Goal: Transaction & Acquisition: Purchase product/service

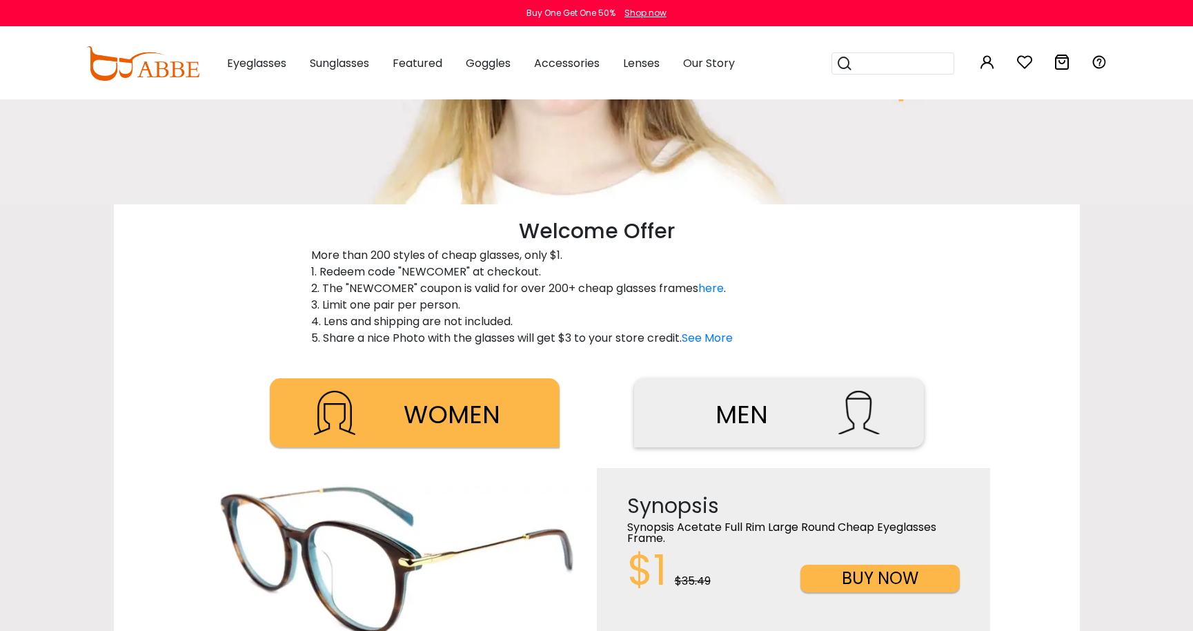
scroll to position [276, 0]
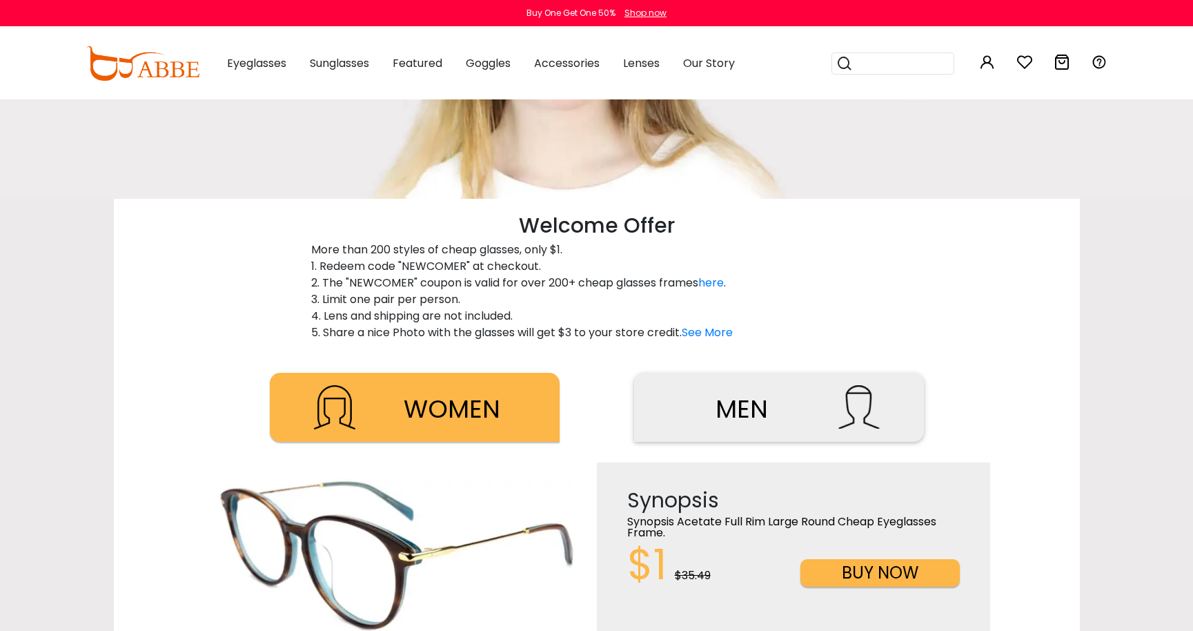
click at [476, 405] on span "WOMEN" at bounding box center [452, 408] width 97 height 35
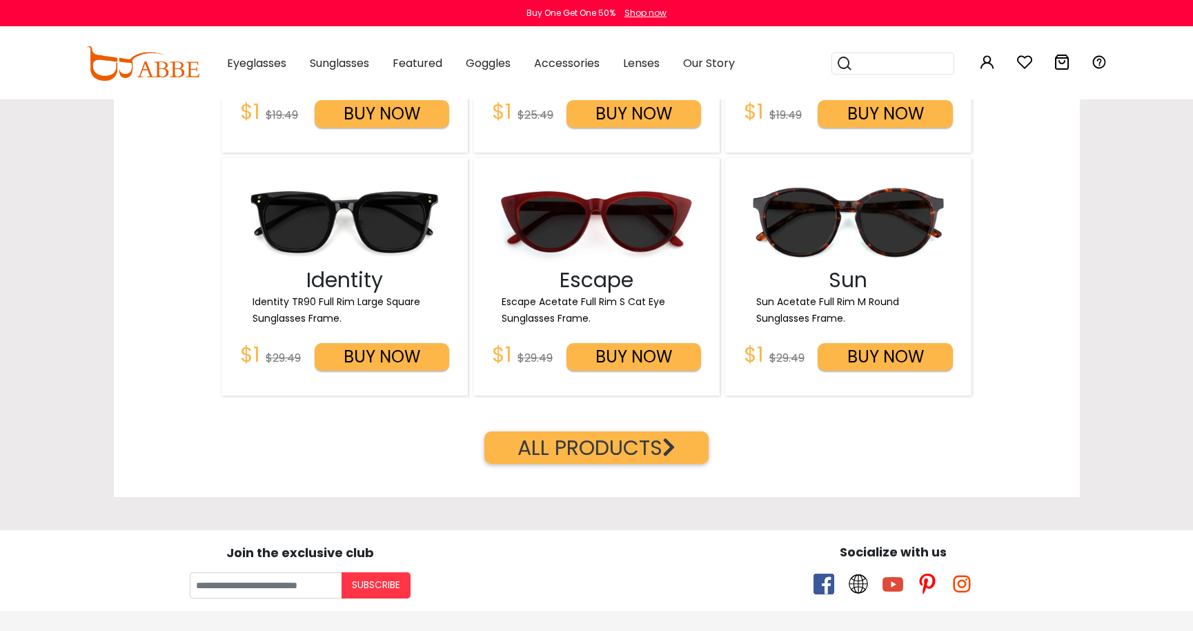
scroll to position [2053, 0]
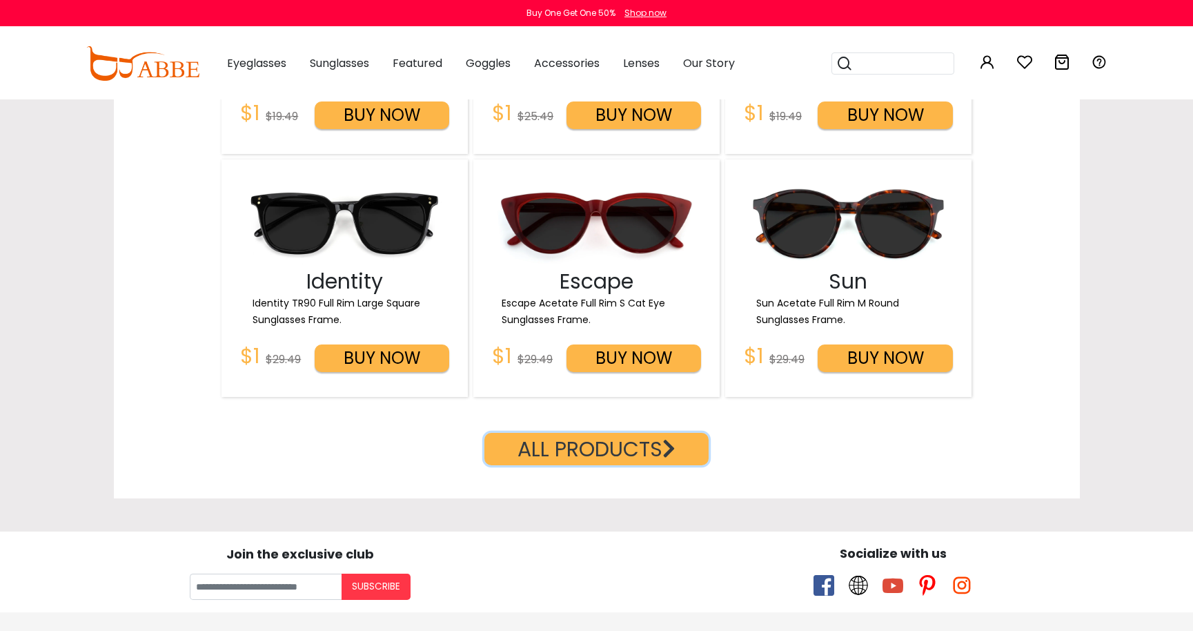
click at [601, 457] on button "ALL PRODUCTS" at bounding box center [596, 449] width 224 height 32
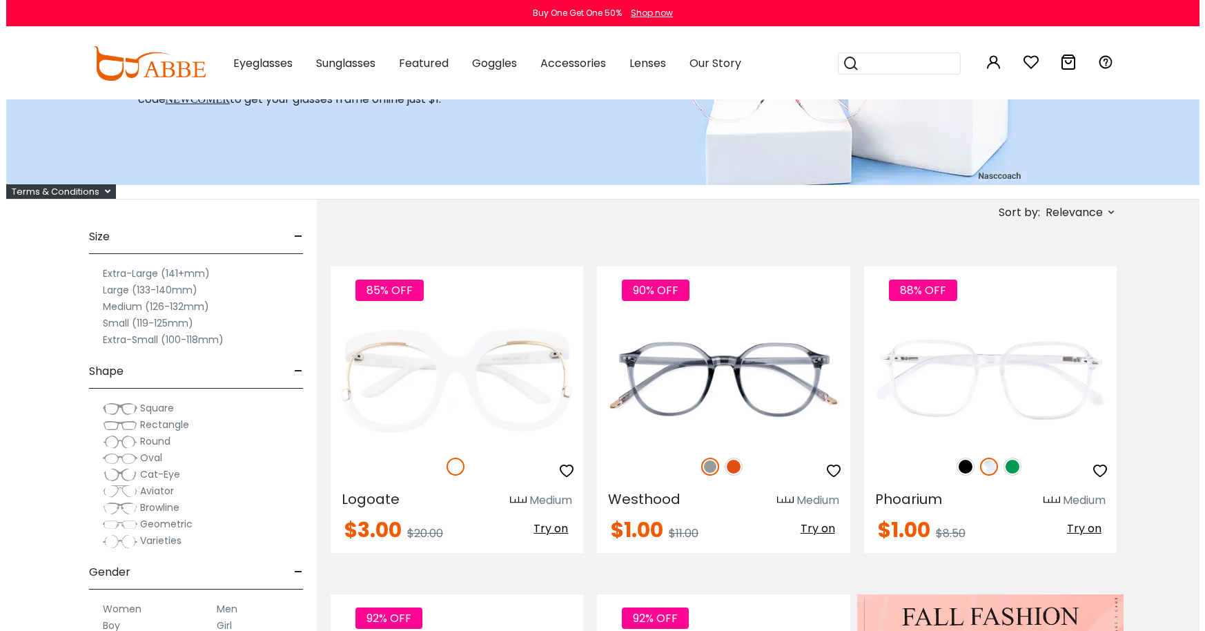
scroll to position [155, 0]
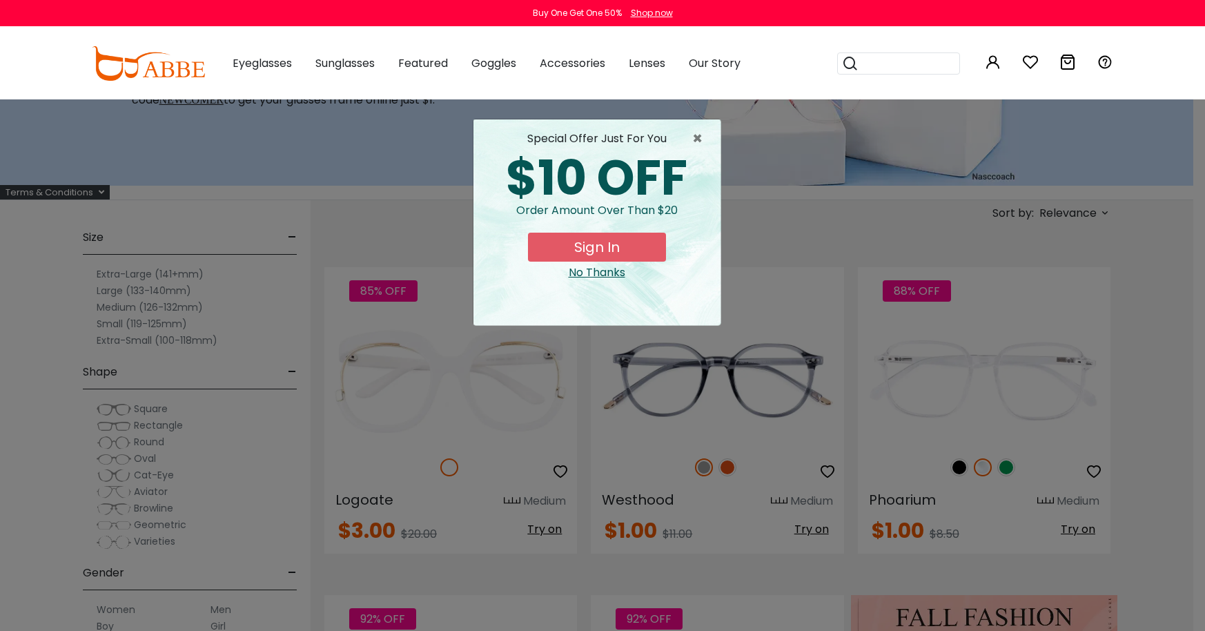
click at [579, 248] on button "Sign In" at bounding box center [597, 247] width 138 height 29
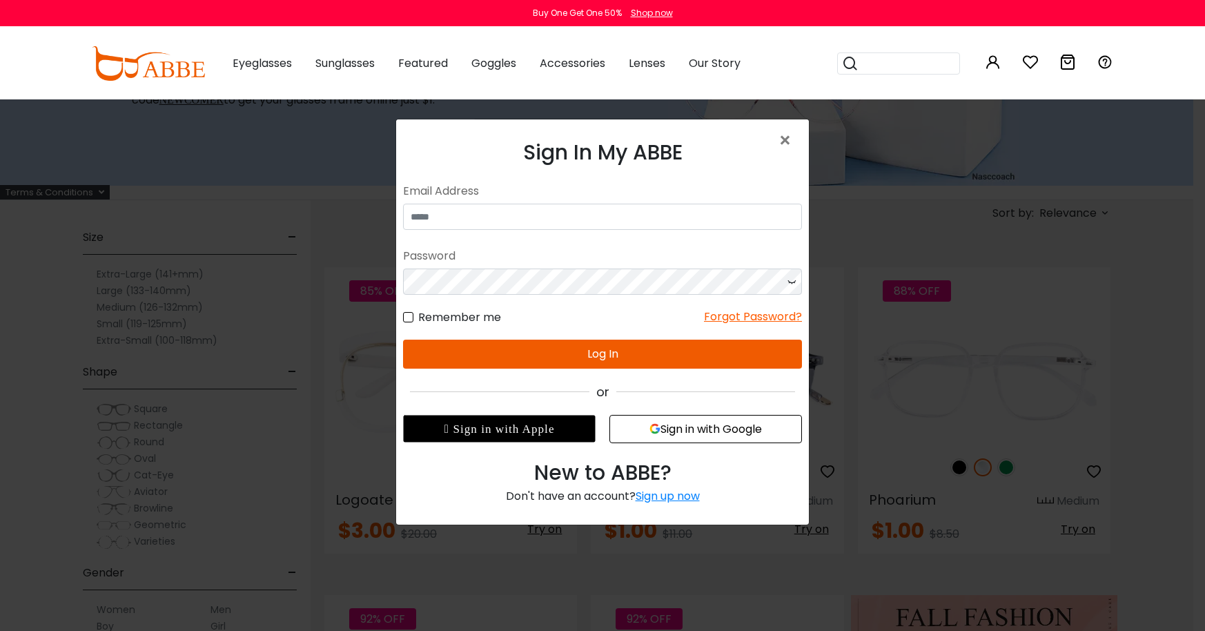
scroll to position [0, 0]
click at [577, 224] on input "email" at bounding box center [602, 217] width 399 height 26
click at [656, 499] on div "Sign up now" at bounding box center [667, 496] width 64 height 16
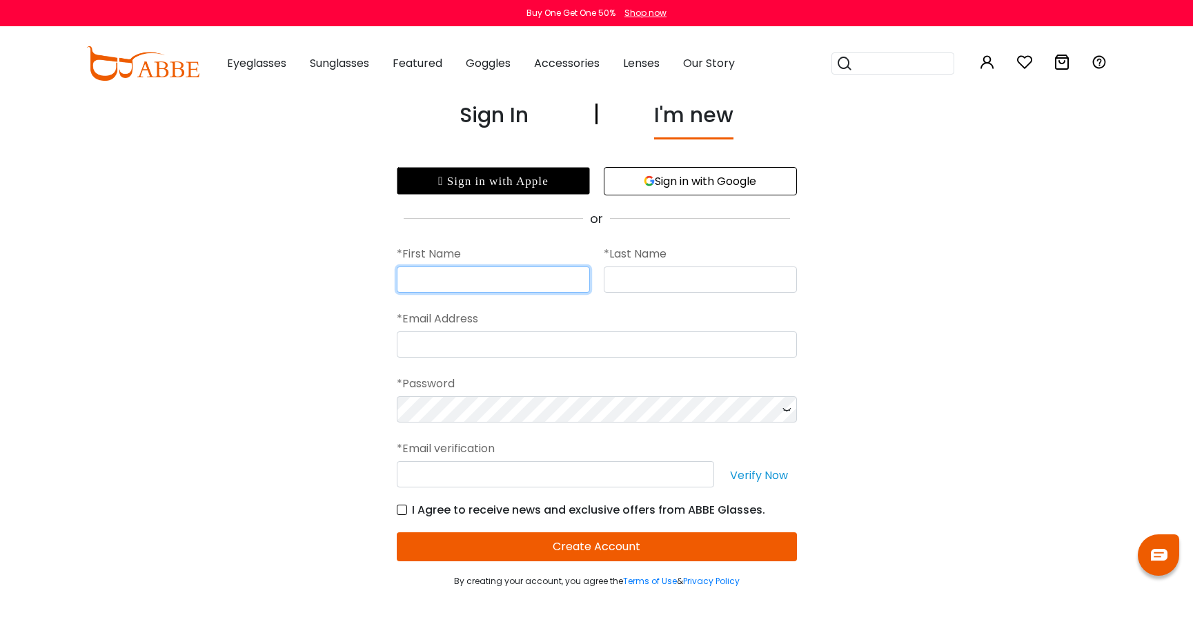
click at [497, 270] on input "text" at bounding box center [493, 279] width 193 height 26
type input "*****"
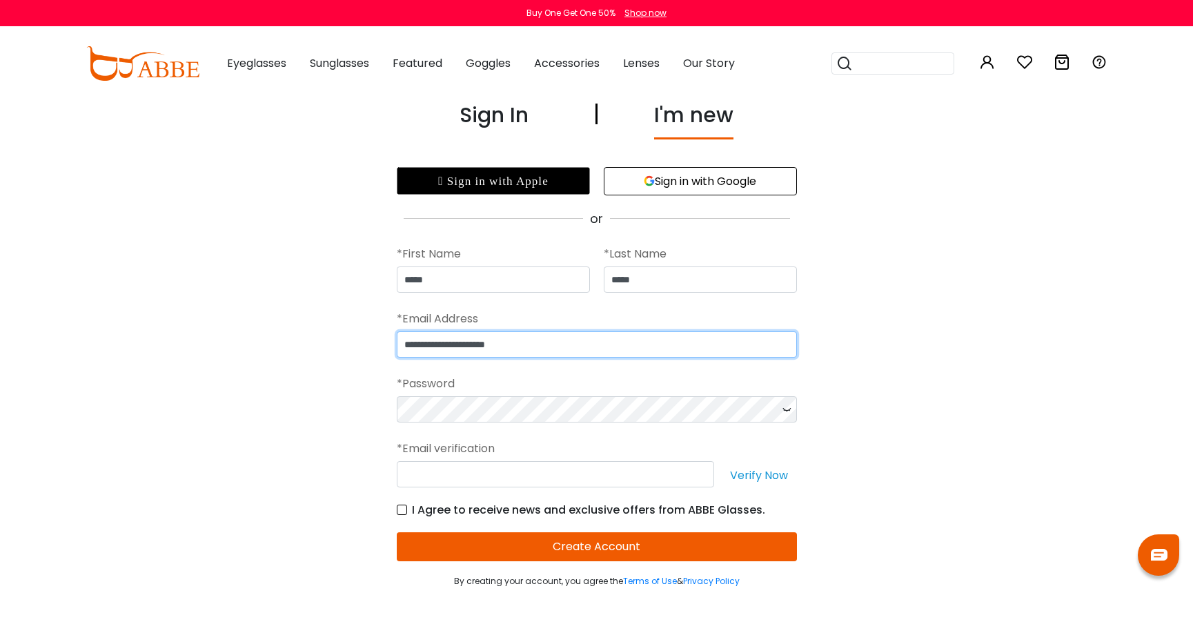
type input "**********"
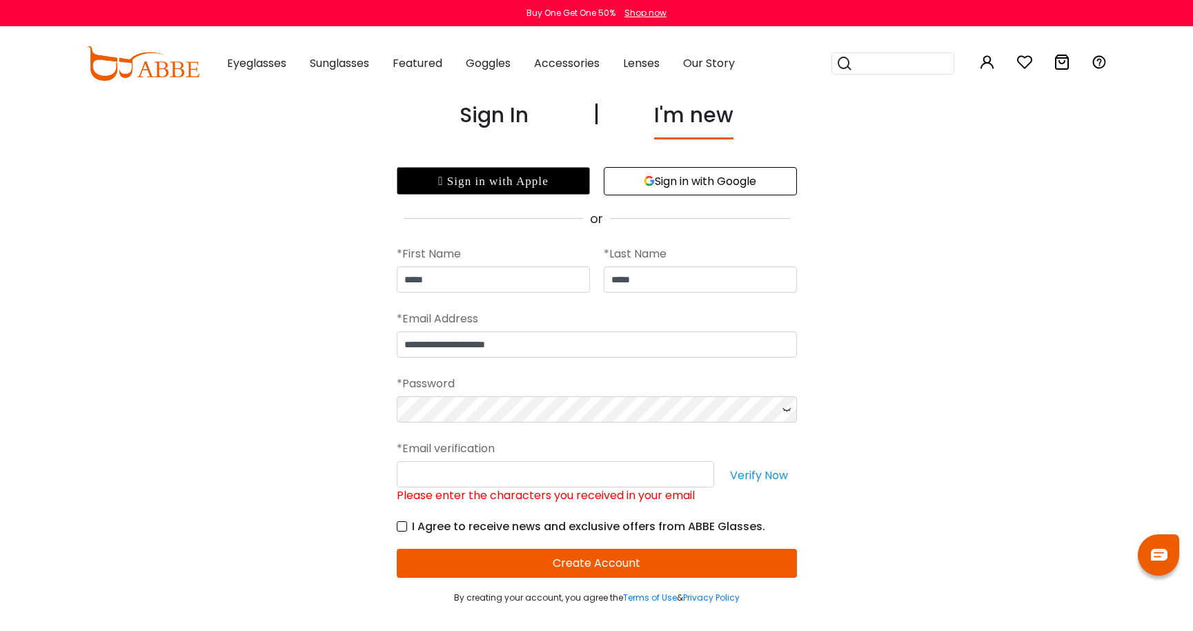
click at [784, 411] on icon at bounding box center [787, 409] width 14 height 26
click at [691, 475] on input "Please enter the characters you received in your email" at bounding box center [555, 474] width 317 height 26
click at [766, 475] on button "Verify Now" at bounding box center [759, 474] width 76 height 26
click at [524, 480] on input "Please enter the characters you received in your email" at bounding box center [555, 474] width 317 height 26
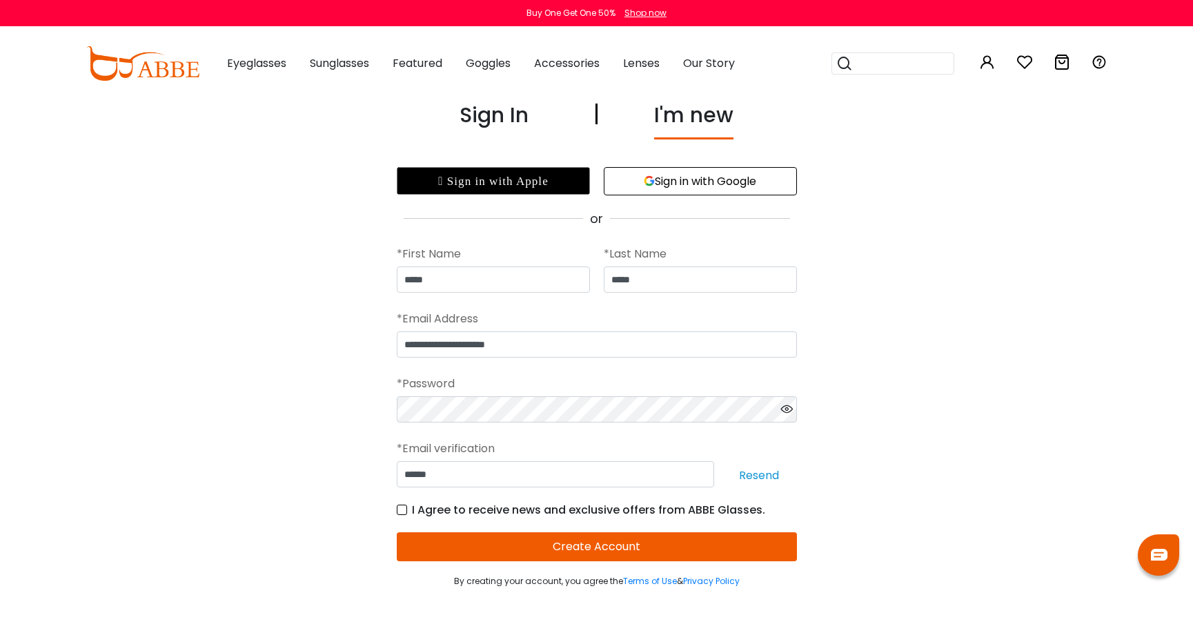
click at [582, 548] on button "Create Account" at bounding box center [597, 546] width 400 height 29
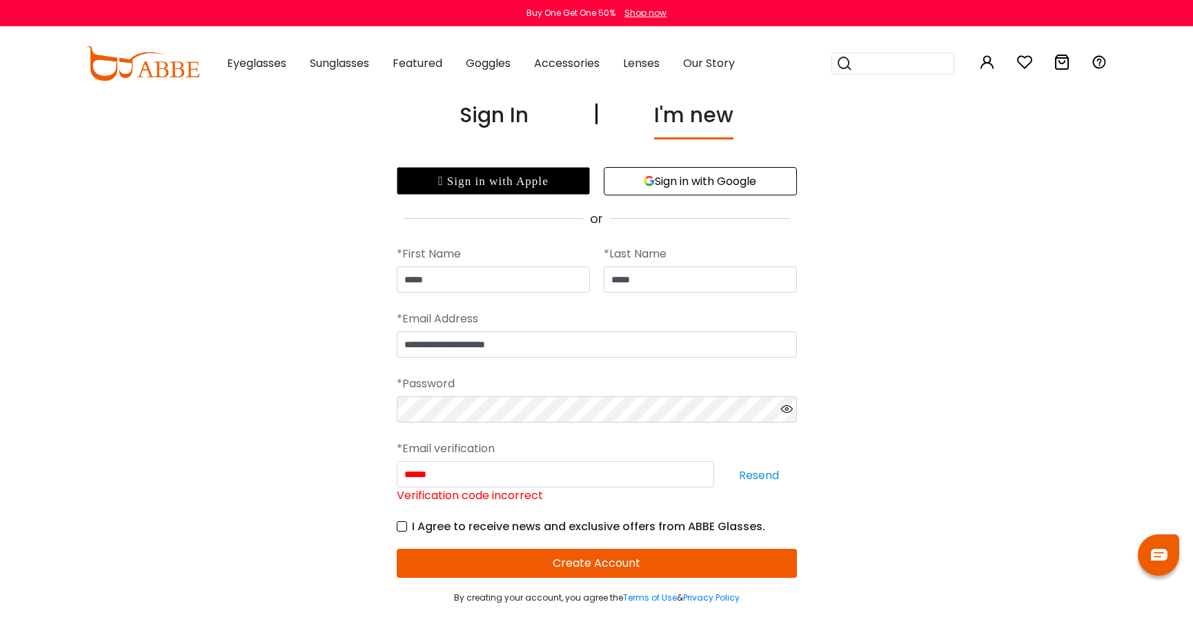
click at [762, 478] on button "Resend" at bounding box center [759, 474] width 76 height 26
drag, startPoint x: 620, startPoint y: 466, endPoint x: 294, endPoint y: 490, distance: 327.2
click at [294, 490] on div "**********" at bounding box center [596, 351] width 1193 height 504
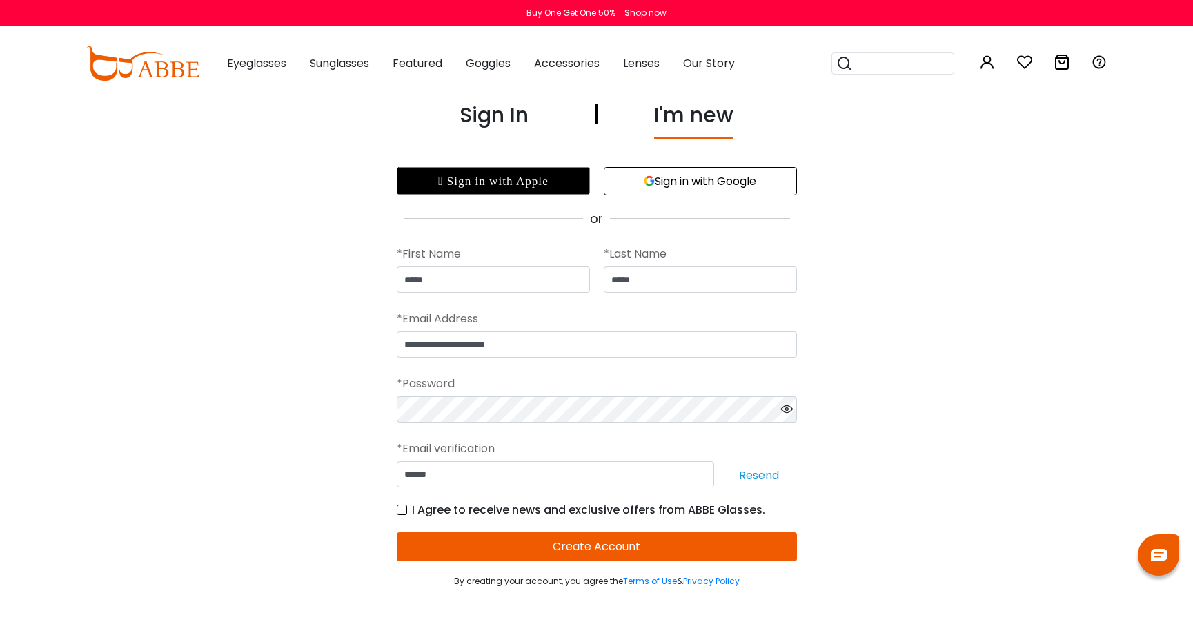
click at [687, 548] on button "Create Account" at bounding box center [597, 546] width 400 height 29
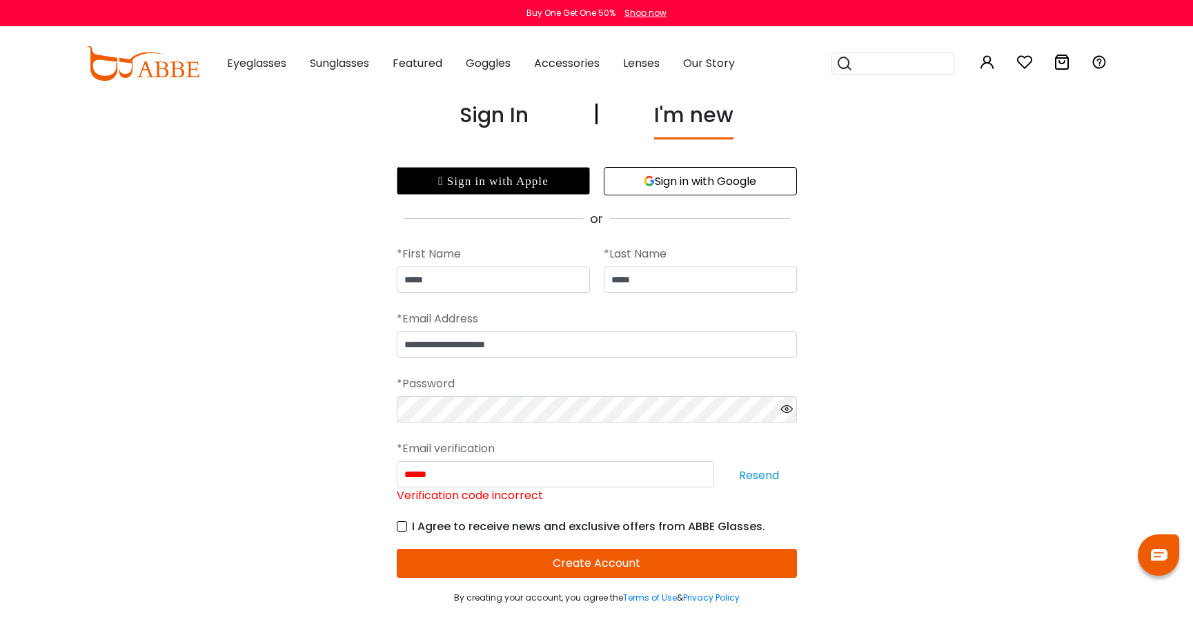
click at [746, 472] on button "Resend" at bounding box center [759, 474] width 76 height 26
click at [754, 475] on button "Resend" at bounding box center [759, 474] width 76 height 26
click at [535, 478] on input "******" at bounding box center [555, 474] width 317 height 26
type input "*"
click at [760, 477] on button "Resend" at bounding box center [759, 474] width 76 height 26
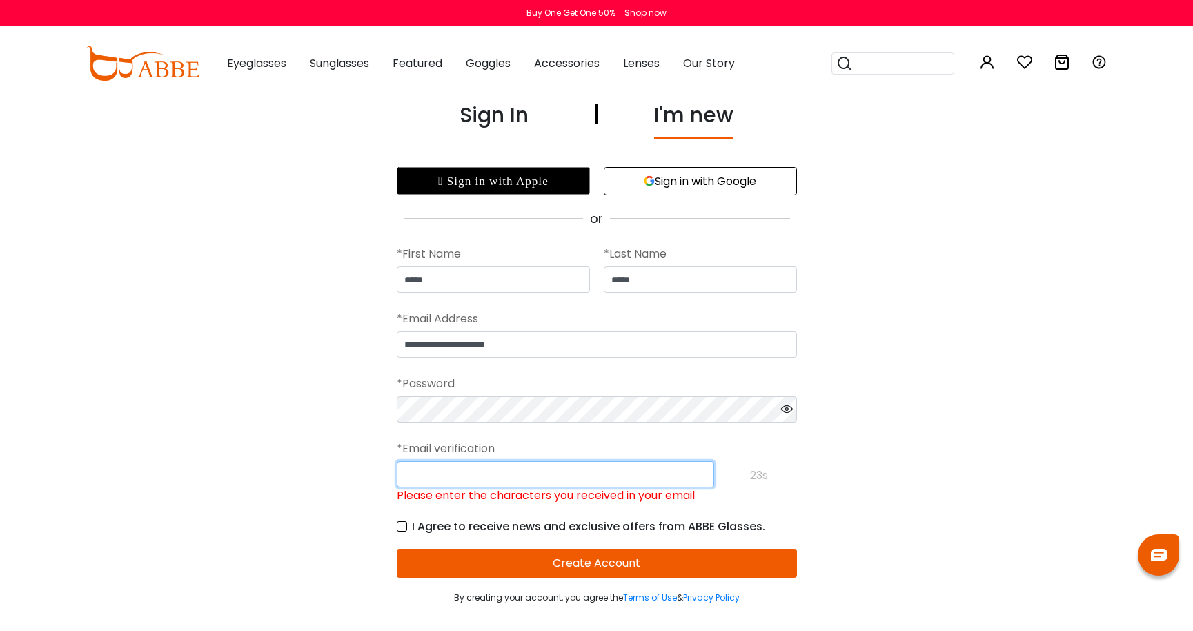
click at [502, 484] on input "Please enter the characters you received in your email" at bounding box center [555, 474] width 317 height 26
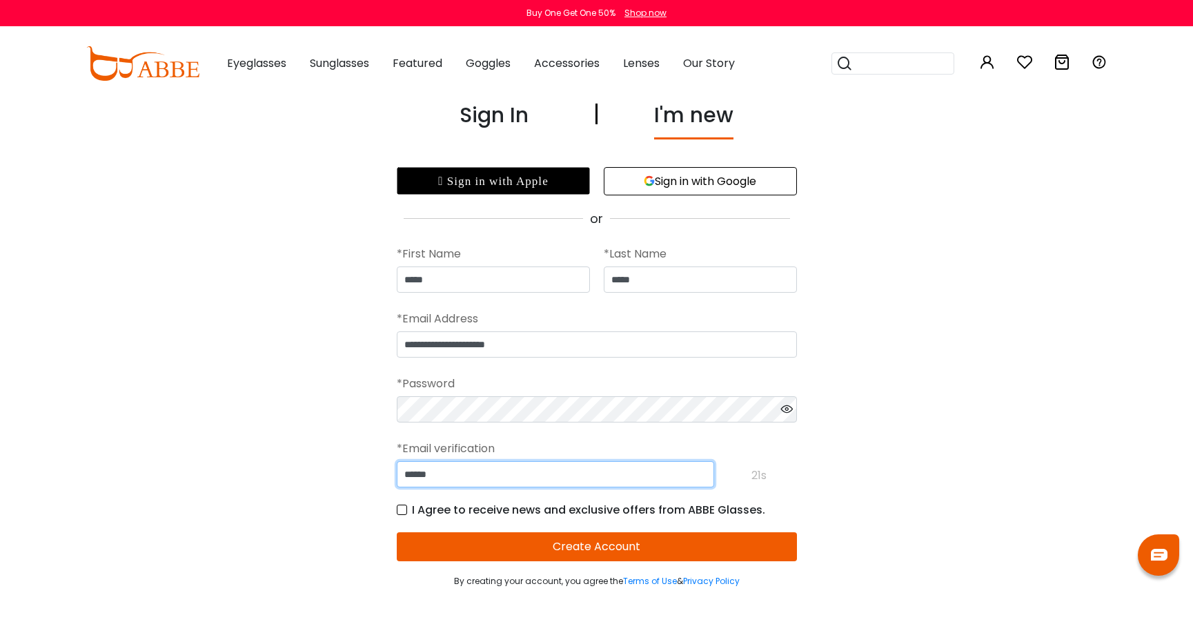
type input "******"
click at [533, 545] on button "Create Account" at bounding box center [597, 546] width 400 height 29
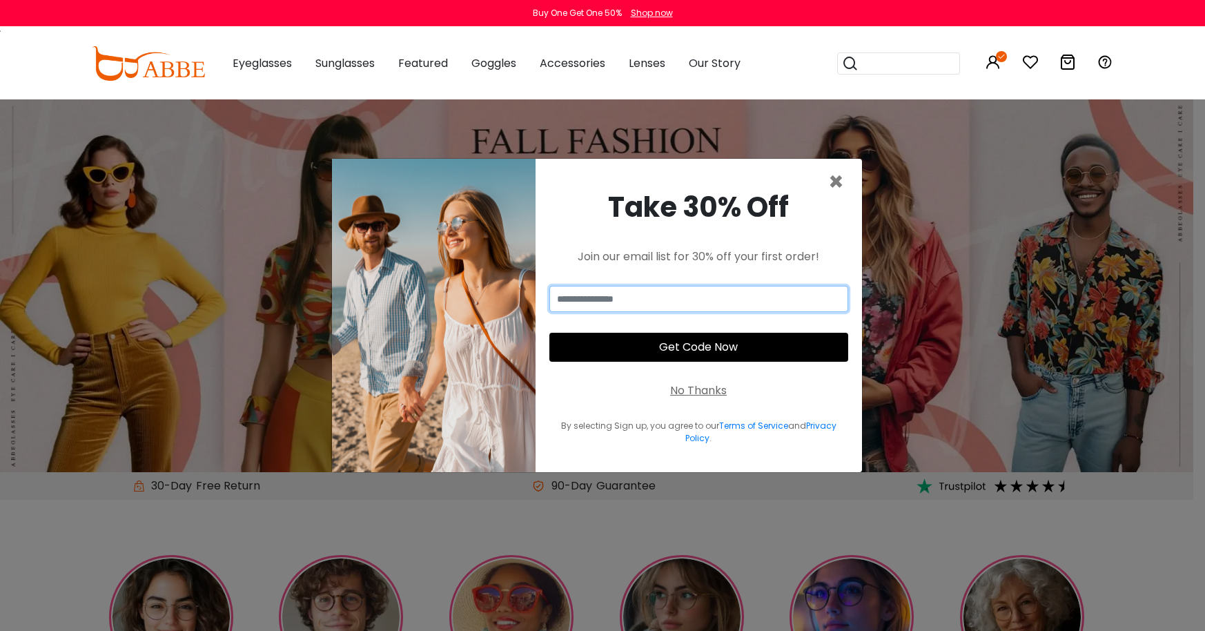
click at [698, 297] on input "email" at bounding box center [698, 299] width 299 height 26
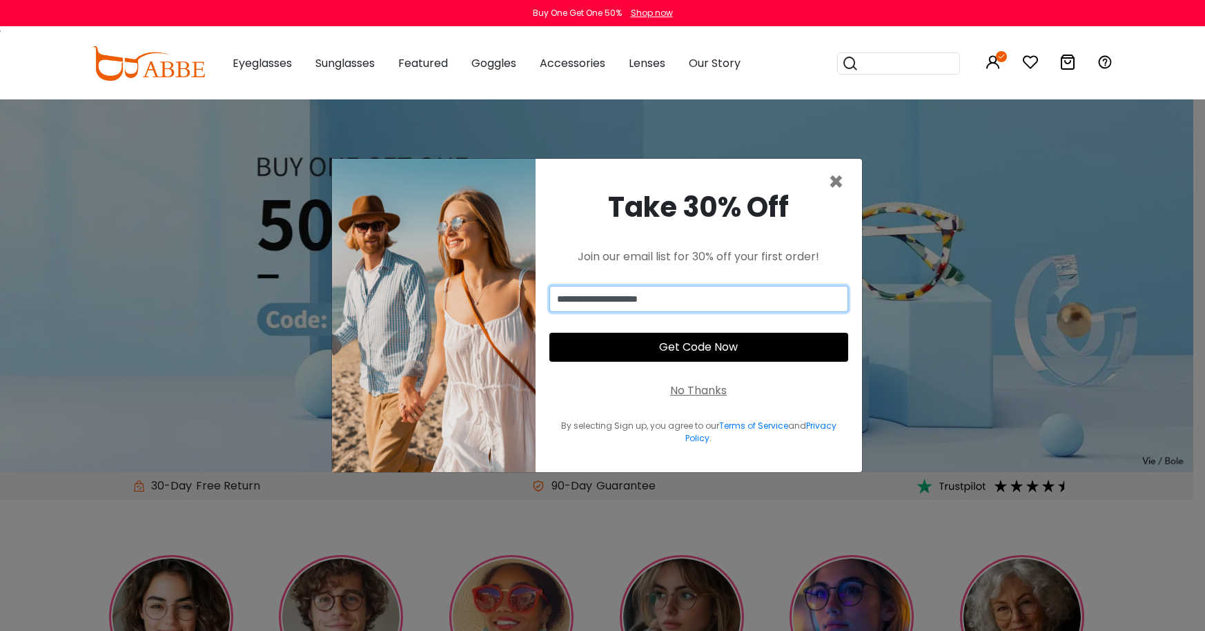
type input "**********"
click at [658, 336] on button "Get Code Now" at bounding box center [698, 347] width 299 height 29
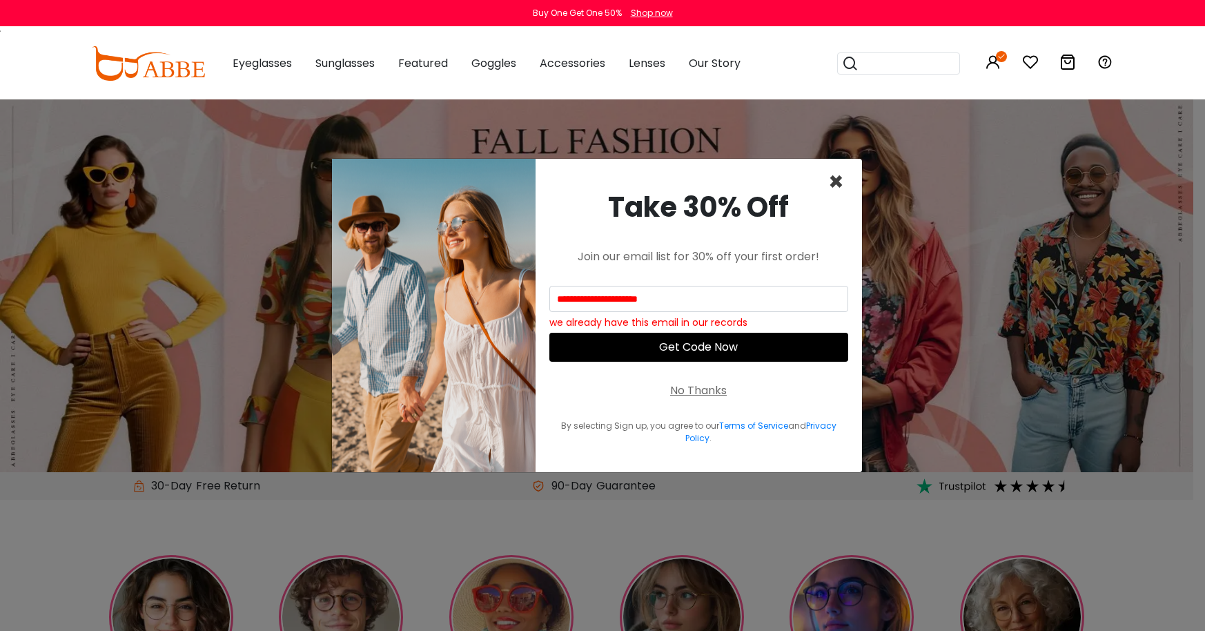
click at [835, 175] on span "×" at bounding box center [836, 181] width 16 height 35
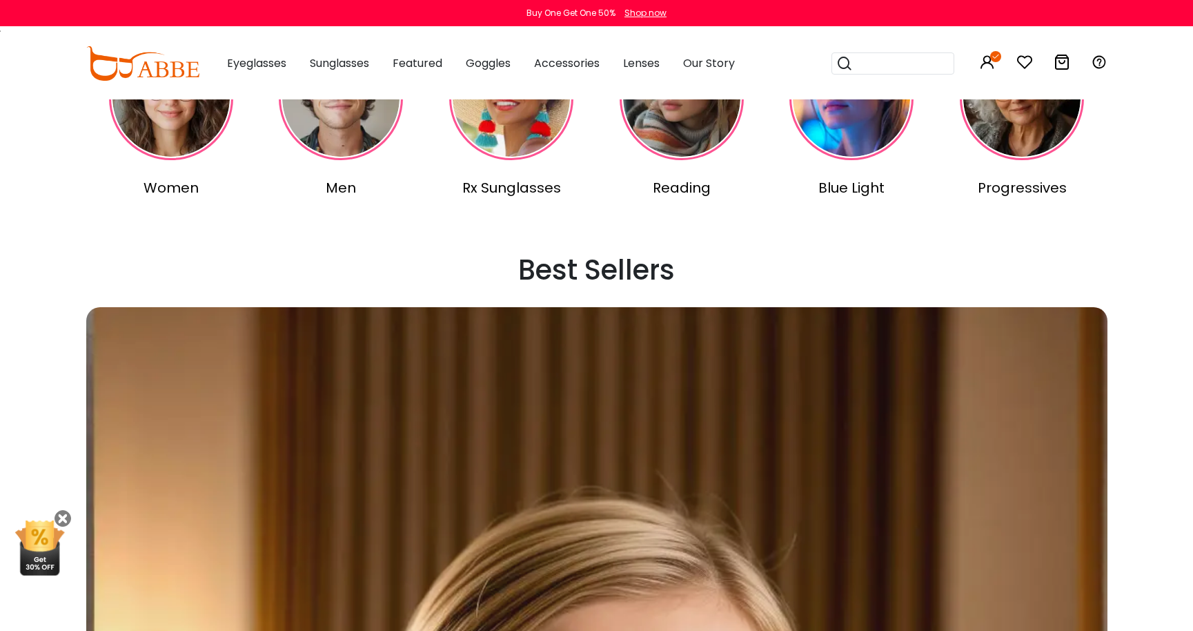
scroll to position [517, 0]
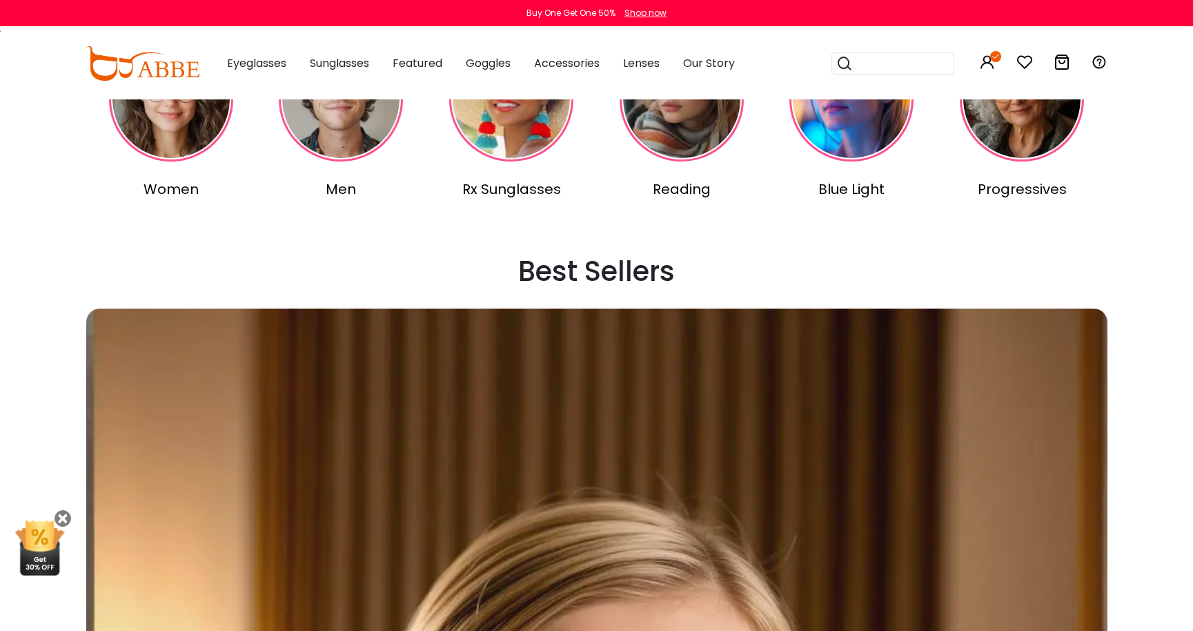
click at [170, 187] on div "Women" at bounding box center [171, 189] width 165 height 21
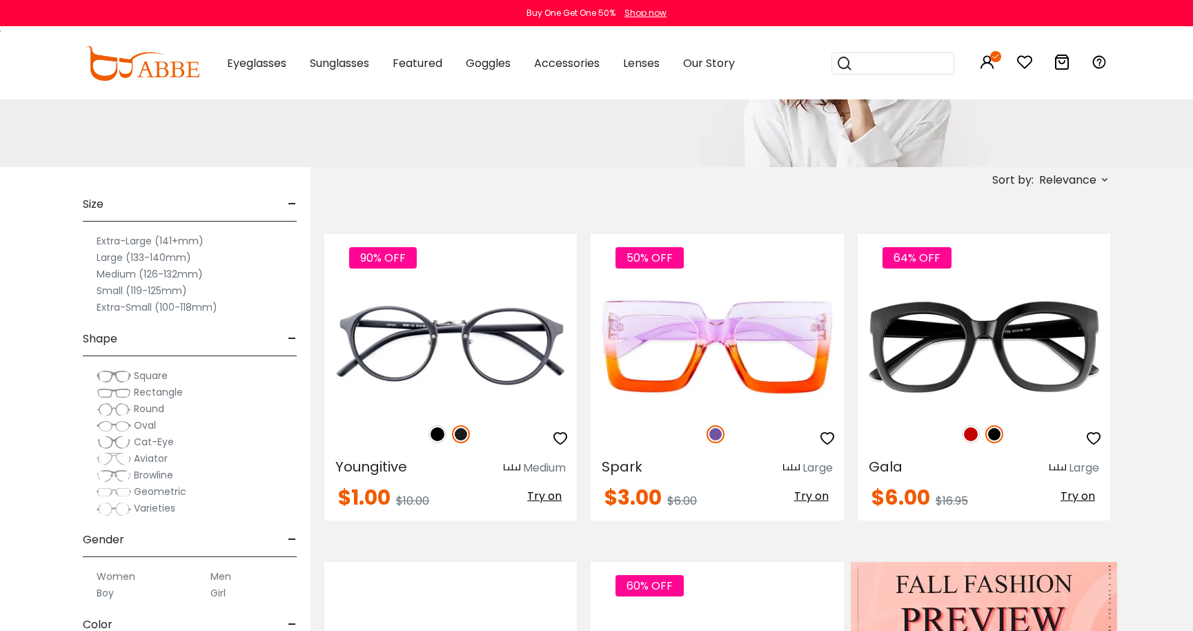
scroll to position [224, 0]
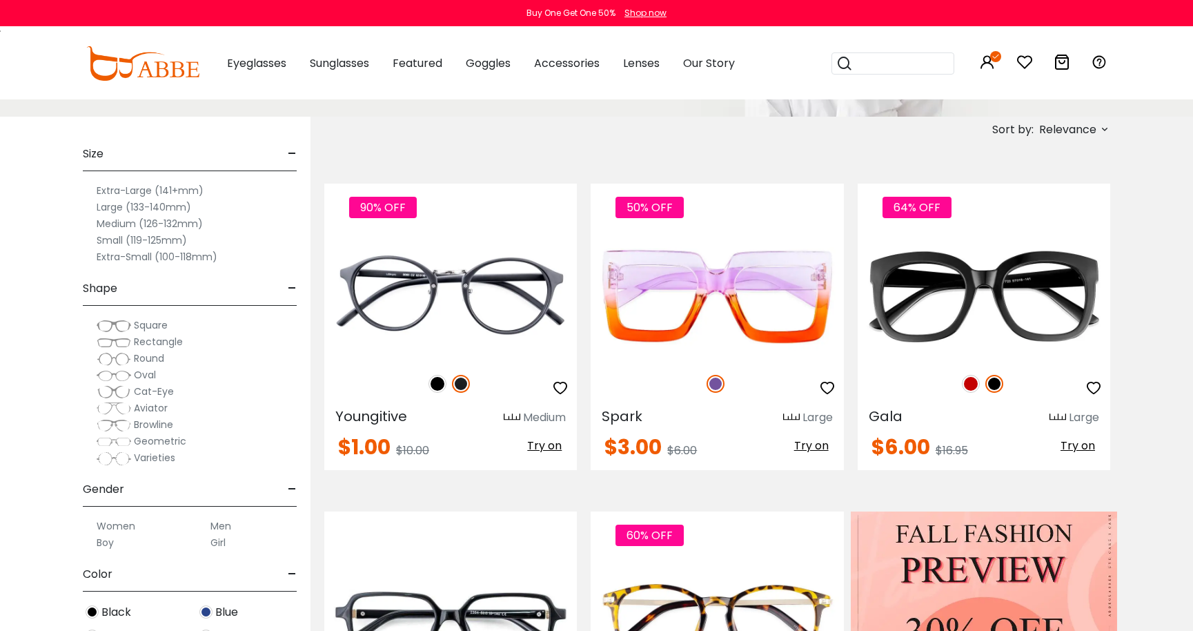
click at [1101, 132] on icon at bounding box center [1104, 129] width 11 height 11
click at [1062, 221] on label "Prices Low To High" at bounding box center [1052, 218] width 99 height 17
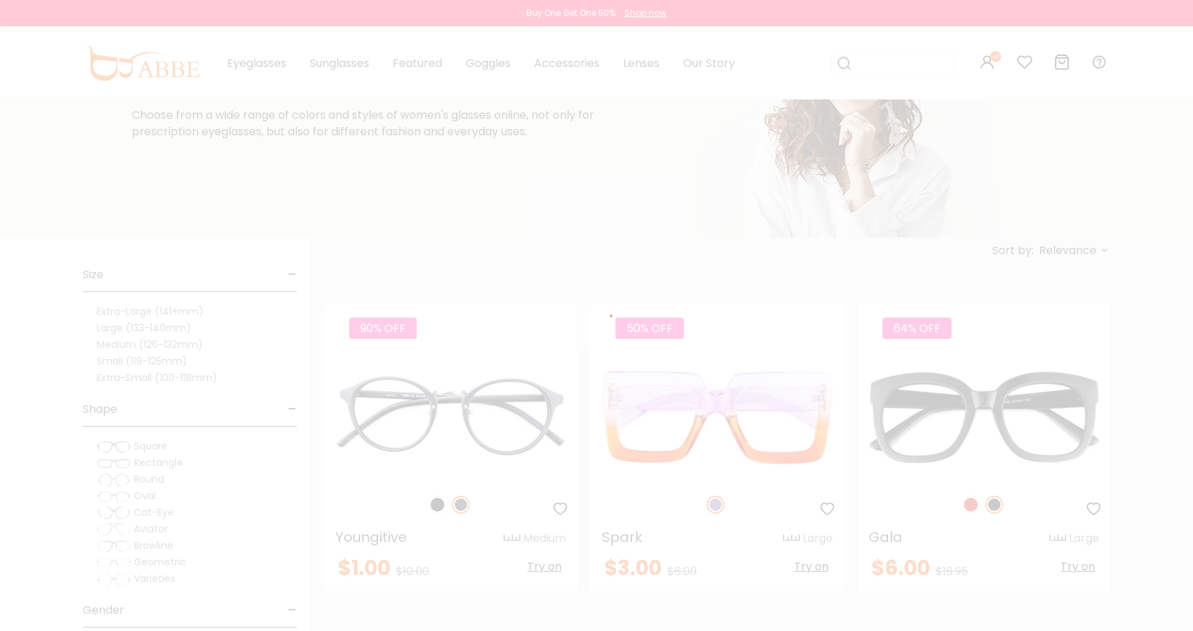
scroll to position [49, 0]
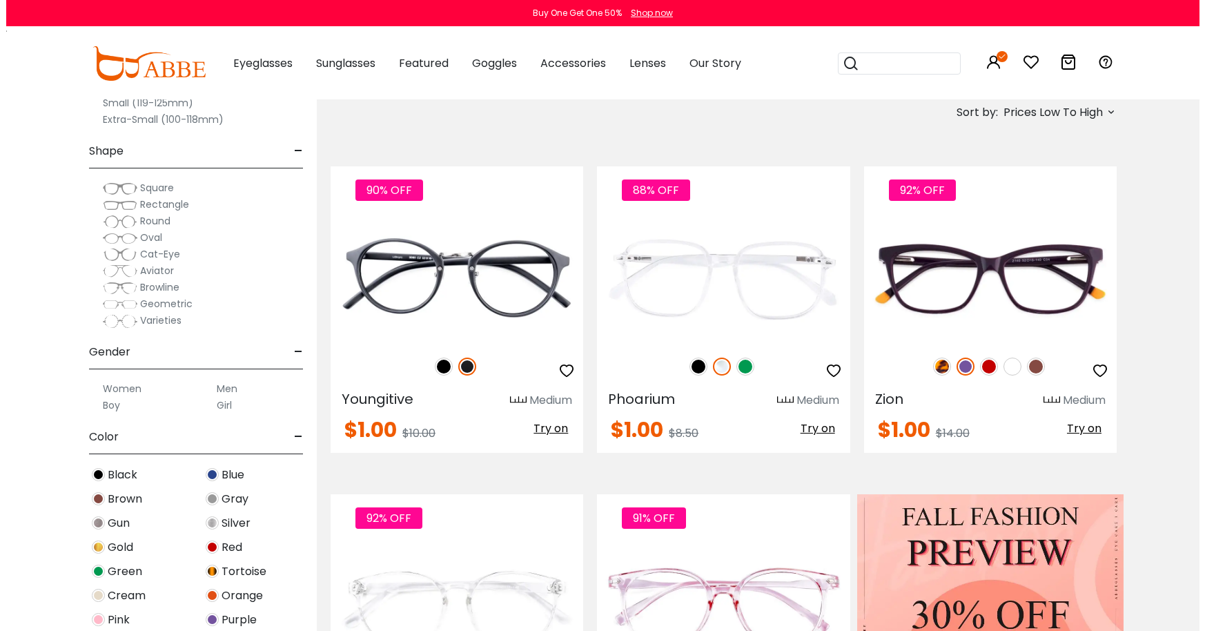
scroll to position [310, 0]
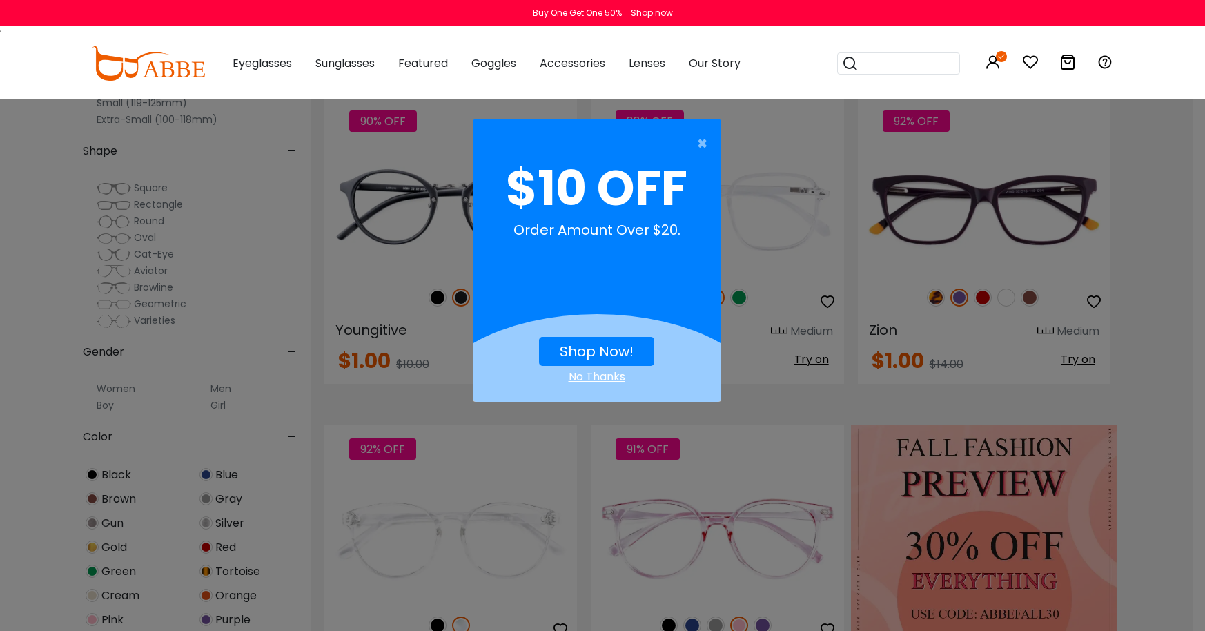
click at [582, 351] on link "Shop Now!" at bounding box center [597, 351] width 74 height 19
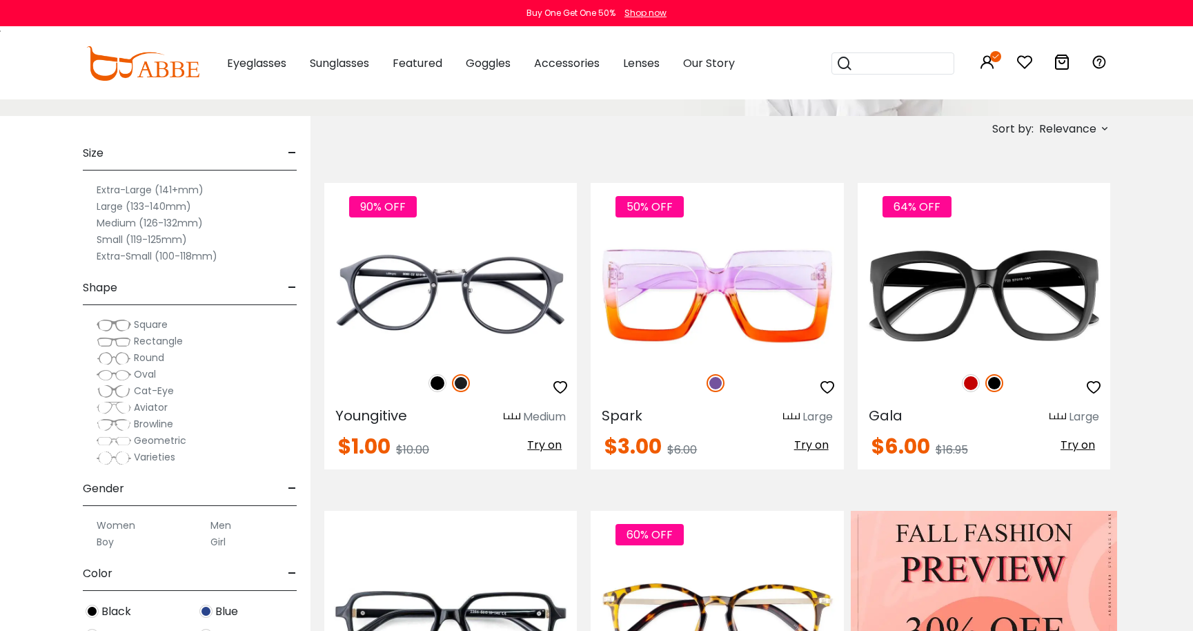
scroll to position [224, 0]
click at [1065, 133] on span "Relevance" at bounding box center [1067, 129] width 57 height 25
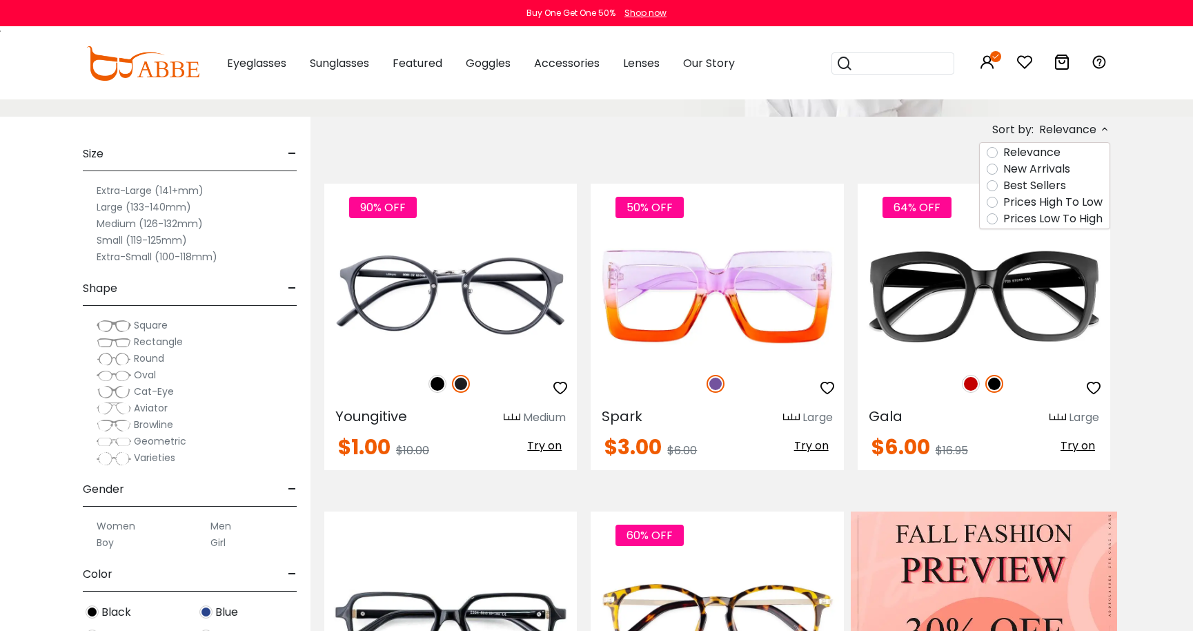
click at [1057, 213] on label "Prices Low To High" at bounding box center [1052, 218] width 99 height 17
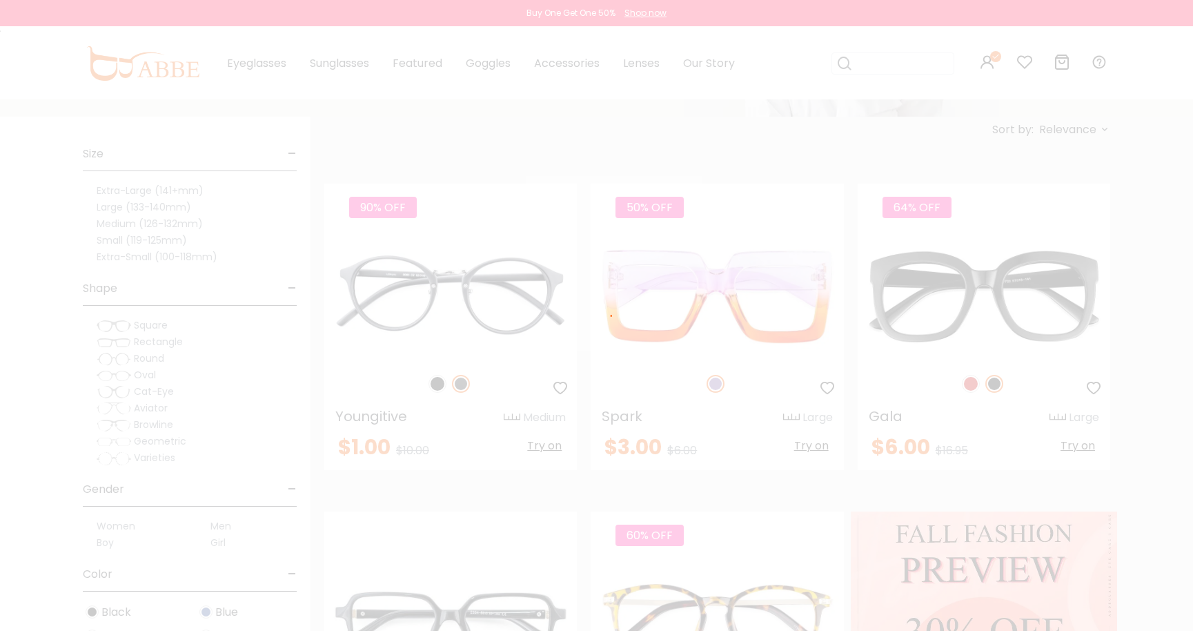
scroll to position [100, 0]
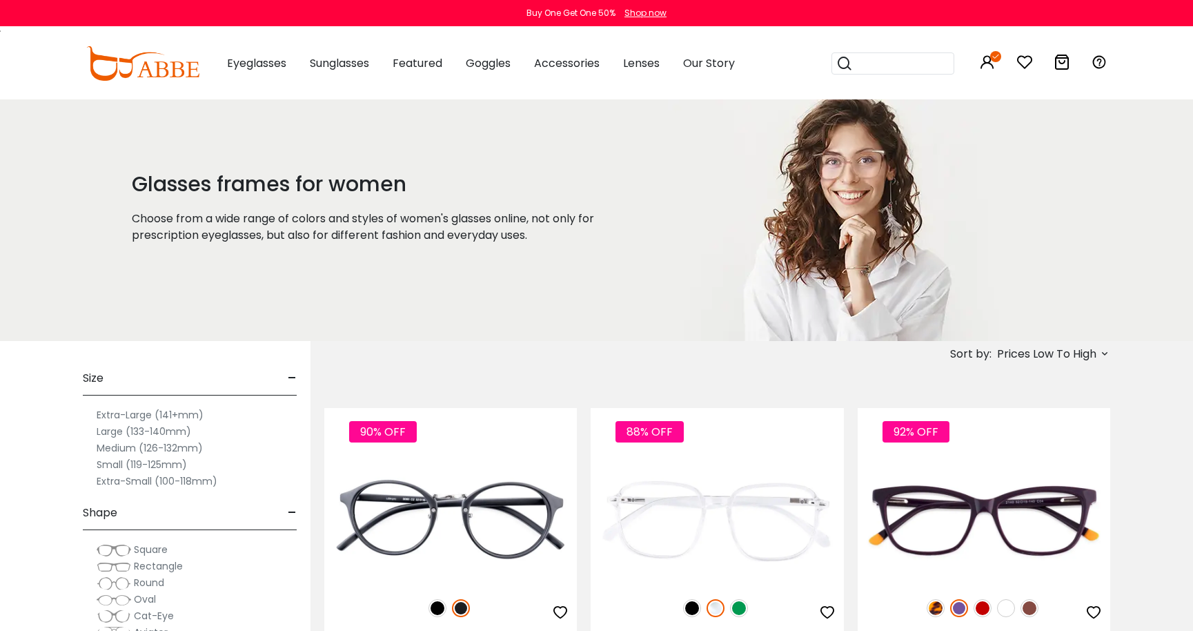
scroll to position [138, 0]
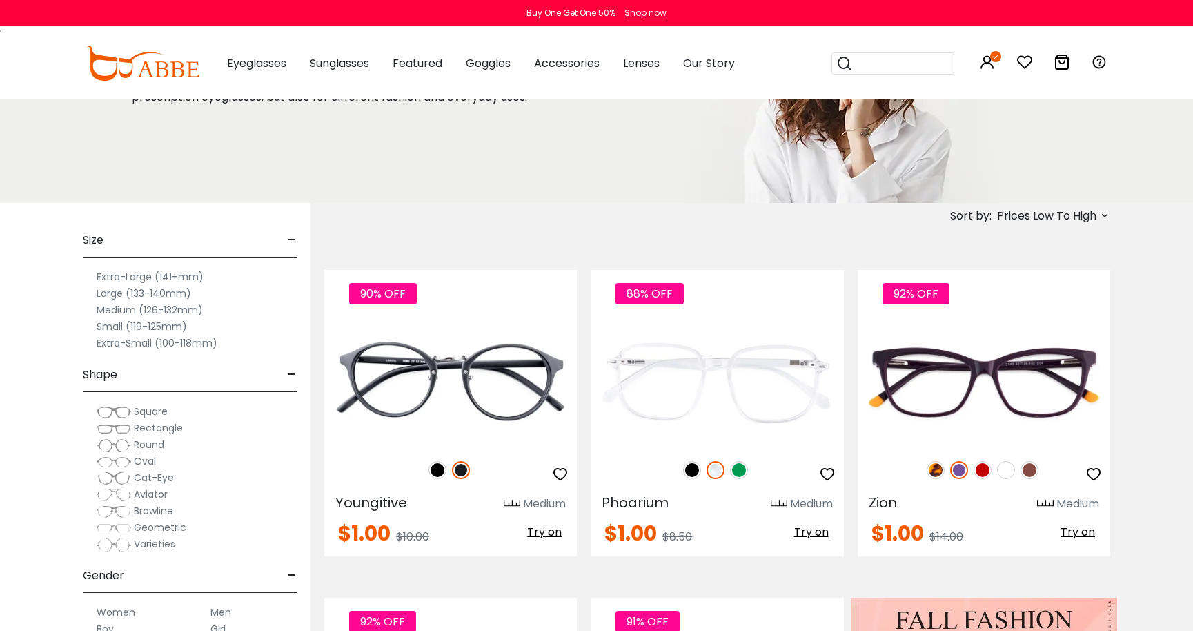
click at [1006, 467] on img at bounding box center [1006, 470] width 18 height 18
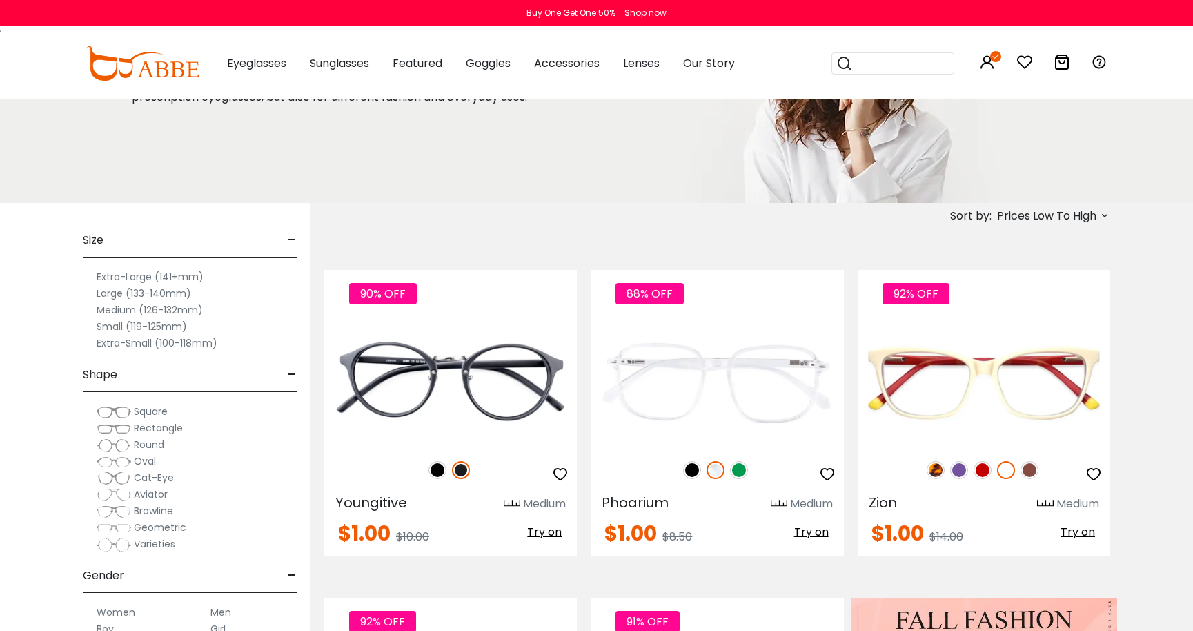
click at [974, 466] on img at bounding box center [983, 470] width 18 height 18
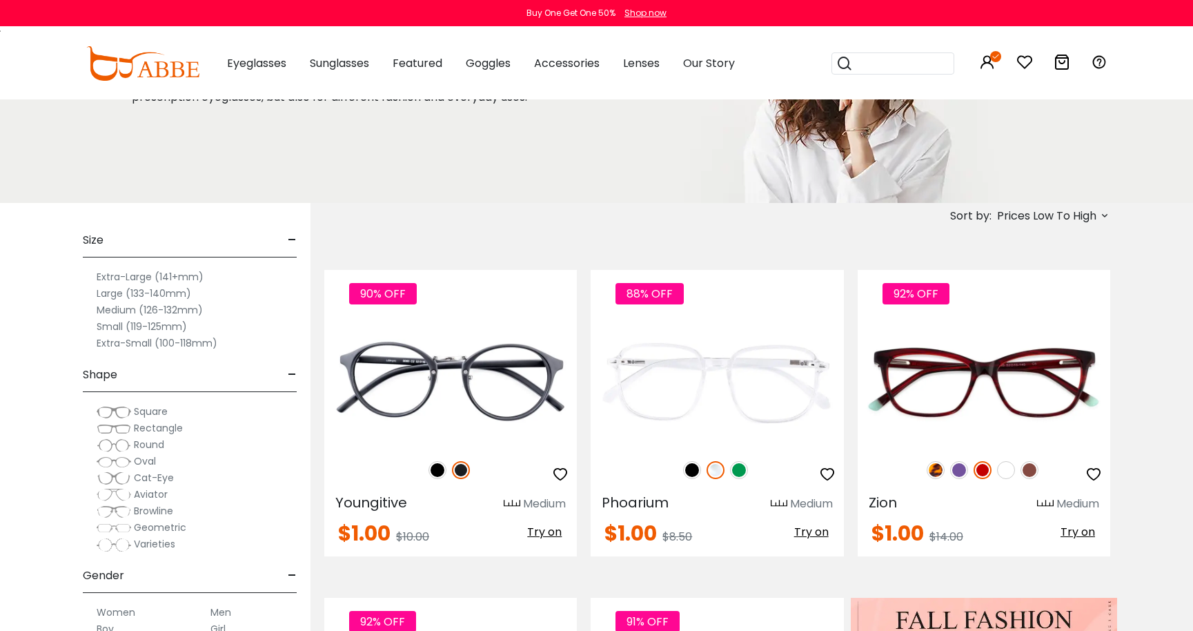
click at [1003, 468] on img at bounding box center [1006, 470] width 18 height 18
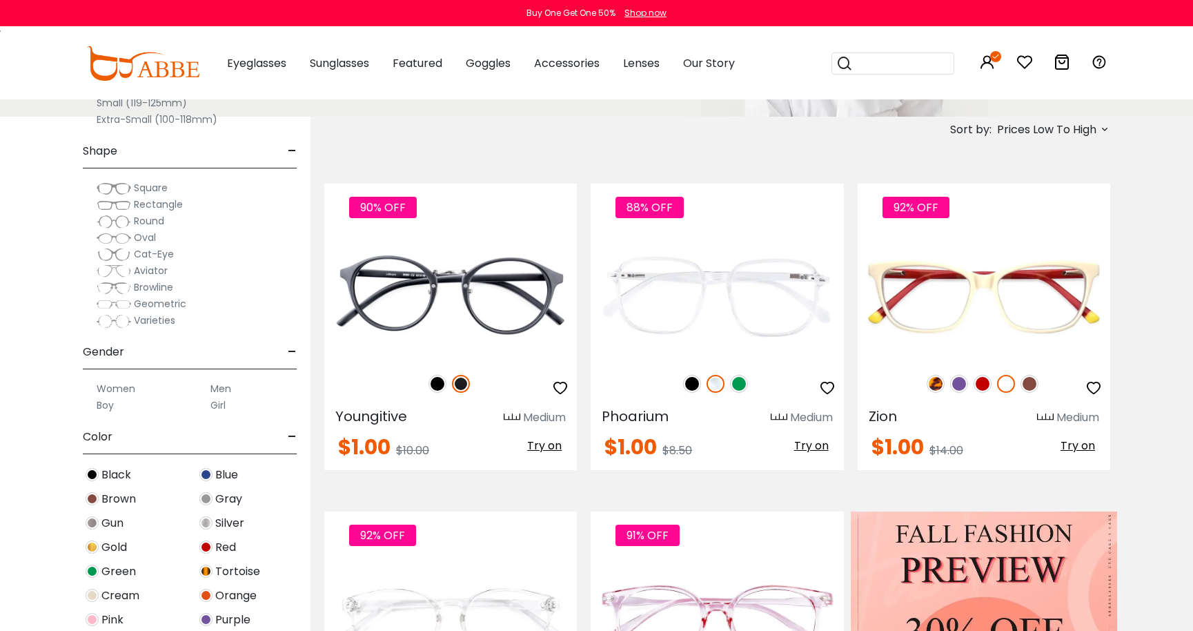
scroll to position [276, 0]
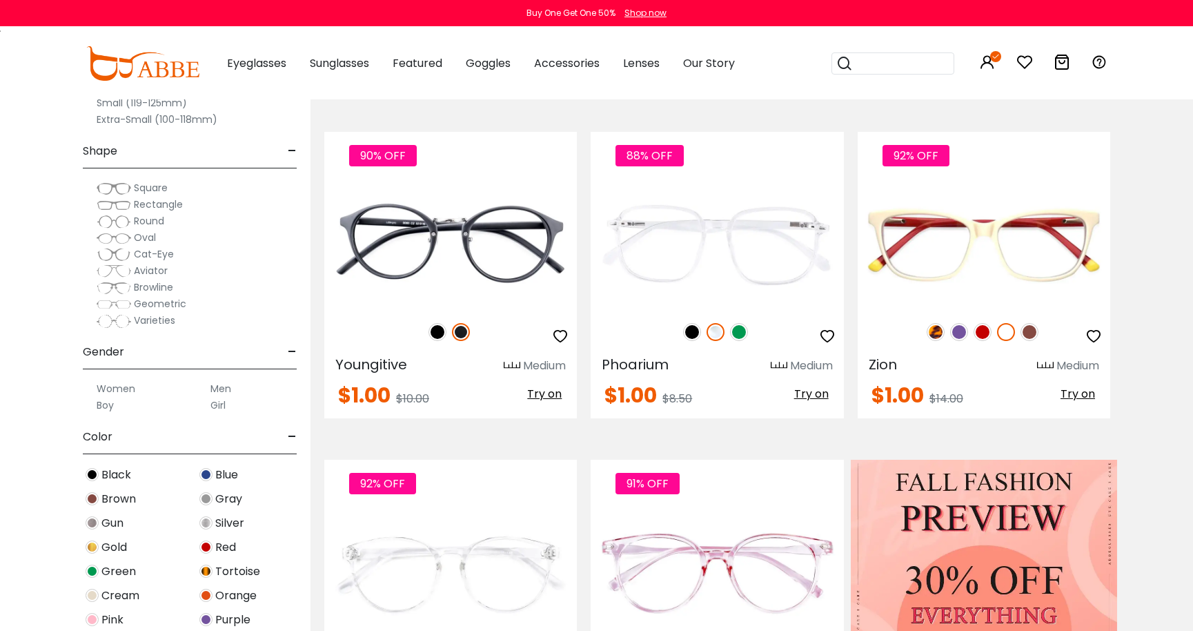
click at [739, 333] on img at bounding box center [739, 332] width 18 height 18
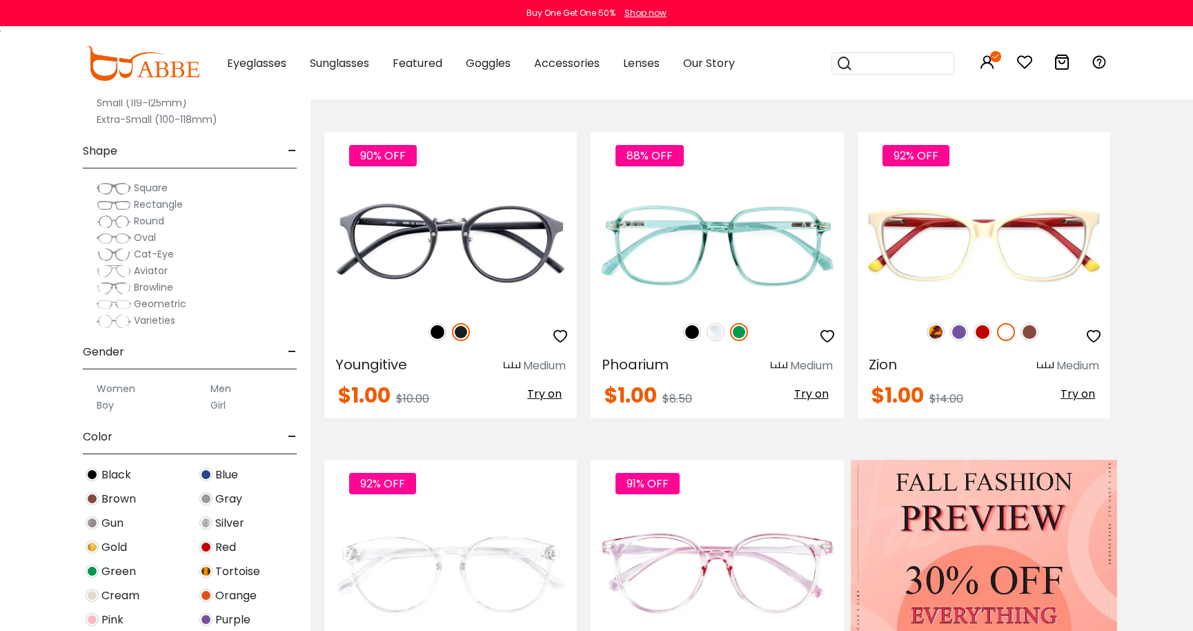
click at [713, 333] on img at bounding box center [716, 332] width 18 height 18
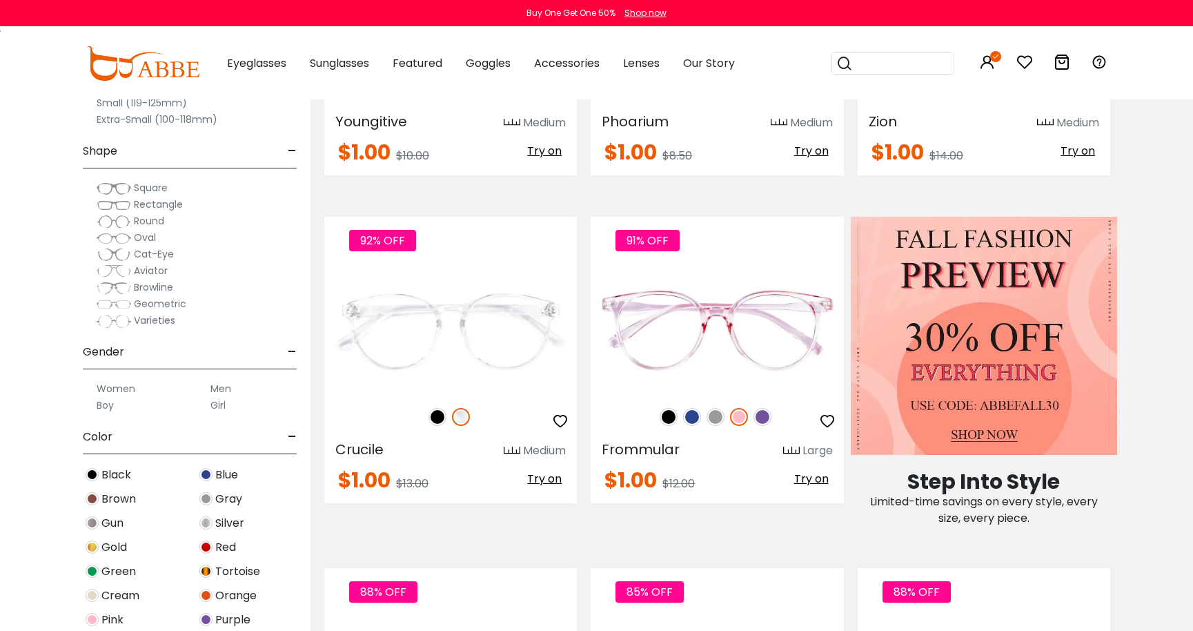
scroll to position [517, 0]
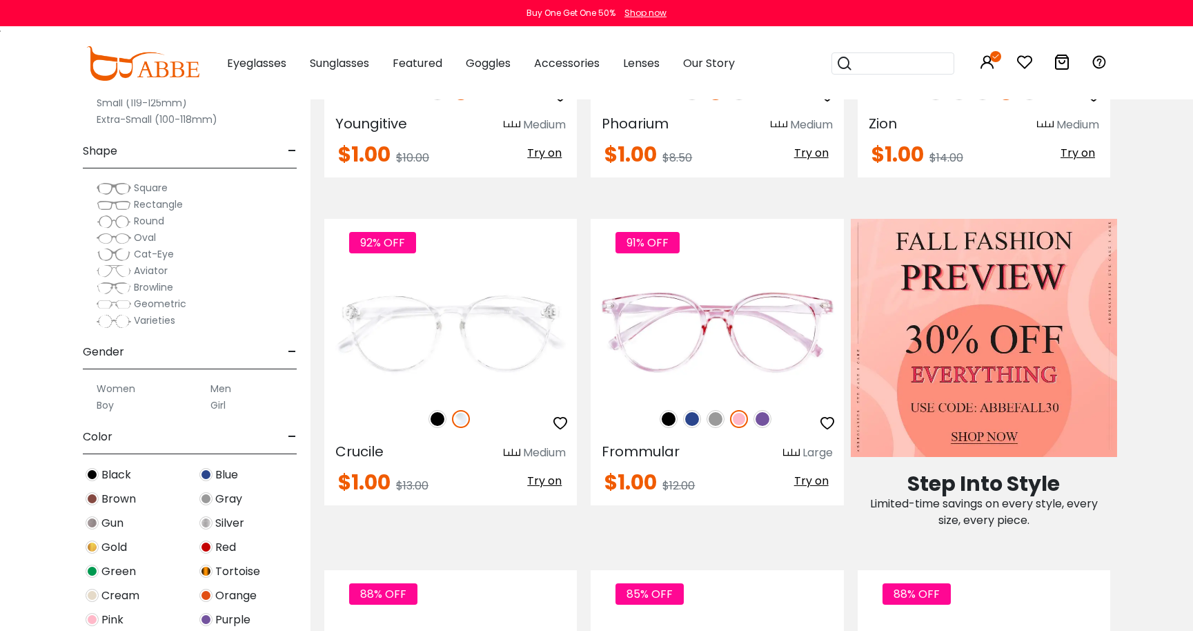
click at [716, 420] on img at bounding box center [716, 419] width 18 height 18
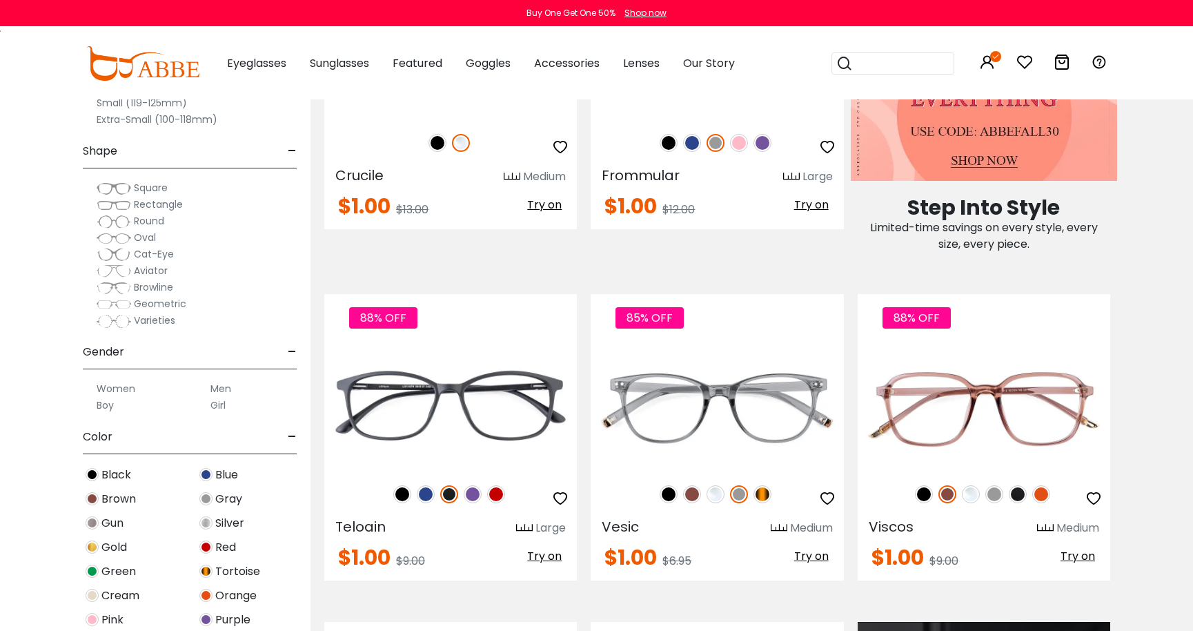
scroll to position [879, 0]
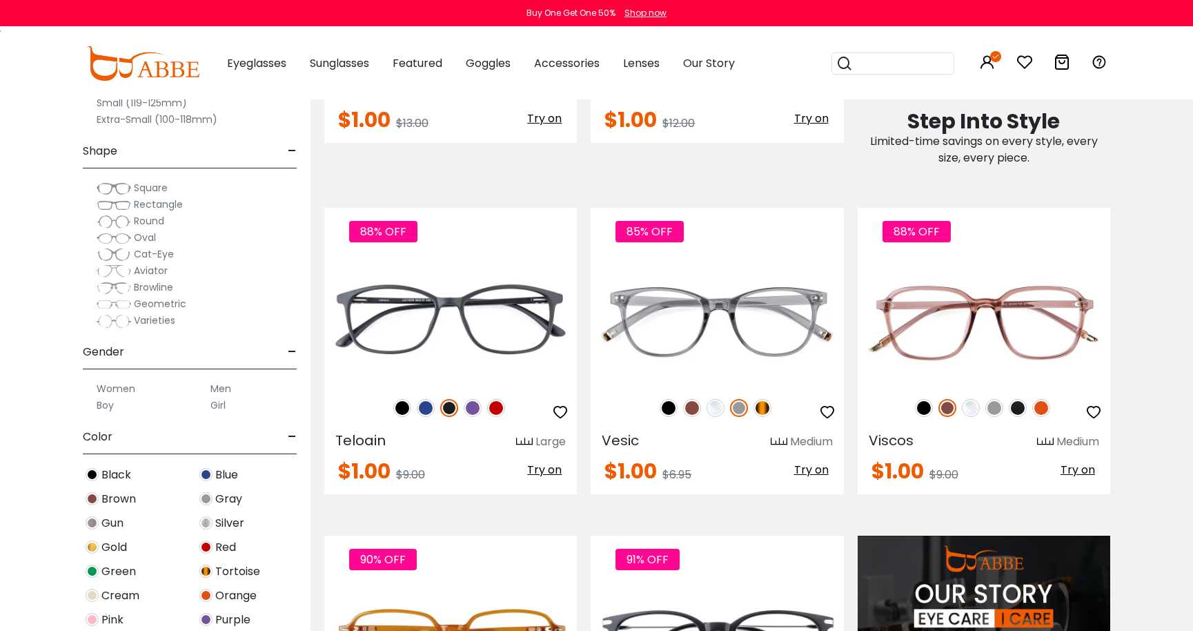
click at [713, 408] on img at bounding box center [716, 408] width 18 height 18
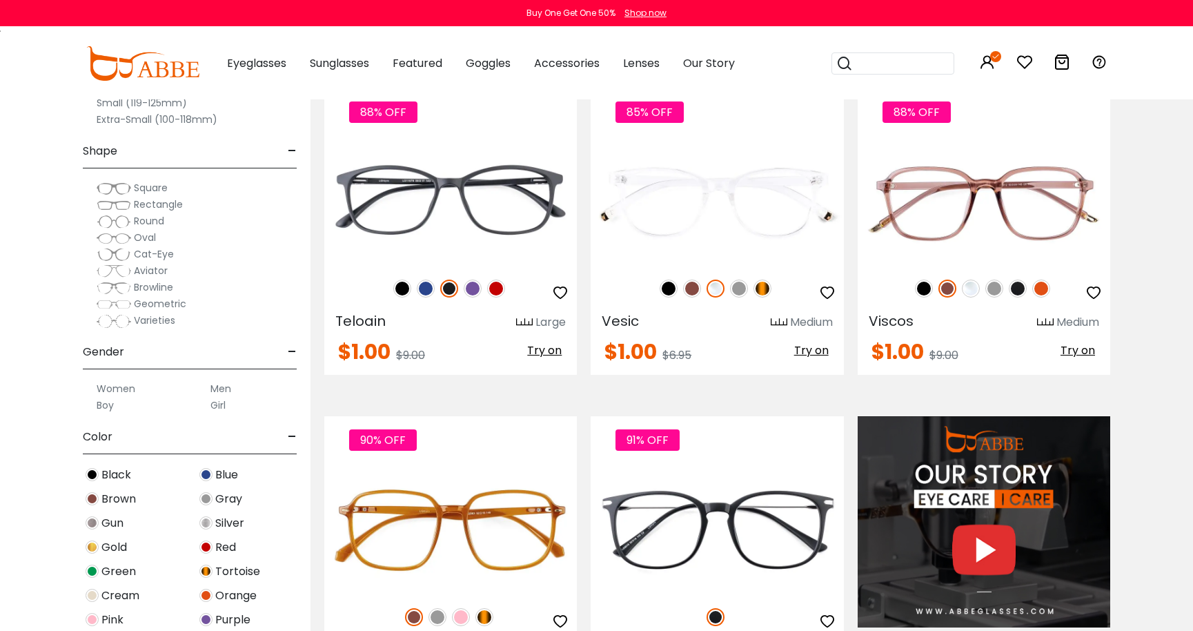
scroll to position [1155, 0]
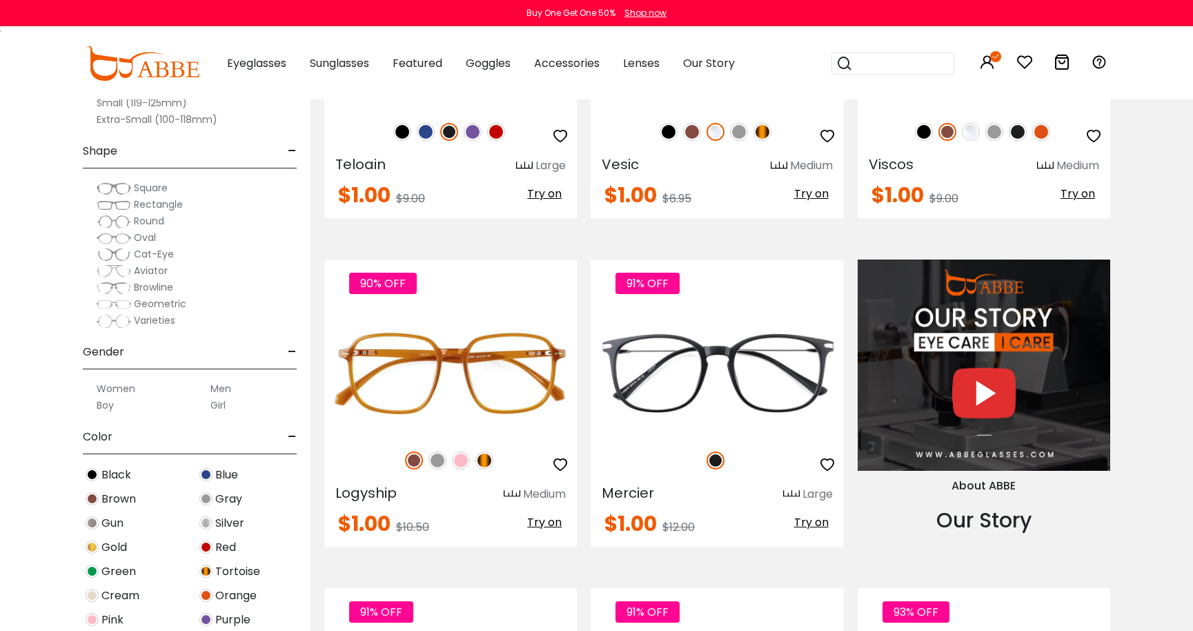
click at [436, 463] on img at bounding box center [437, 460] width 18 height 18
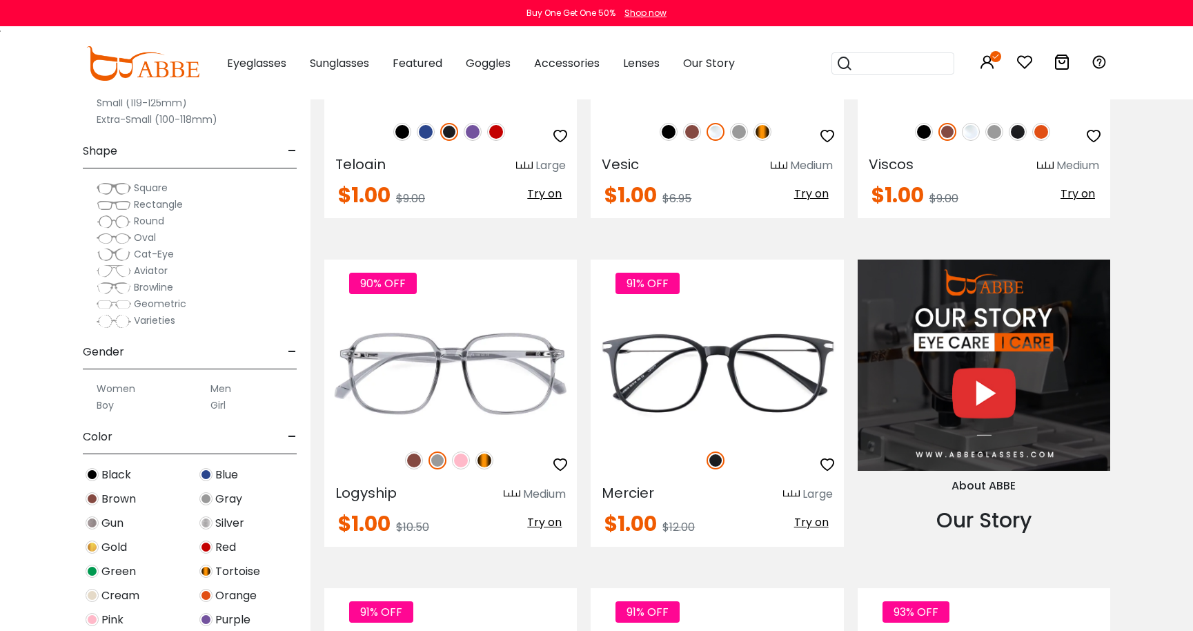
click at [457, 461] on img at bounding box center [461, 460] width 18 height 18
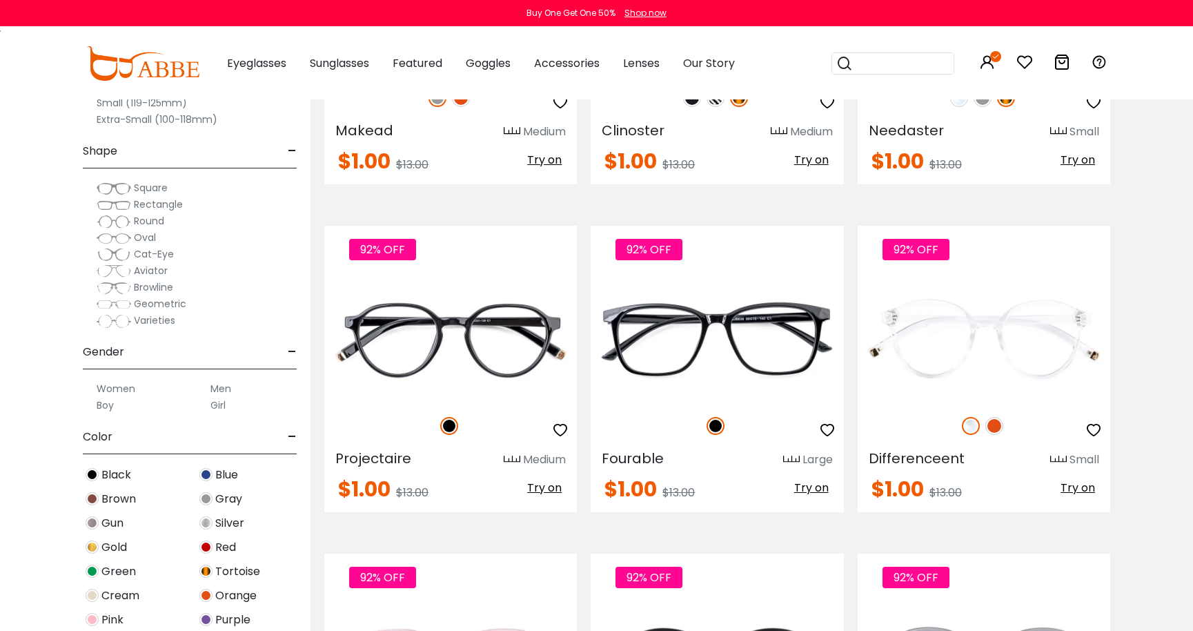
scroll to position [3482, 0]
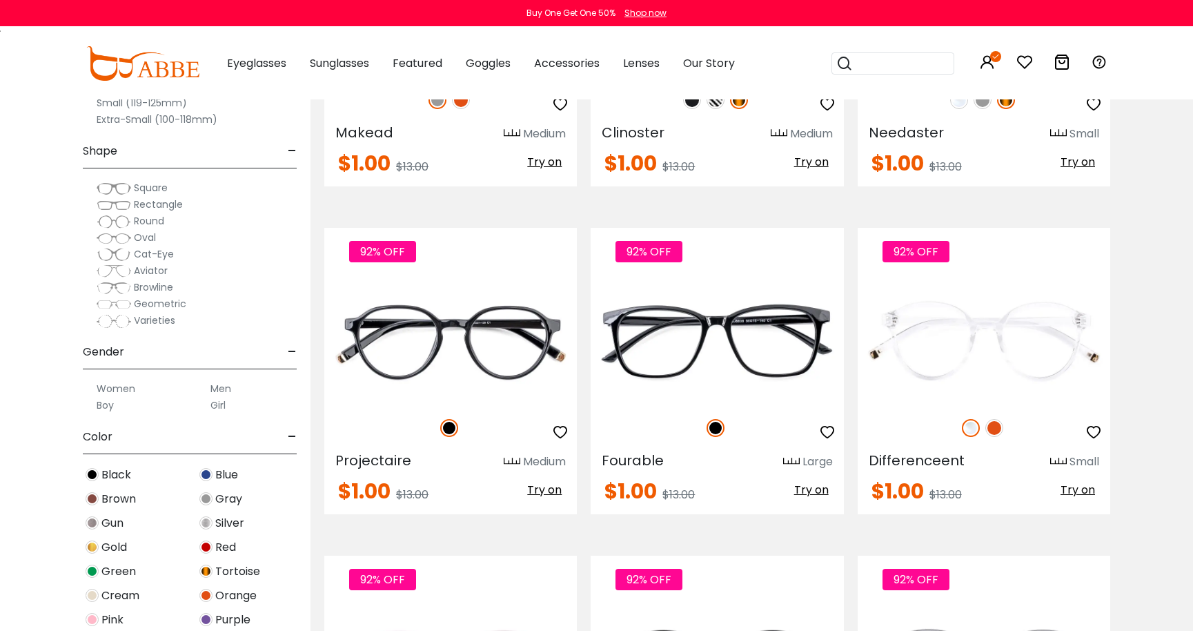
click at [993, 422] on img at bounding box center [994, 428] width 18 height 18
click at [966, 429] on img at bounding box center [971, 428] width 18 height 18
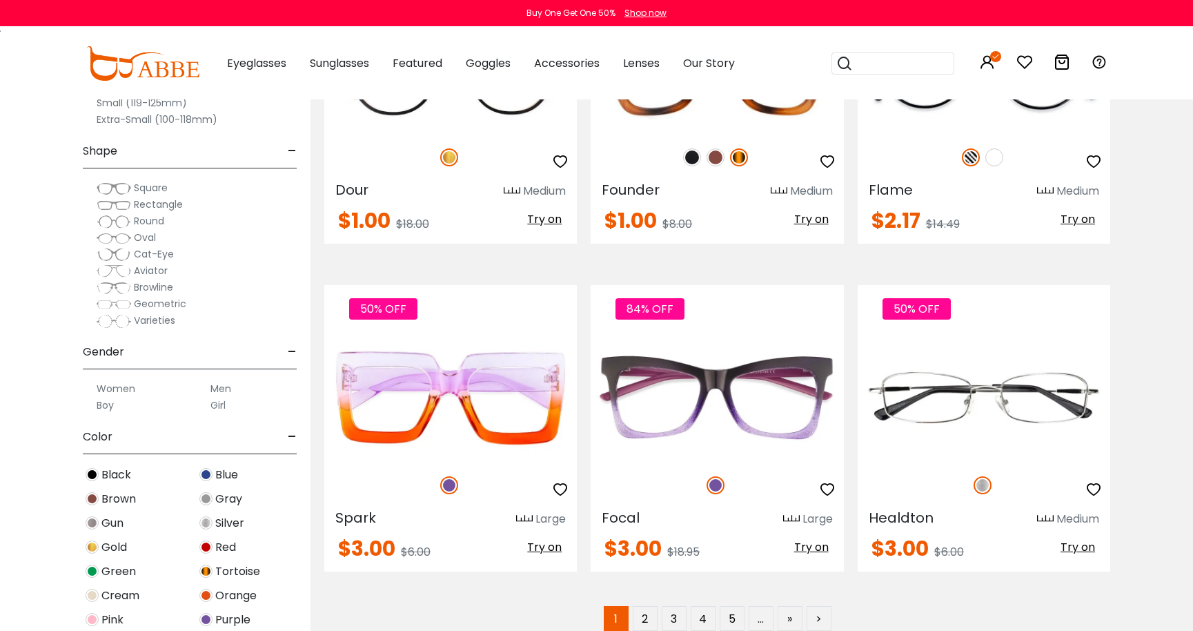
scroll to position [6602, 0]
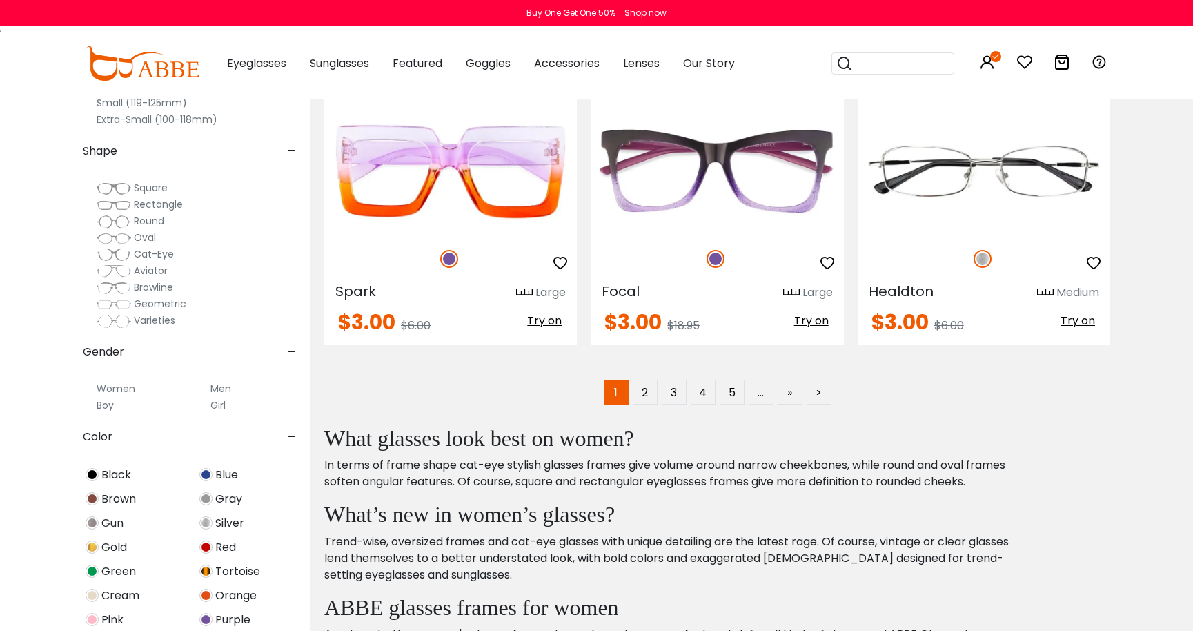
click at [152, 255] on span "Cat-Eye" at bounding box center [154, 254] width 40 height 14
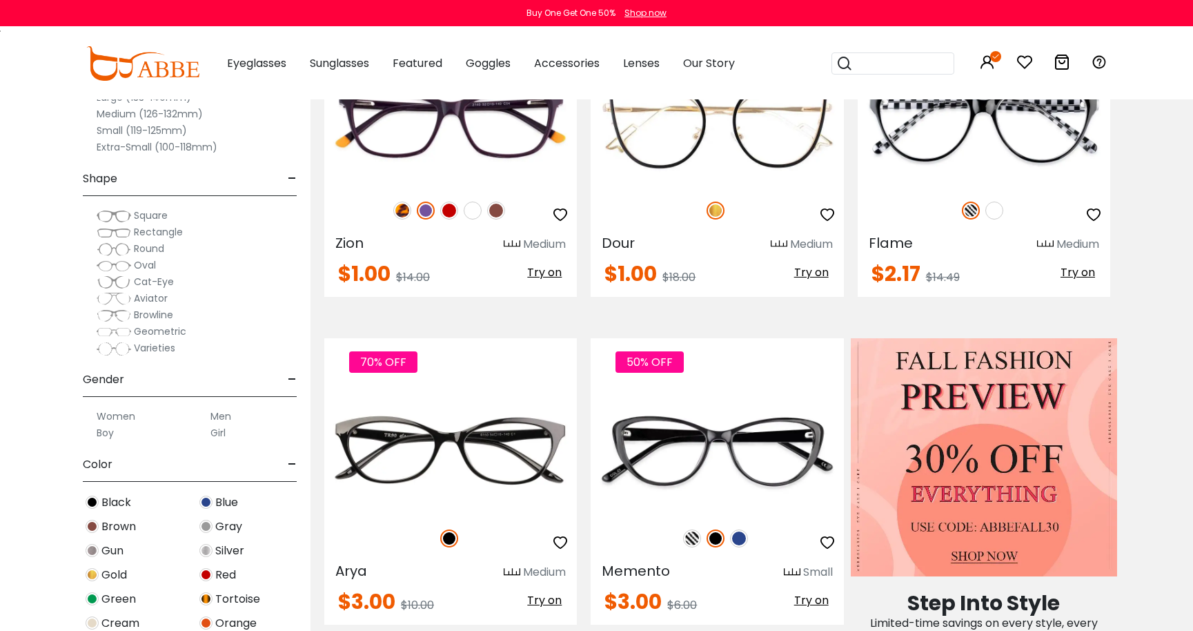
scroll to position [397, 0]
click at [480, 217] on div "92% OFF" at bounding box center [450, 211] width 253 height 29
click at [475, 214] on img at bounding box center [473, 211] width 18 height 18
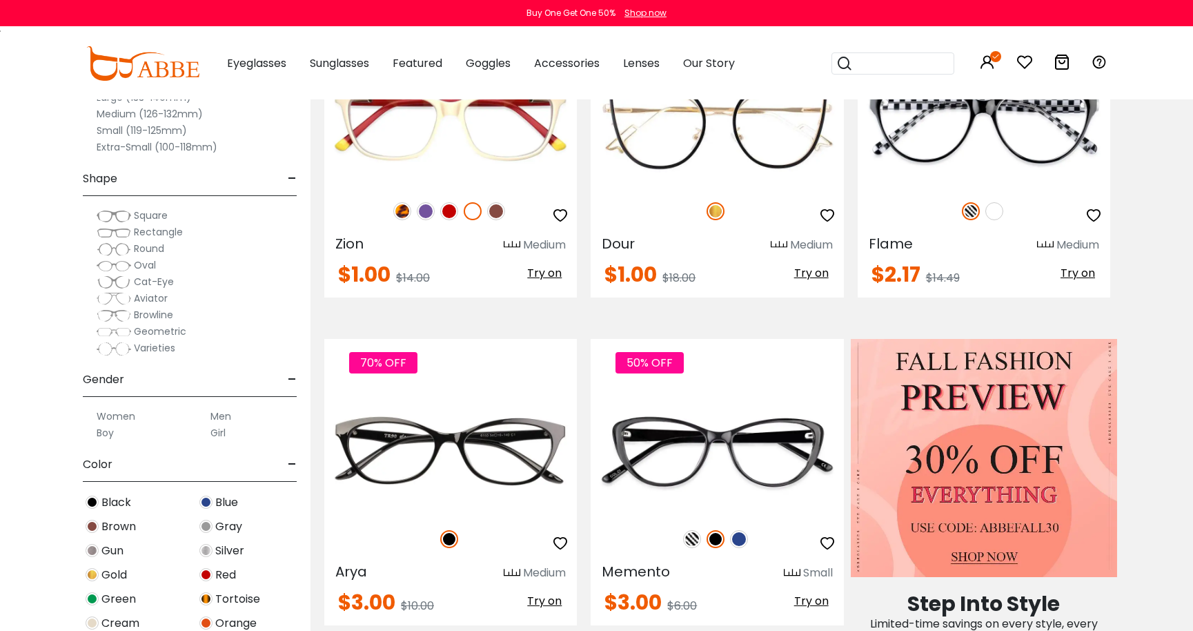
click at [991, 214] on img at bounding box center [994, 211] width 18 height 18
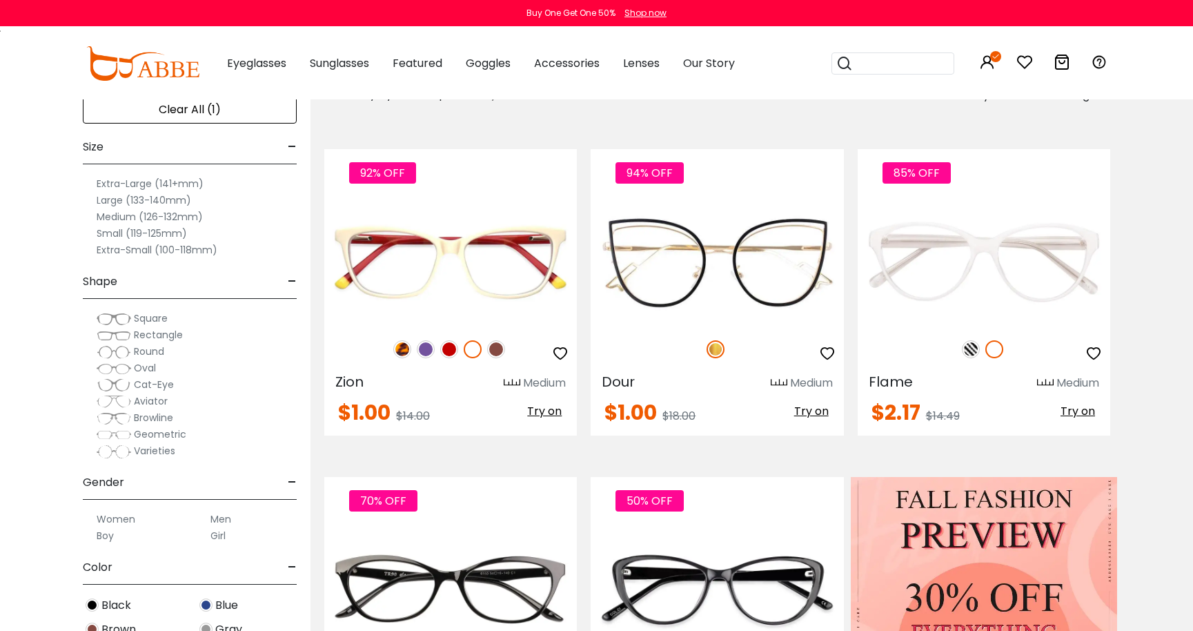
scroll to position [276, 0]
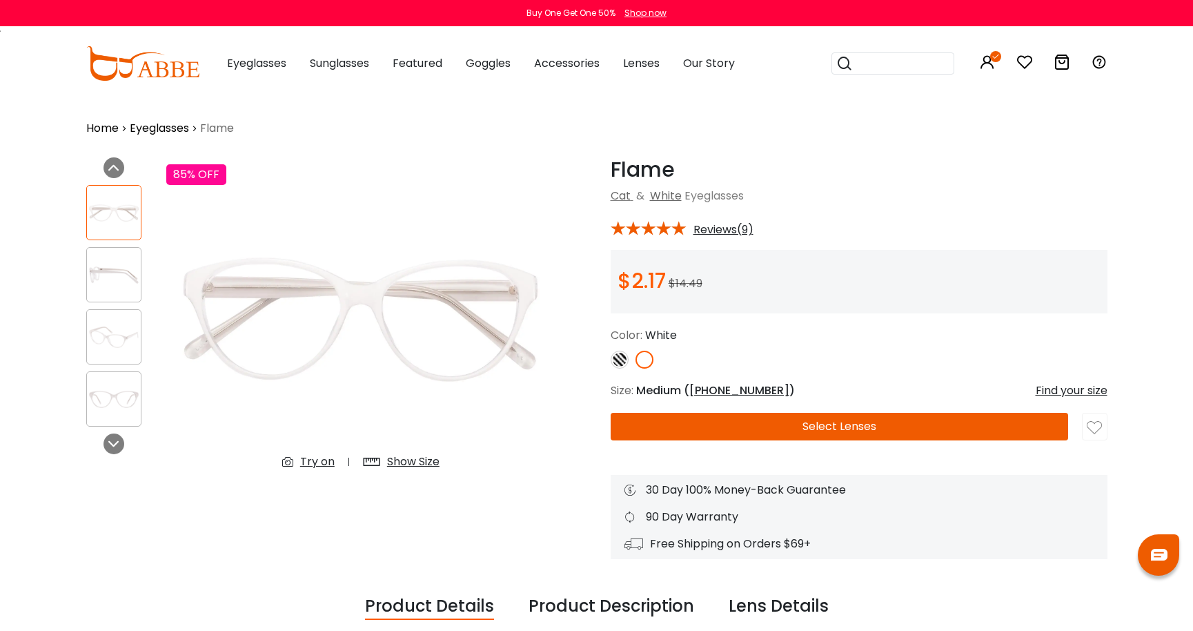
click at [96, 266] on img at bounding box center [114, 274] width 54 height 27
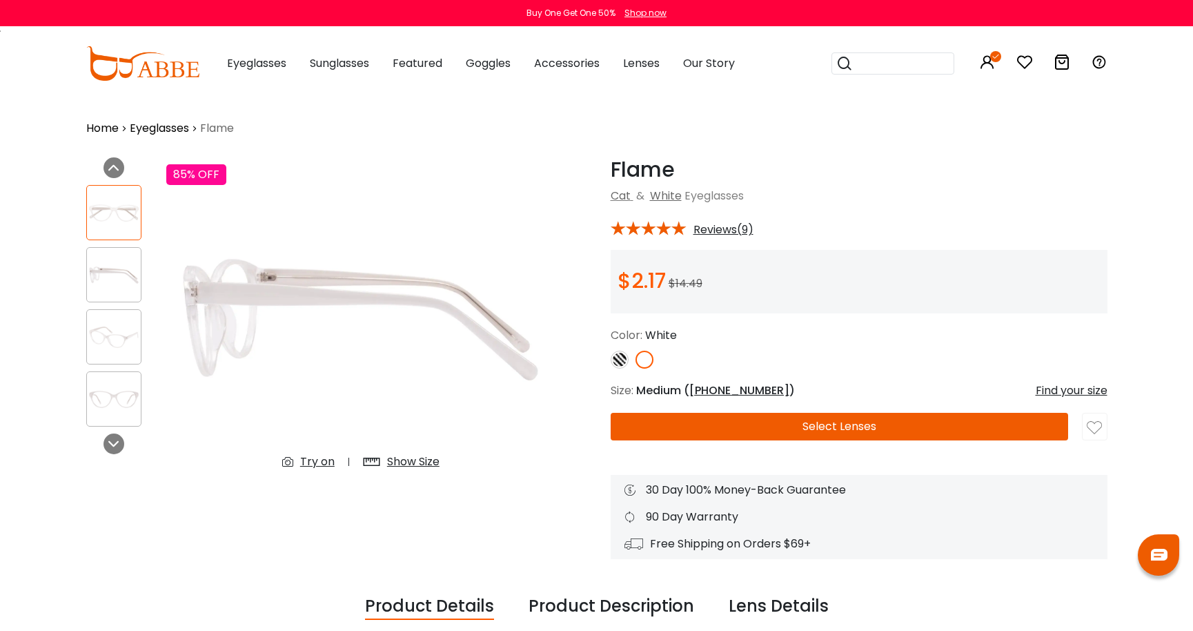
click at [106, 320] on div at bounding box center [113, 336] width 55 height 55
click at [119, 395] on img at bounding box center [114, 399] width 54 height 27
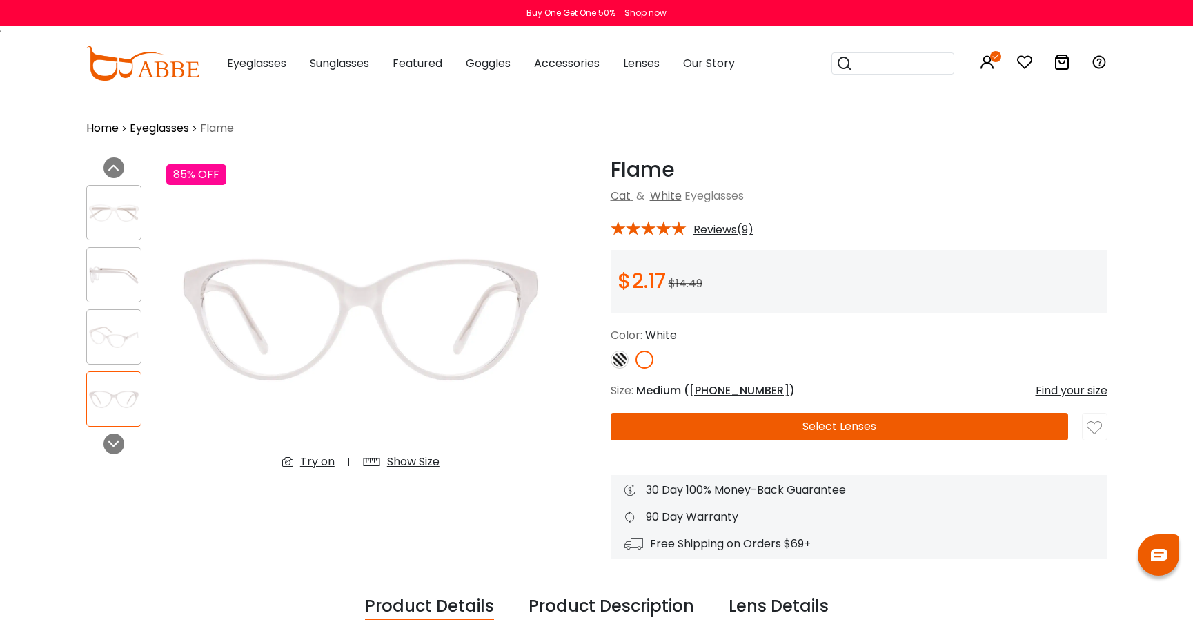
click at [821, 427] on button "Select Lenses" at bounding box center [839, 427] width 457 height 28
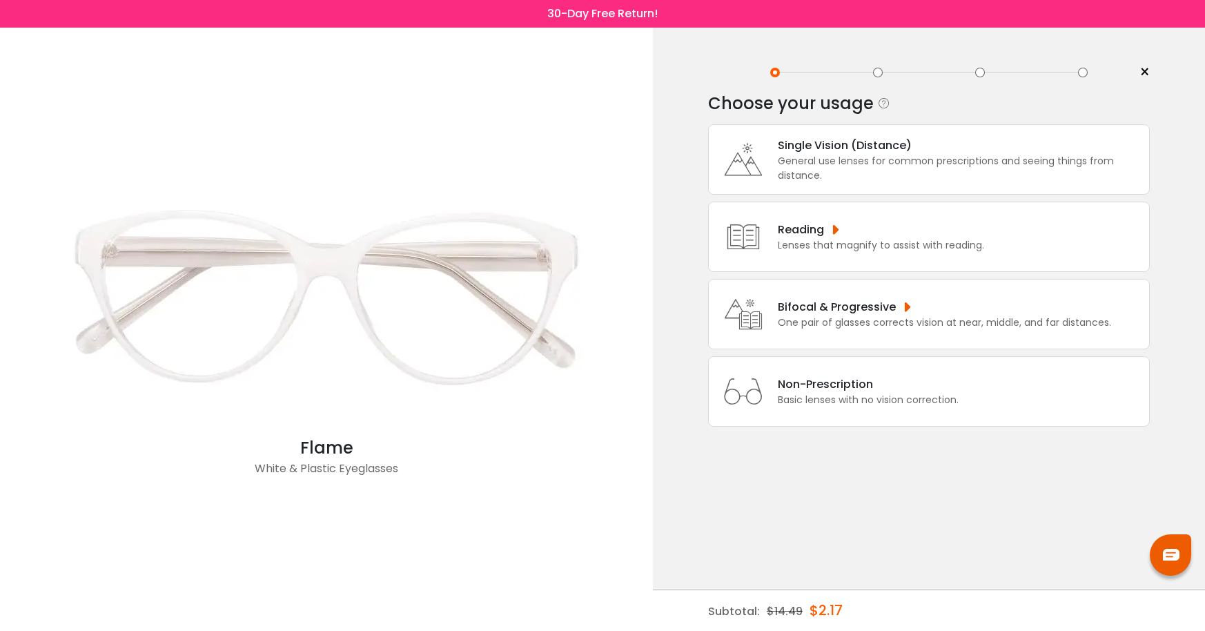
click at [855, 158] on div "General use lenses for common prescriptions and seeing things from distance." at bounding box center [960, 168] width 364 height 29
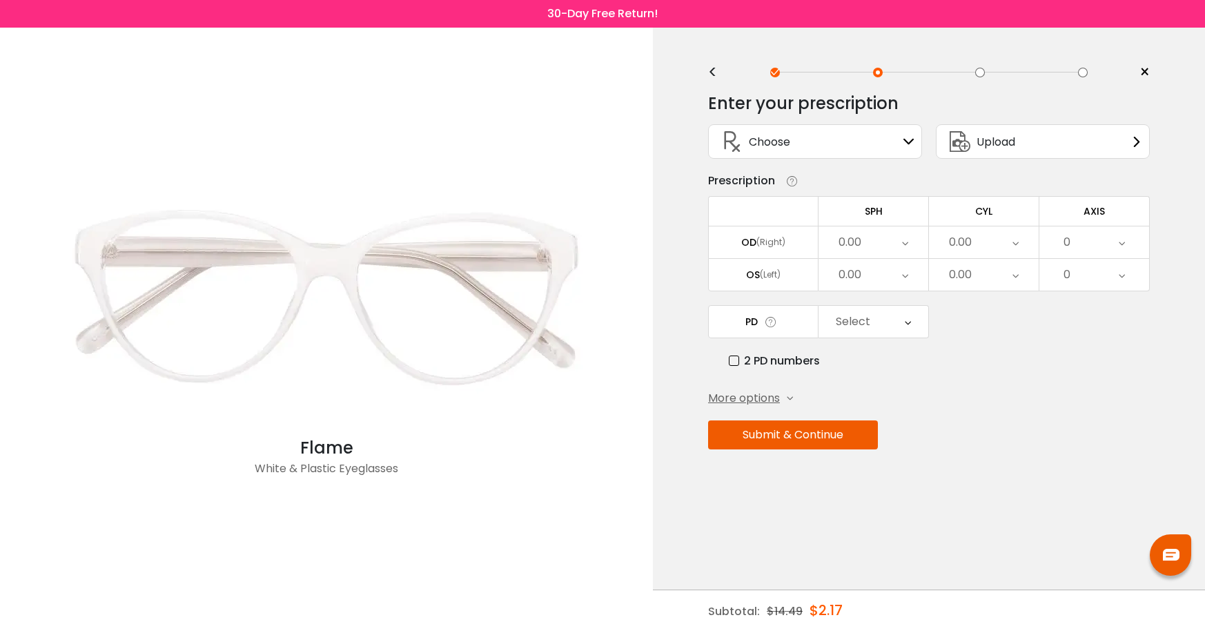
click at [911, 233] on div "0.00" at bounding box center [873, 242] width 110 height 32
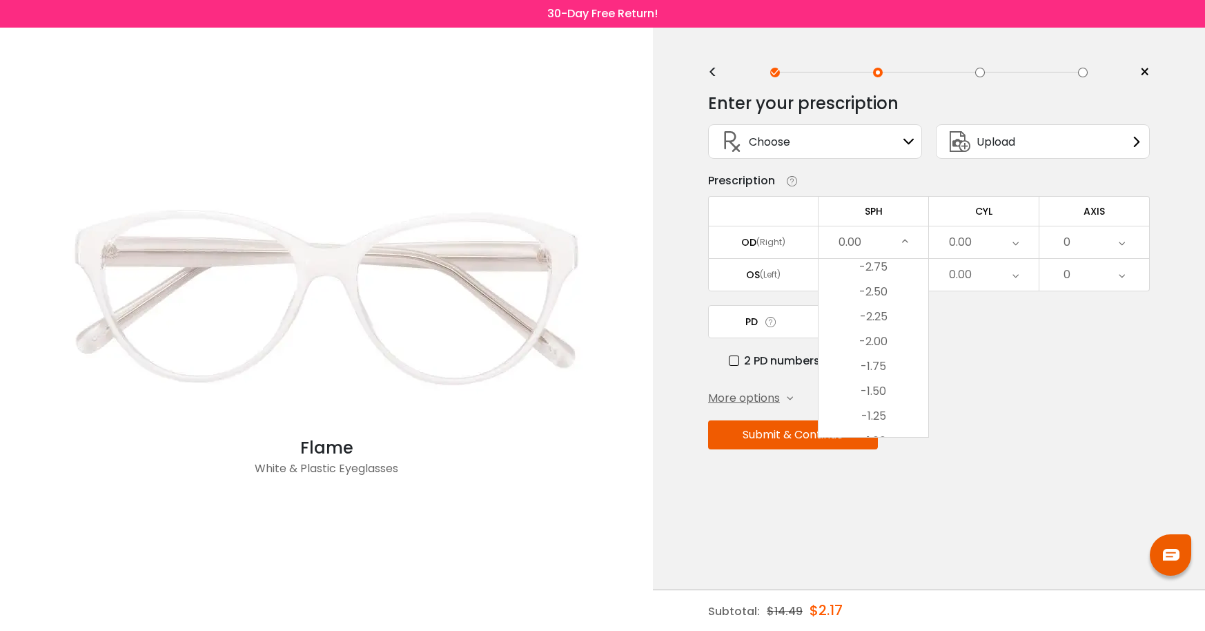
scroll to position [1397, 0]
click at [883, 338] on li "-5.25" at bounding box center [873, 339] width 110 height 25
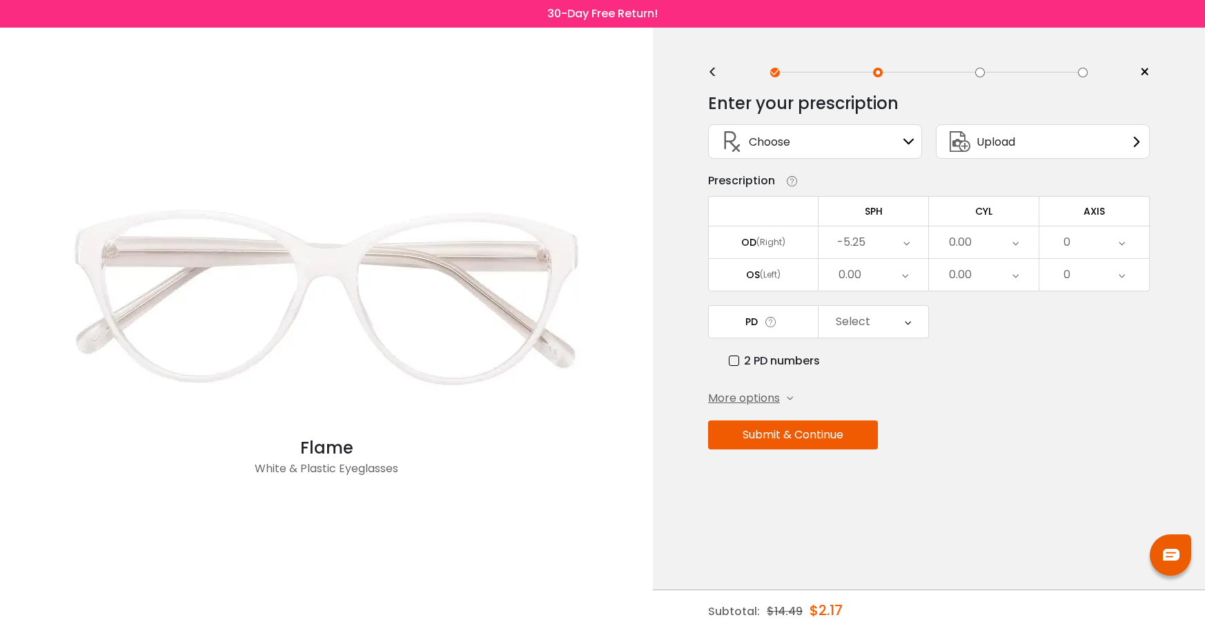
click at [905, 274] on icon at bounding box center [905, 275] width 6 height 32
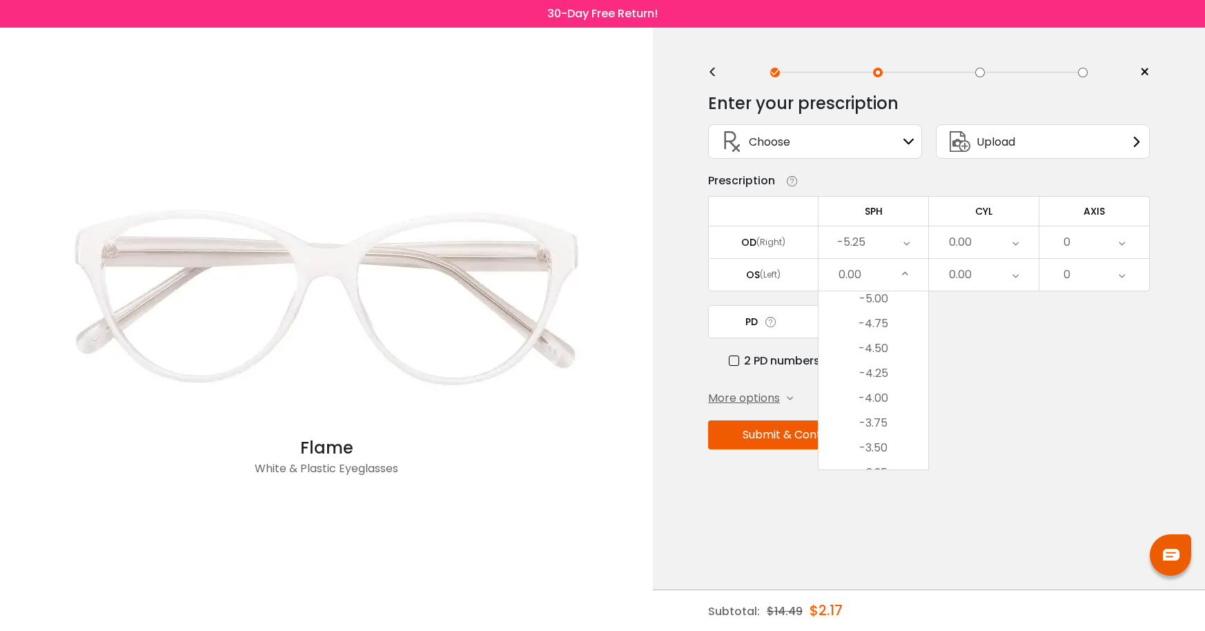
scroll to position [1449, 0]
click at [892, 324] on li "-5.25" at bounding box center [873, 320] width 110 height 25
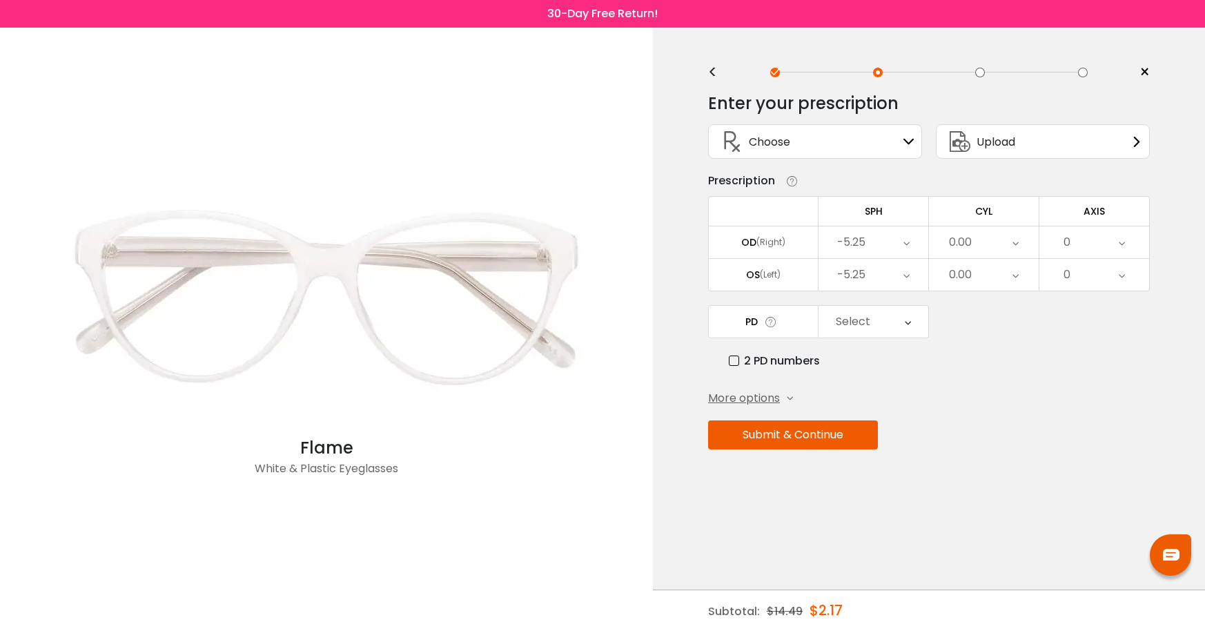
click at [1014, 282] on icon at bounding box center [1015, 275] width 6 height 32
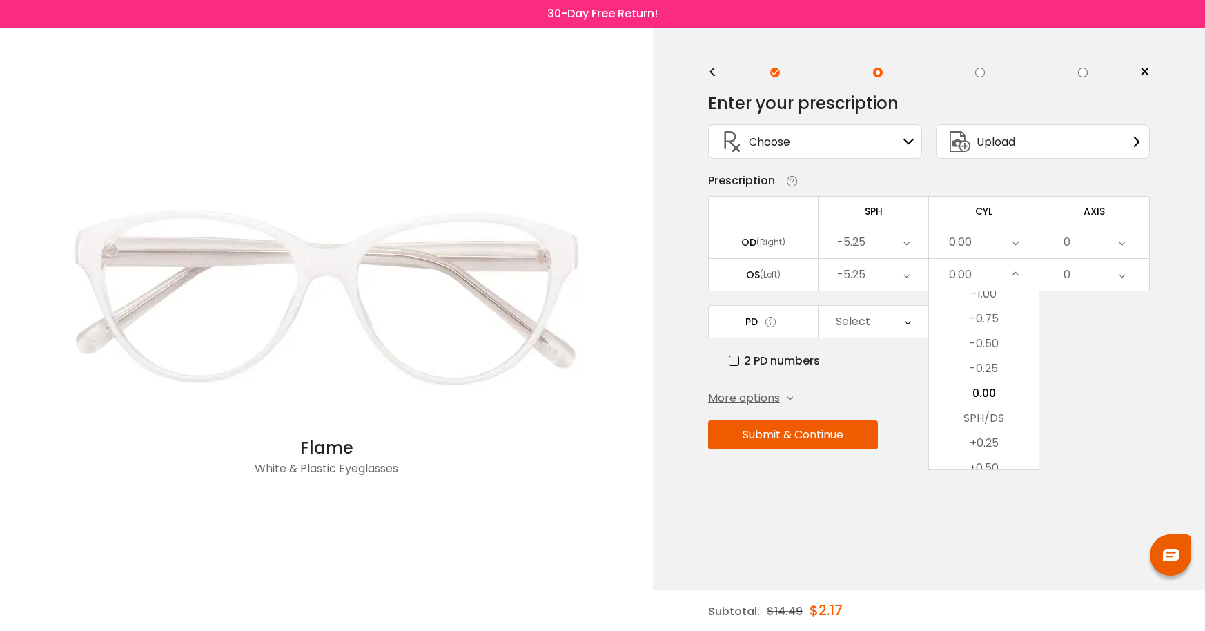
click at [1002, 337] on li "-0.50" at bounding box center [984, 343] width 110 height 25
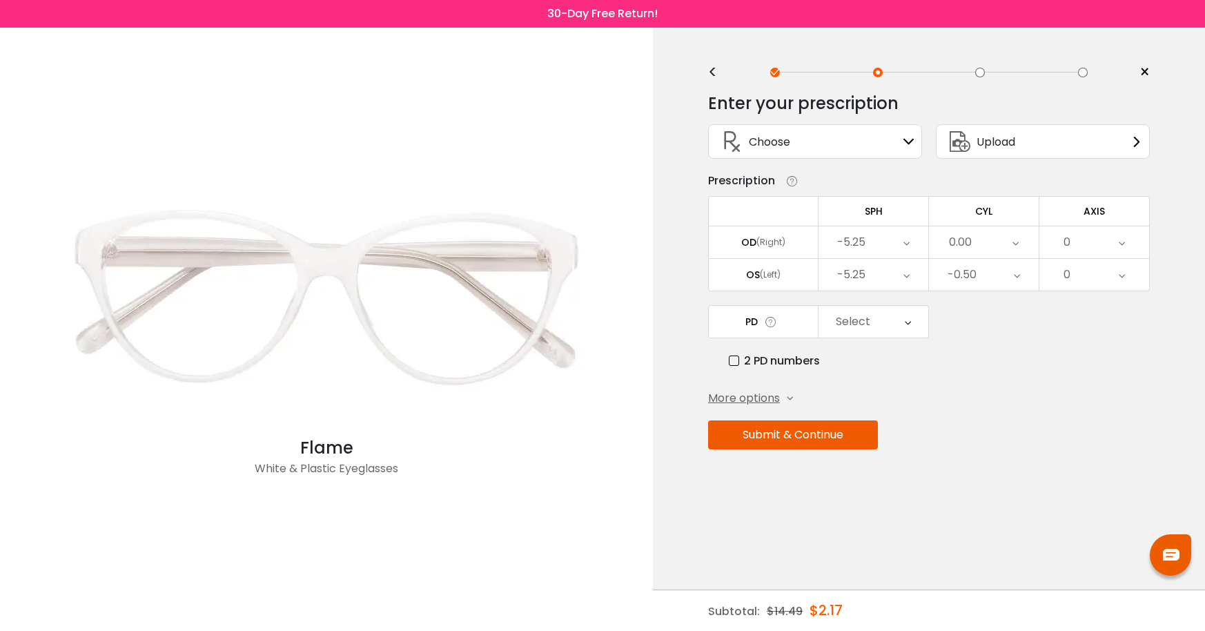
click at [1090, 274] on div "0" at bounding box center [1094, 275] width 110 height 32
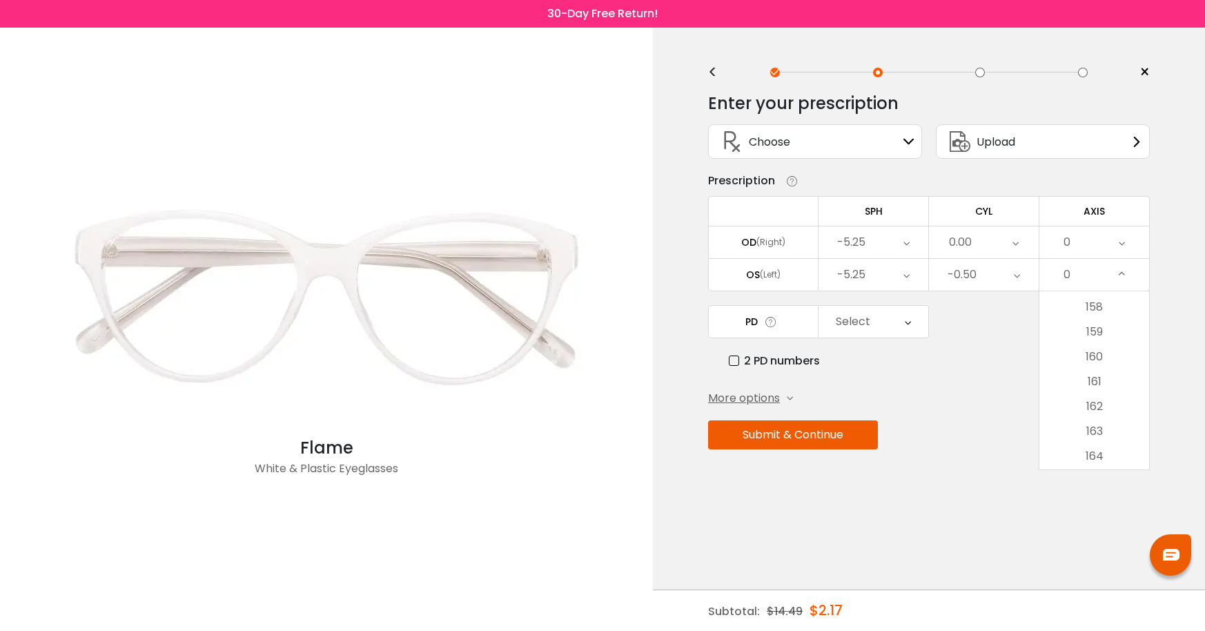
scroll to position [3933, 0]
click at [1110, 462] on li "165" at bounding box center [1094, 469] width 110 height 25
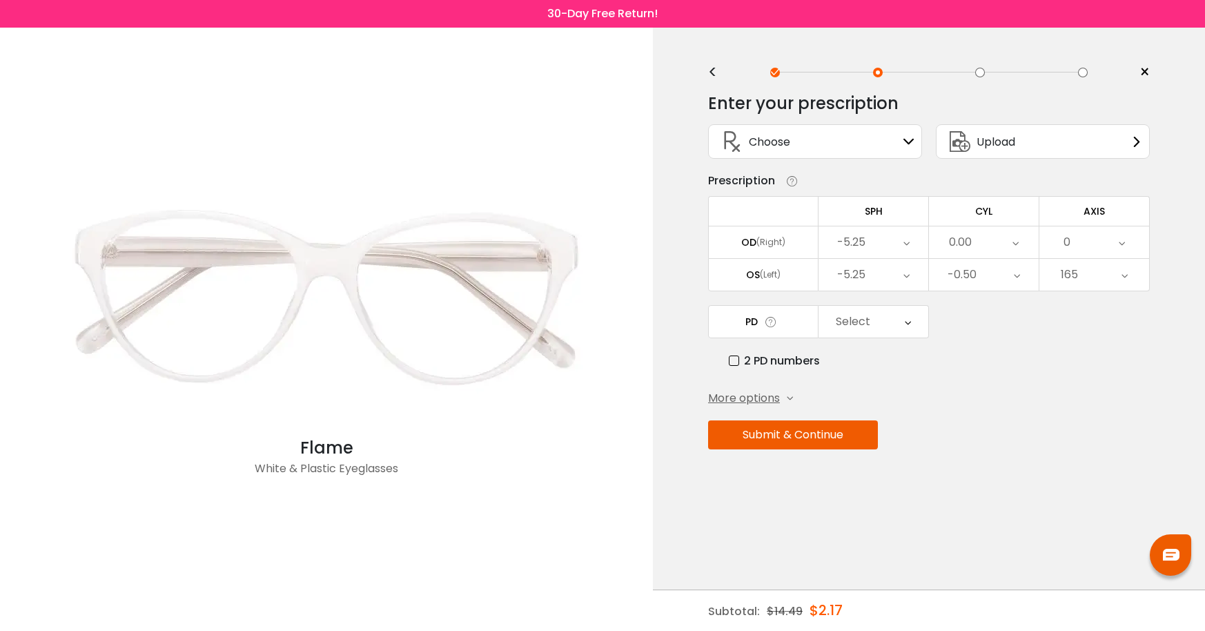
click at [833, 329] on div "Select" at bounding box center [873, 322] width 110 height 32
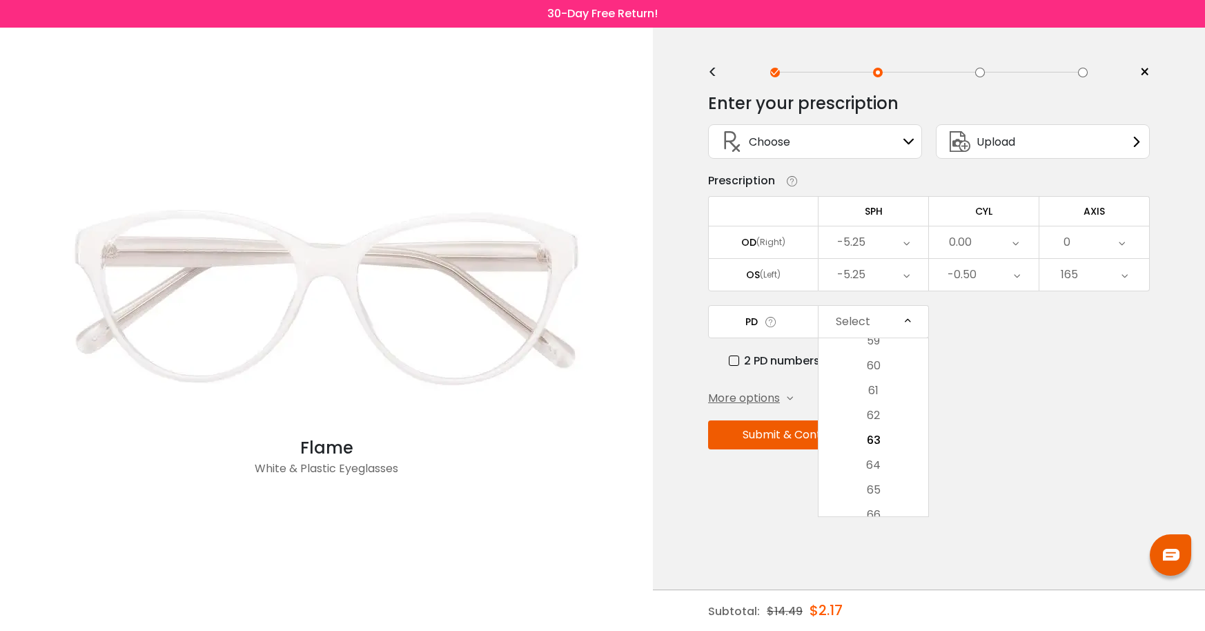
click at [869, 384] on li "61" at bounding box center [873, 390] width 110 height 25
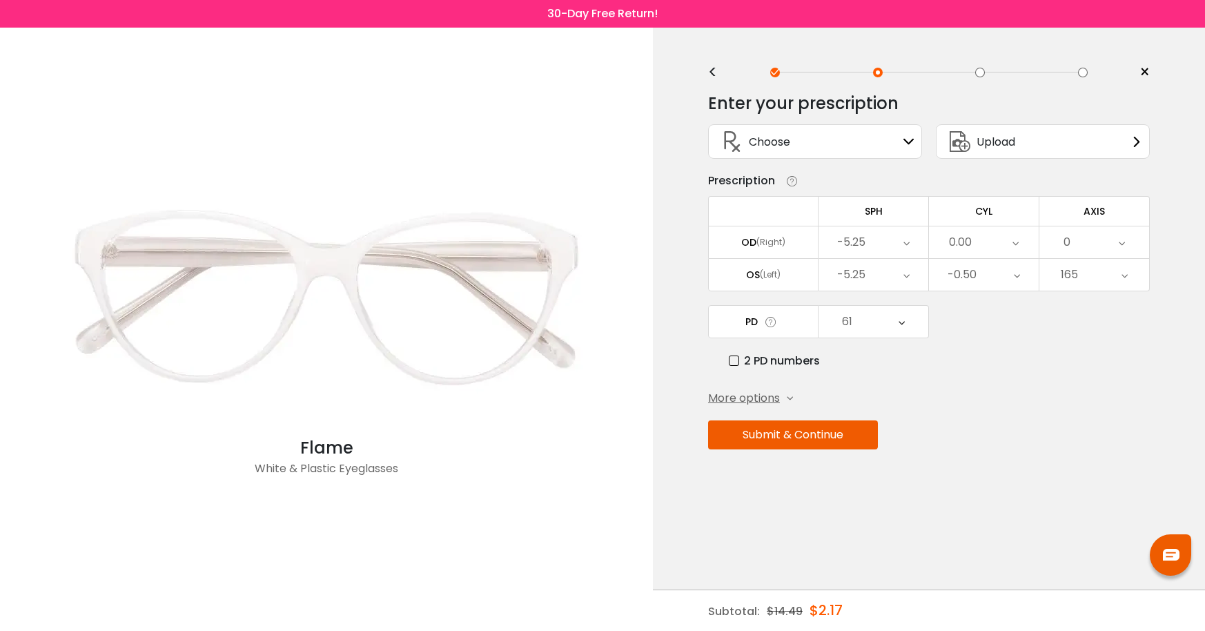
click at [791, 435] on button "Submit & Continue" at bounding box center [793, 434] width 170 height 29
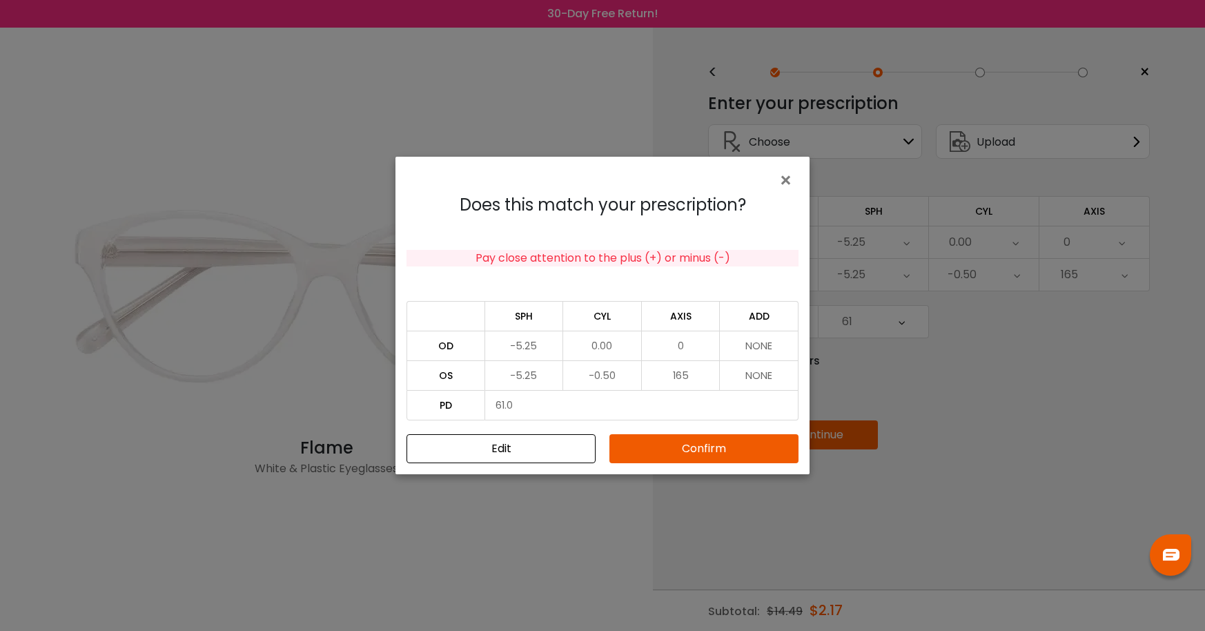
click at [660, 449] on button "Confirm" at bounding box center [703, 448] width 189 height 29
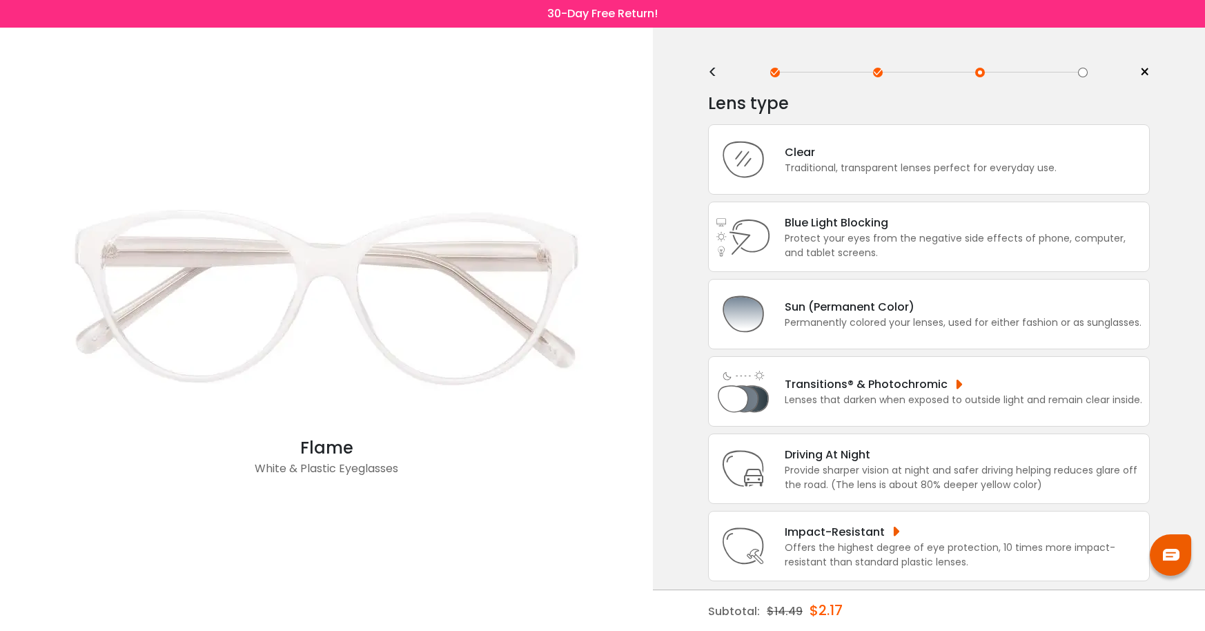
scroll to position [6, 0]
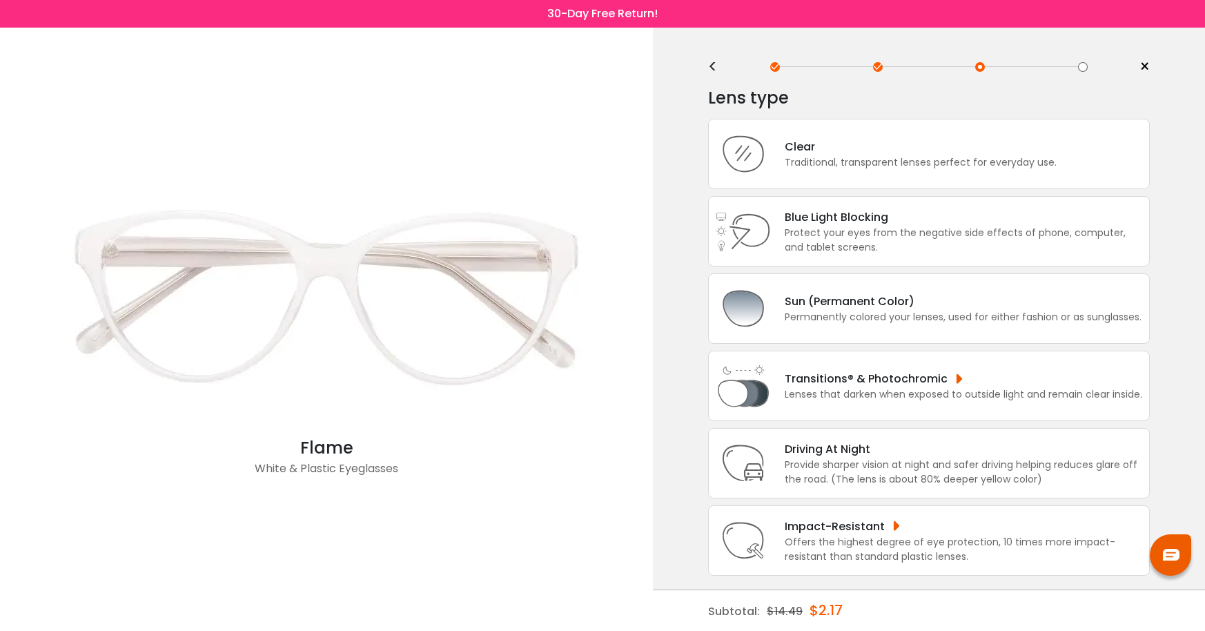
click at [844, 146] on div "Clear" at bounding box center [920, 146] width 272 height 17
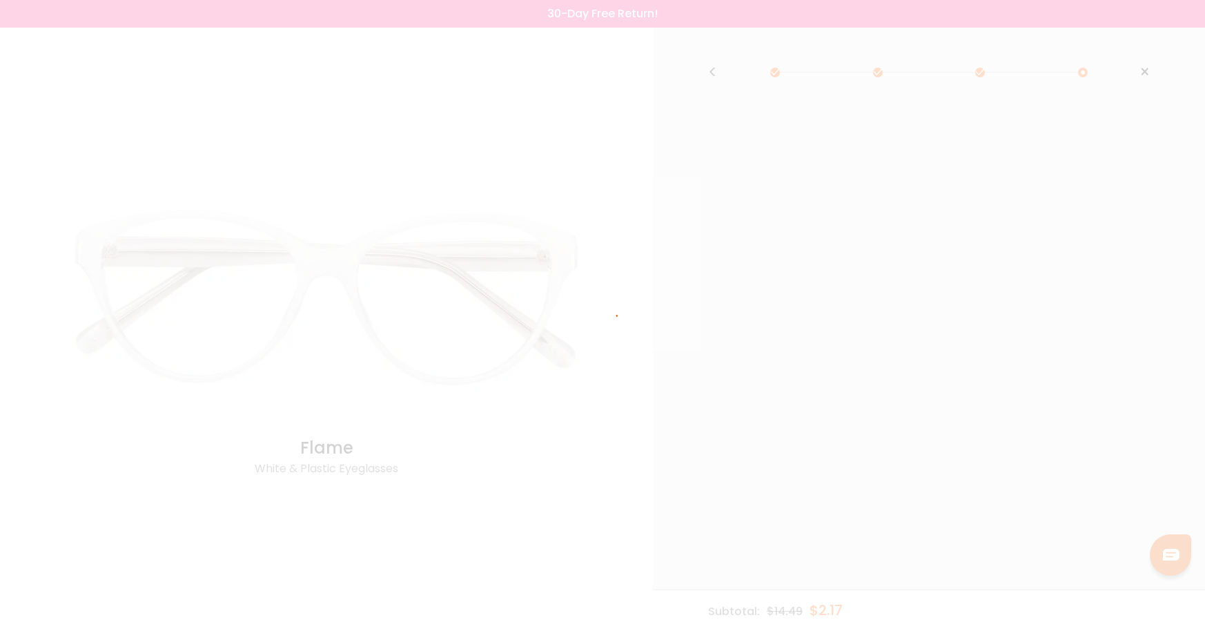
scroll to position [0, 0]
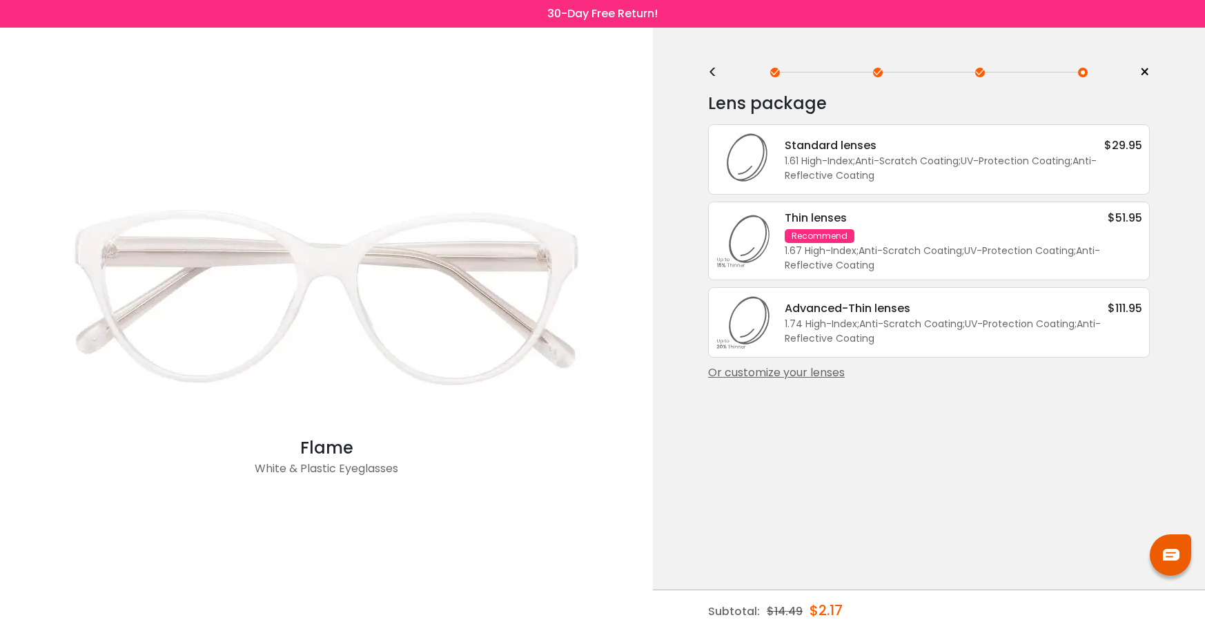
click at [768, 374] on div "Or customize your lenses" at bounding box center [929, 372] width 442 height 17
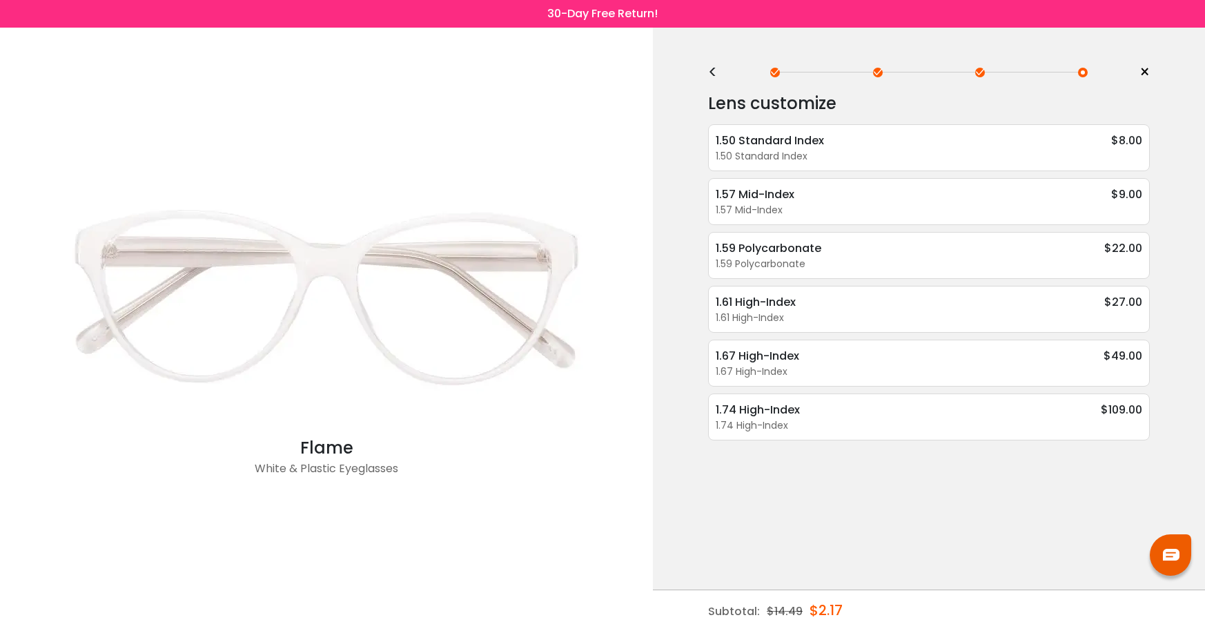
click at [786, 234] on div "1.59 Polycarbonate $22.00 1.59 Polycarbonate UV-Protection Coating - $2.95 Anti…" at bounding box center [929, 255] width 442 height 47
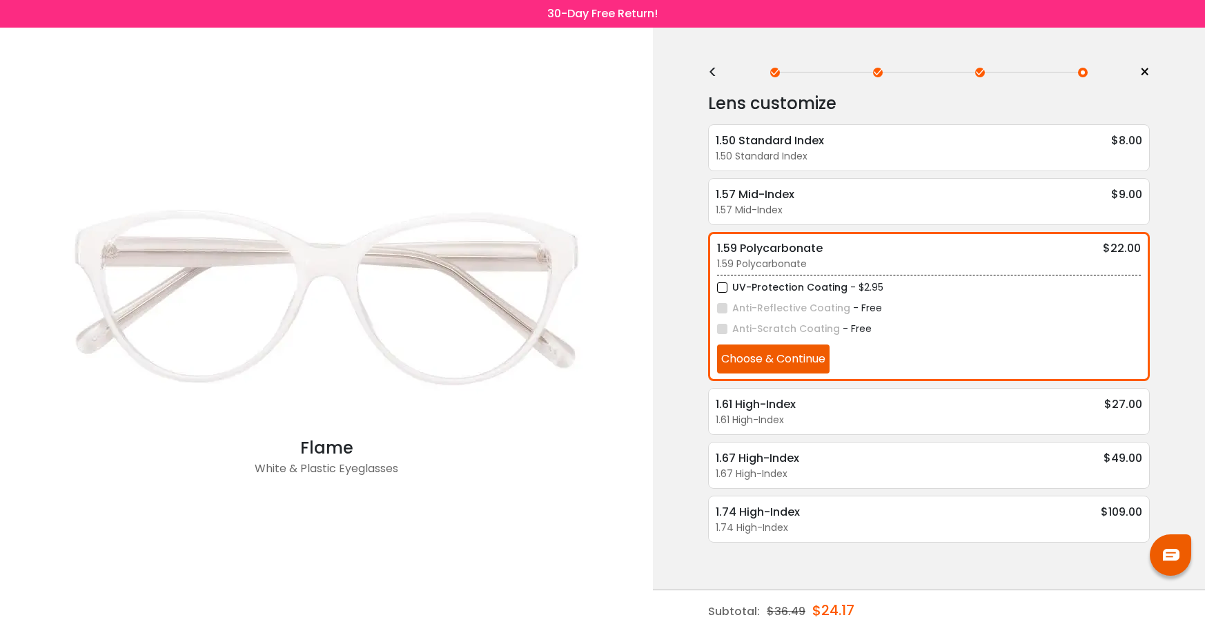
click at [723, 290] on label "UV-Protection Coating" at bounding box center [782, 287] width 130 height 17
click at [724, 287] on label "UV-Protection Coating" at bounding box center [782, 287] width 130 height 17
click at [765, 359] on button "Choose & Continue" at bounding box center [773, 358] width 112 height 29
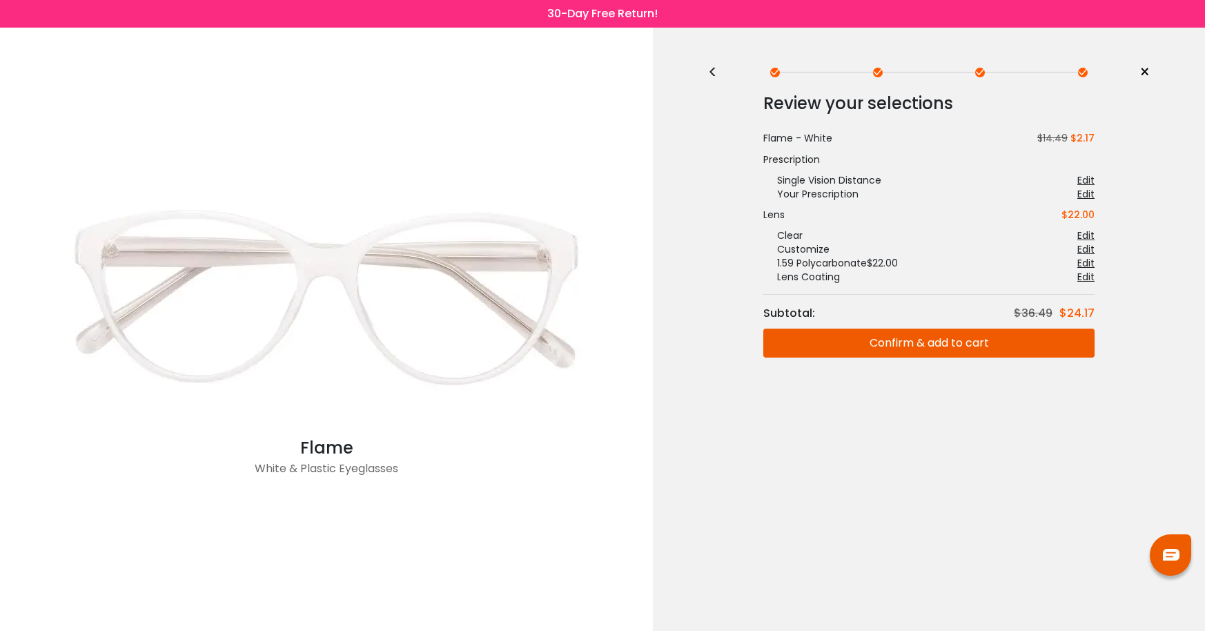
click at [871, 343] on button "Confirm & add to cart" at bounding box center [928, 342] width 331 height 29
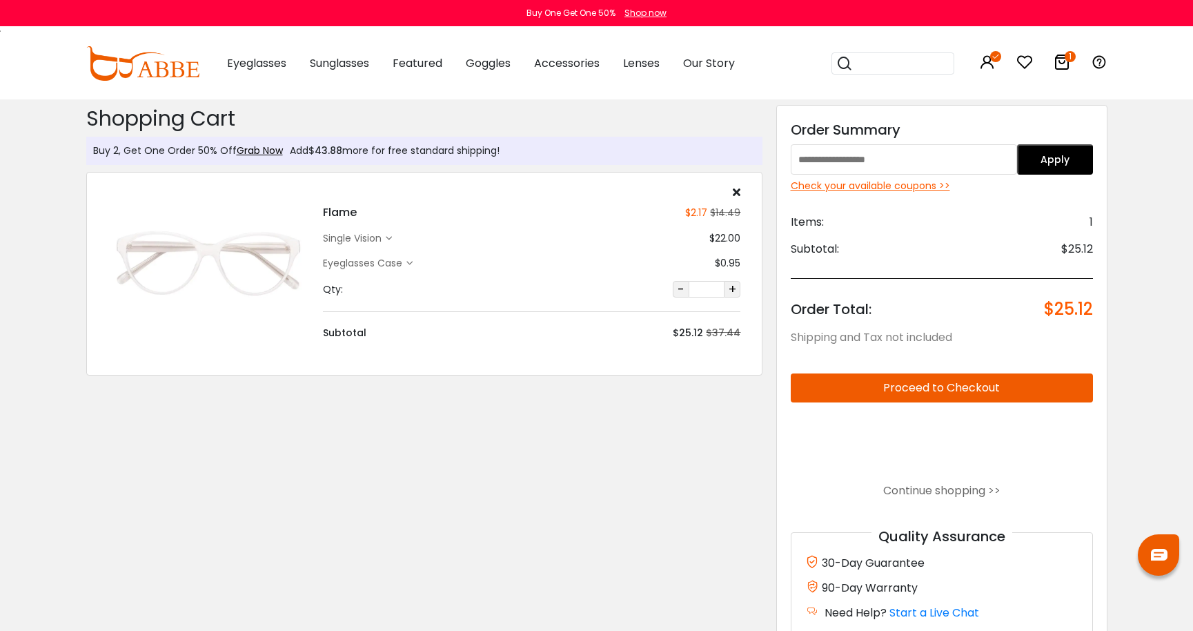
click at [909, 184] on div "Check your available coupons >>" at bounding box center [942, 186] width 302 height 14
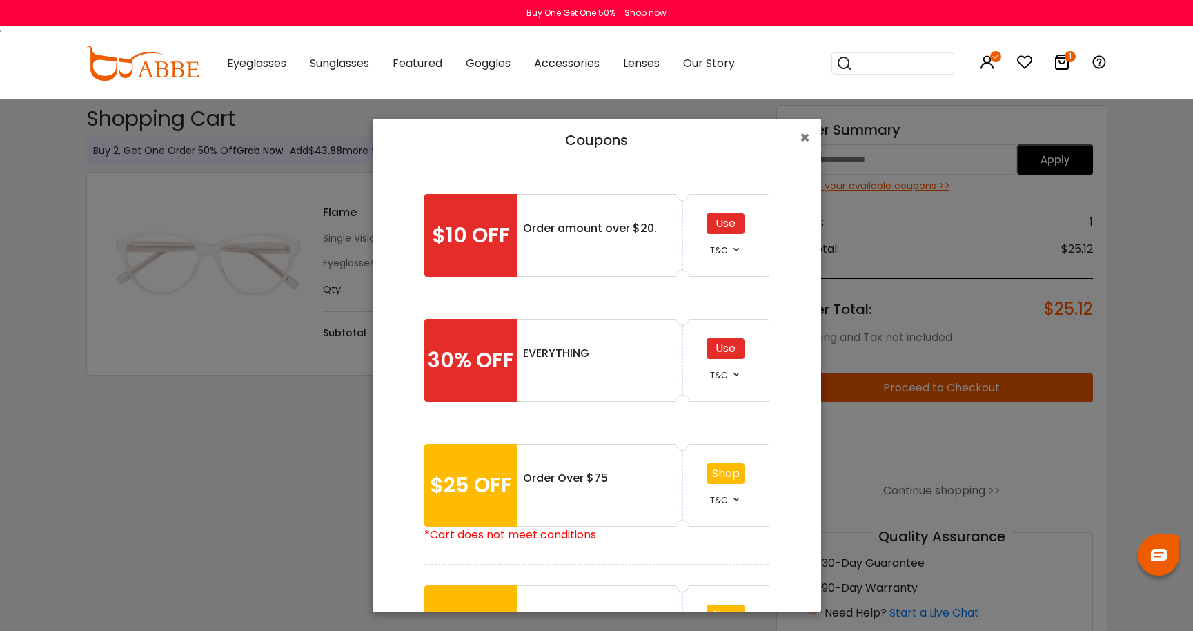
click at [721, 218] on div "Use" at bounding box center [726, 223] width 38 height 21
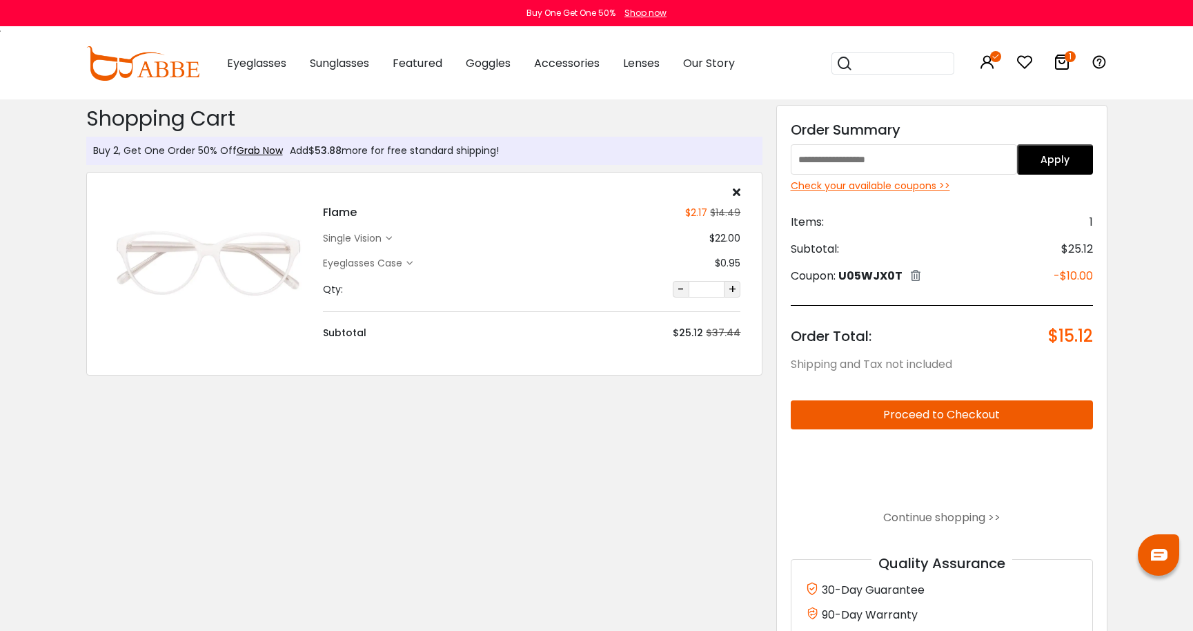
click at [920, 415] on button "Proceed to Checkout" at bounding box center [942, 414] width 302 height 29
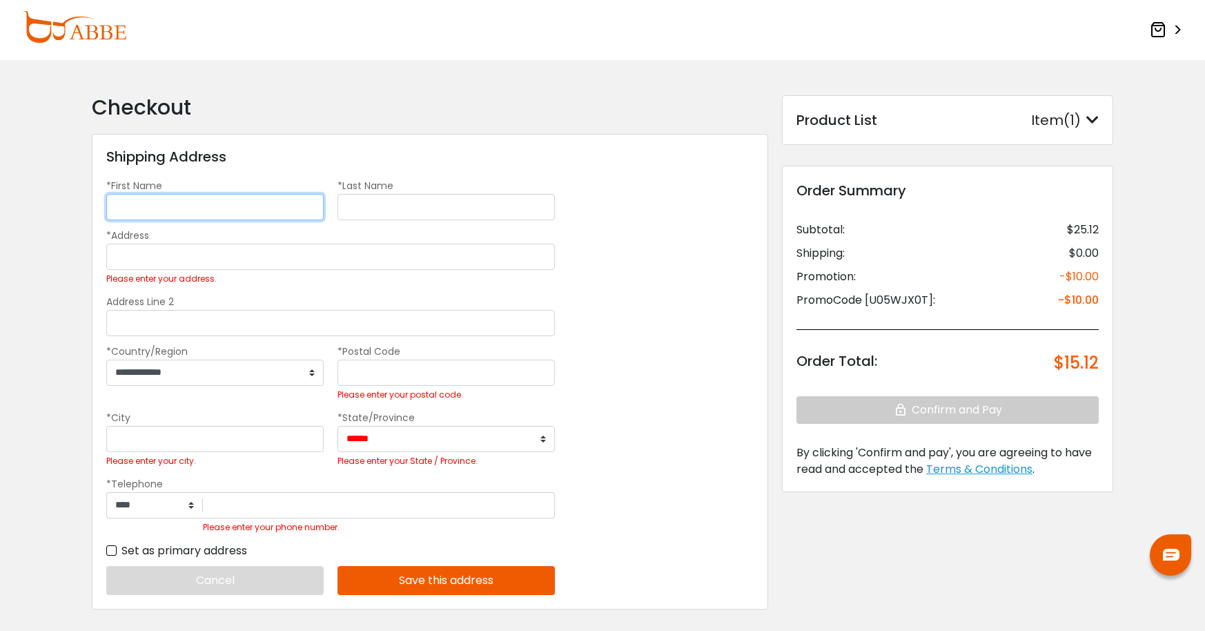
click at [184, 208] on input "*First Name" at bounding box center [214, 207] width 217 height 26
type input "*****"
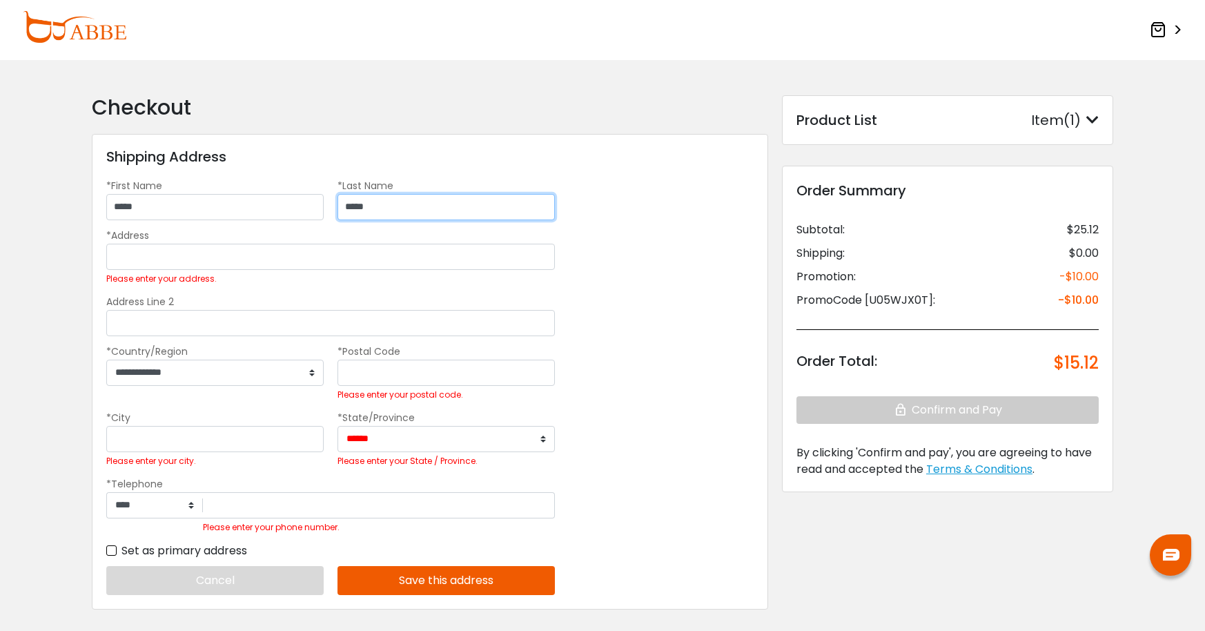
type input "*****"
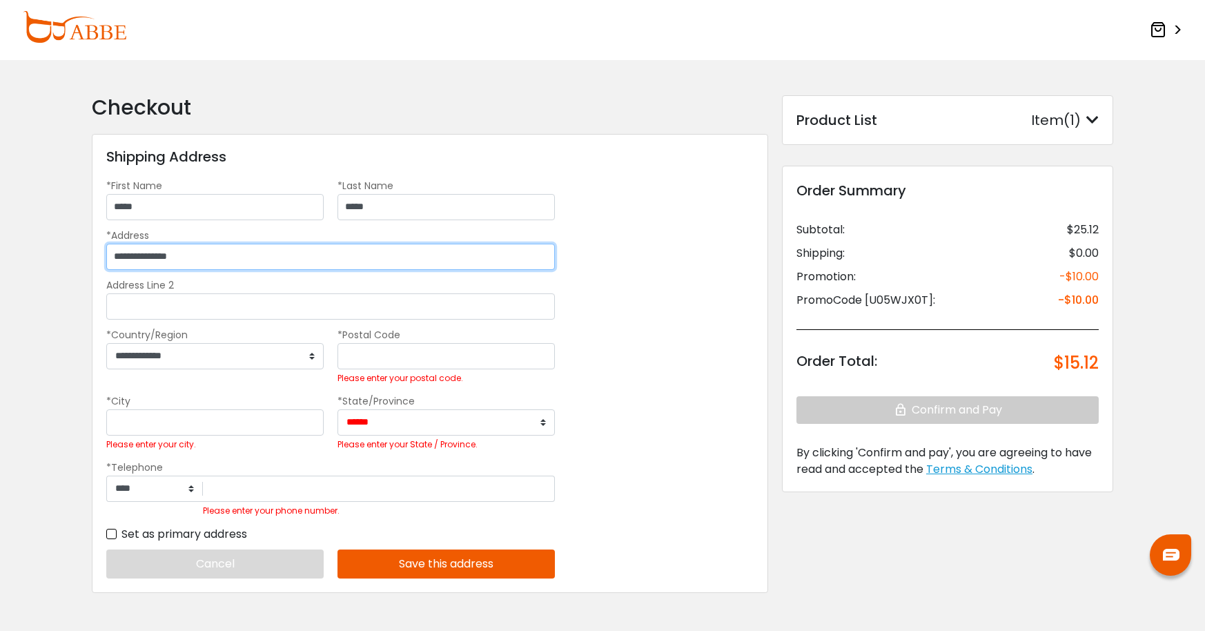
type input "**********"
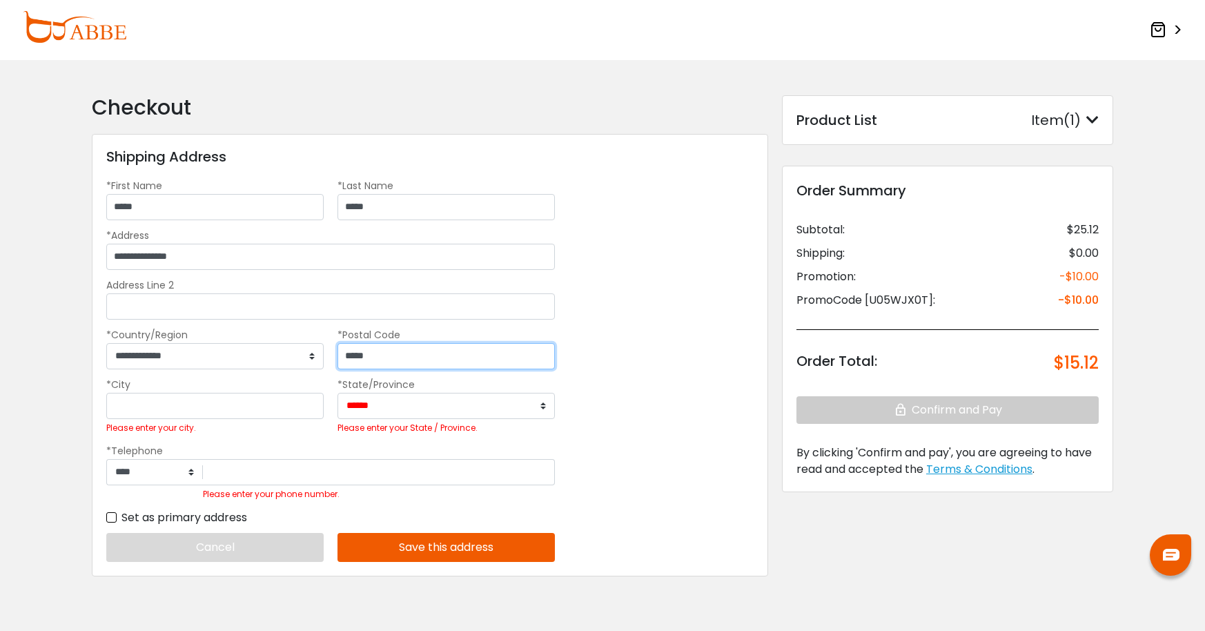
type input "*****"
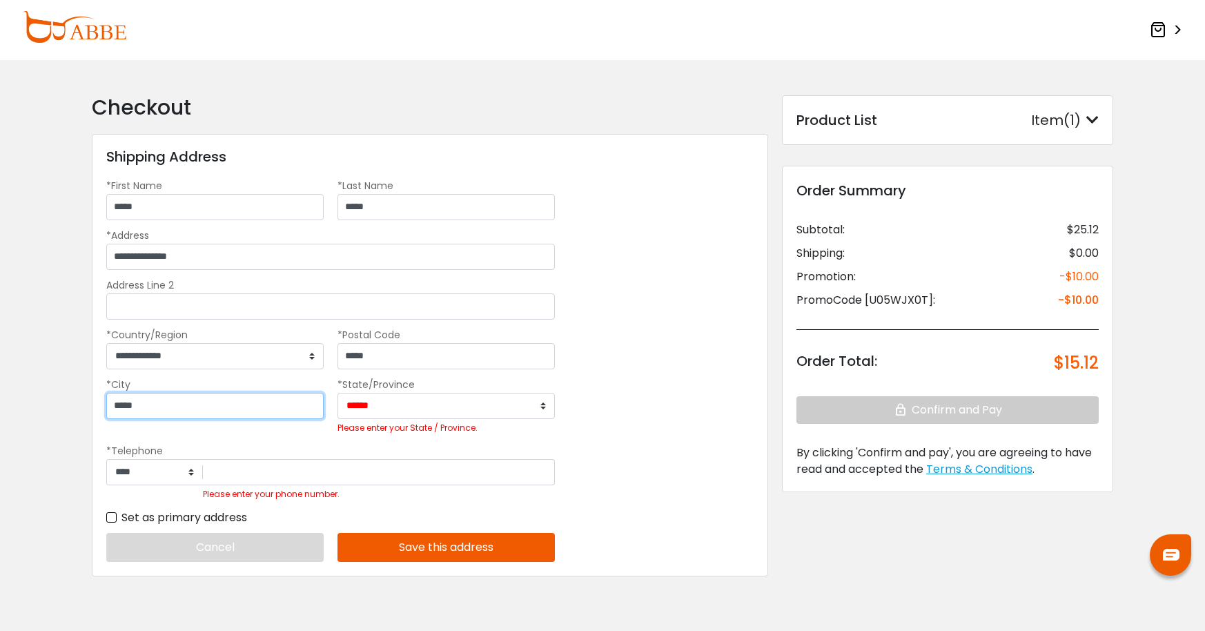
type input "*****"
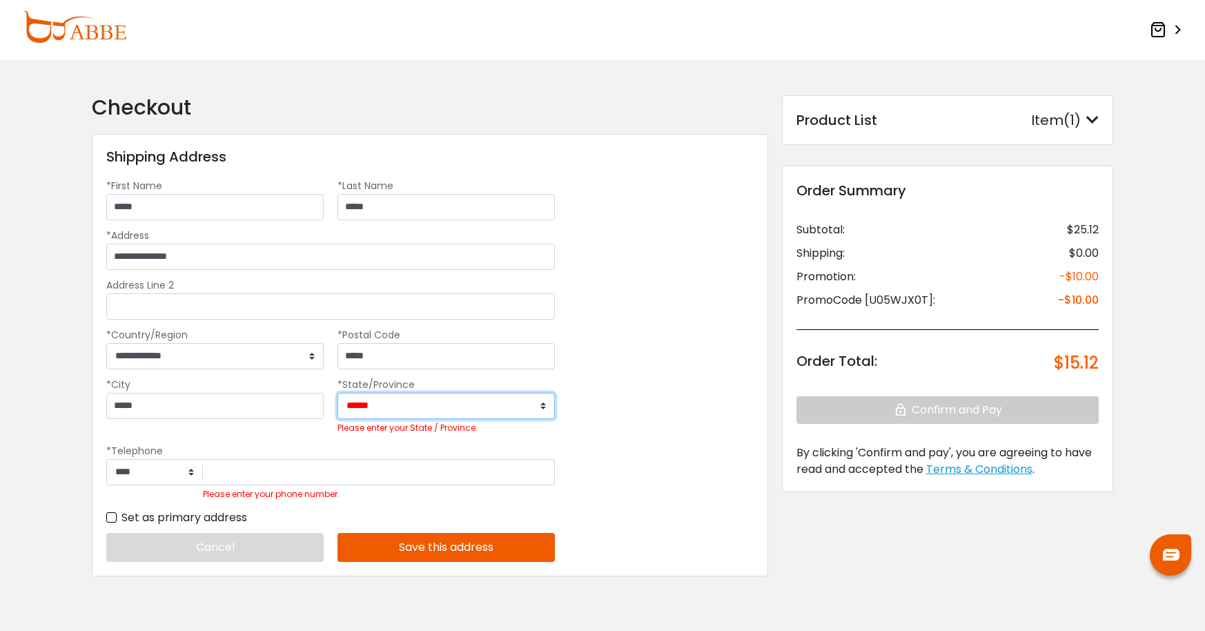
click at [337, 393] on select "**********" at bounding box center [445, 406] width 217 height 26
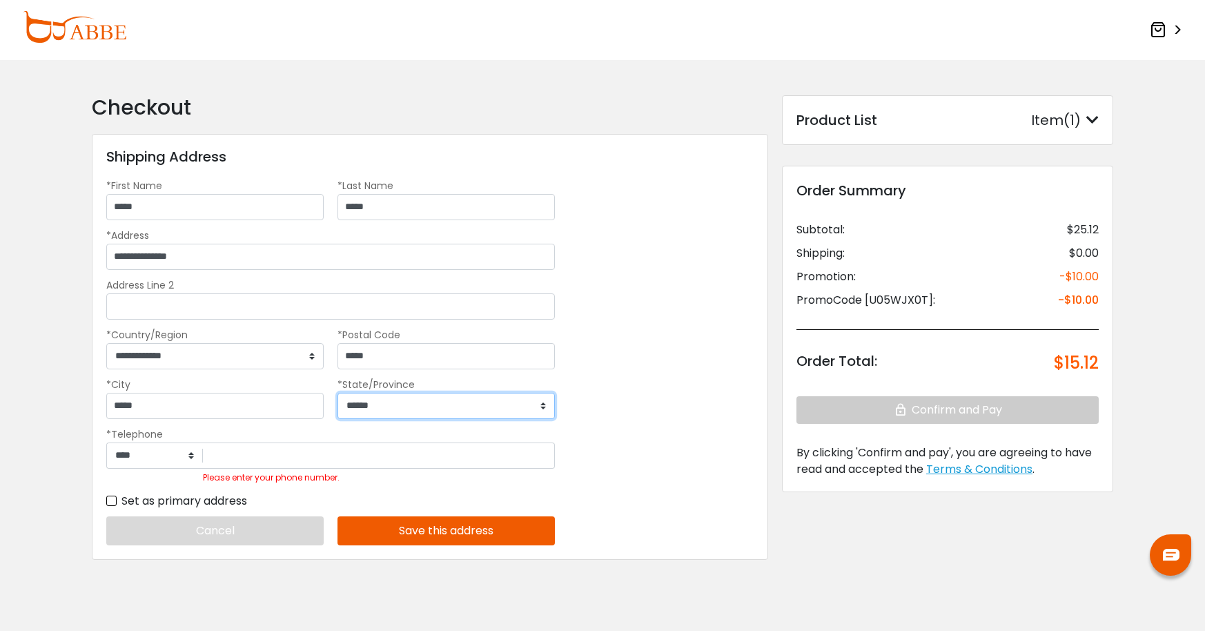
scroll to position [31, 0]
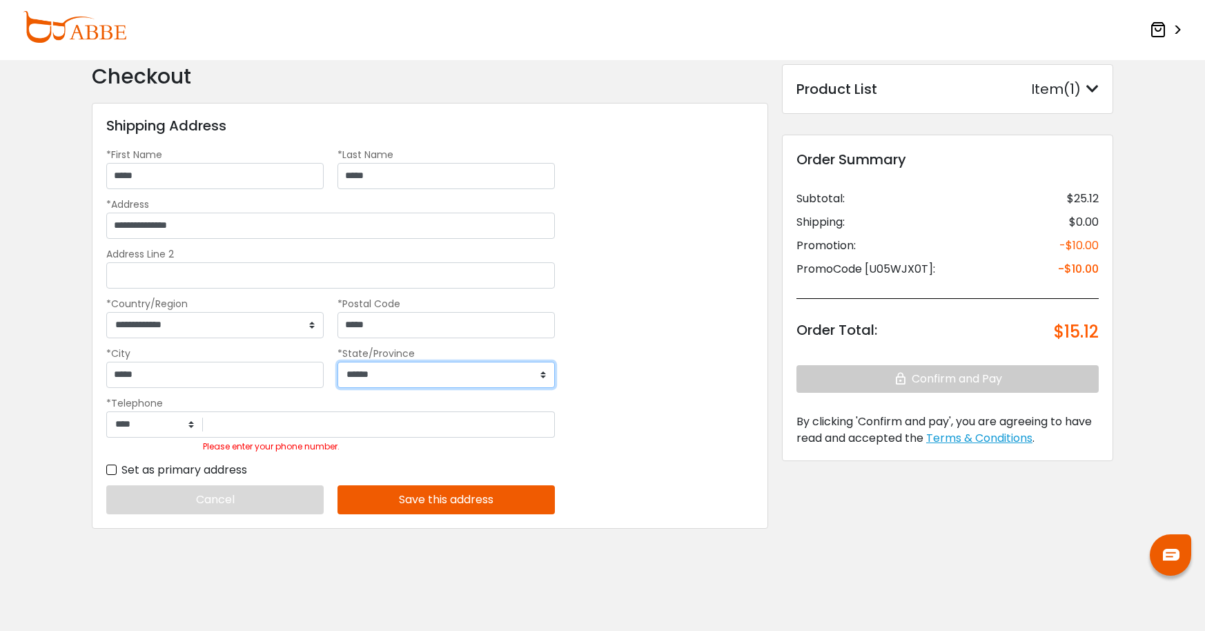
click at [379, 365] on select "**********" at bounding box center [445, 375] width 217 height 26
click at [390, 371] on select "**********" at bounding box center [445, 375] width 217 height 26
select select "**"
click at [337, 362] on select "**********" at bounding box center [445, 375] width 217 height 26
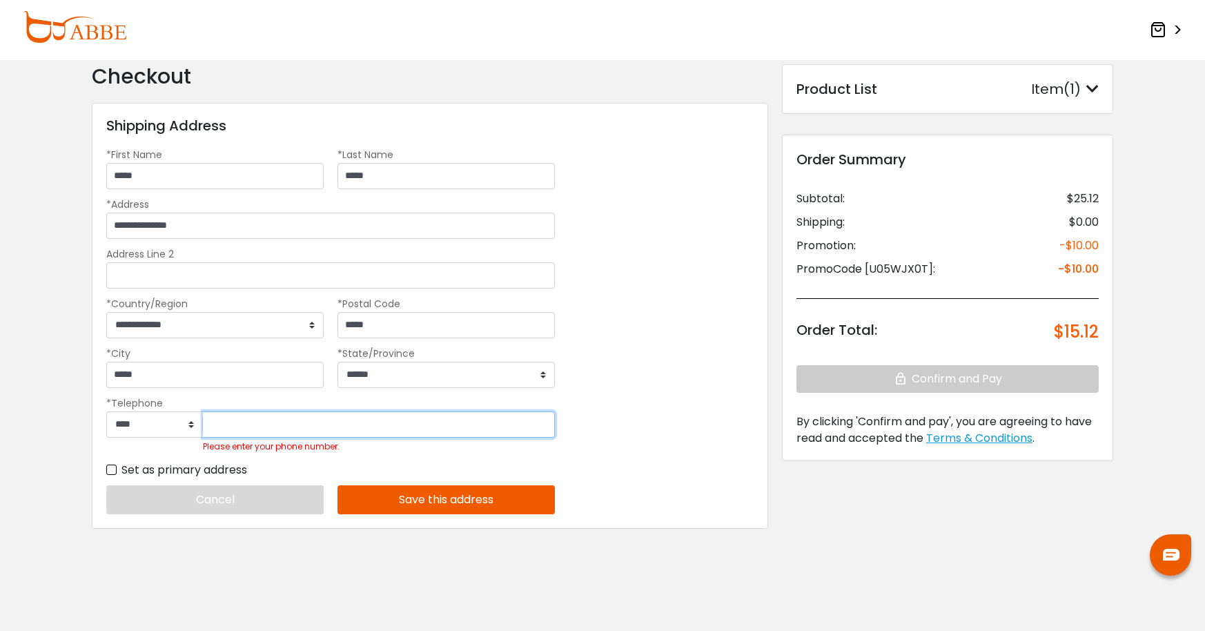
click at [267, 429] on input "Please enter your phone number." at bounding box center [379, 424] width 352 height 26
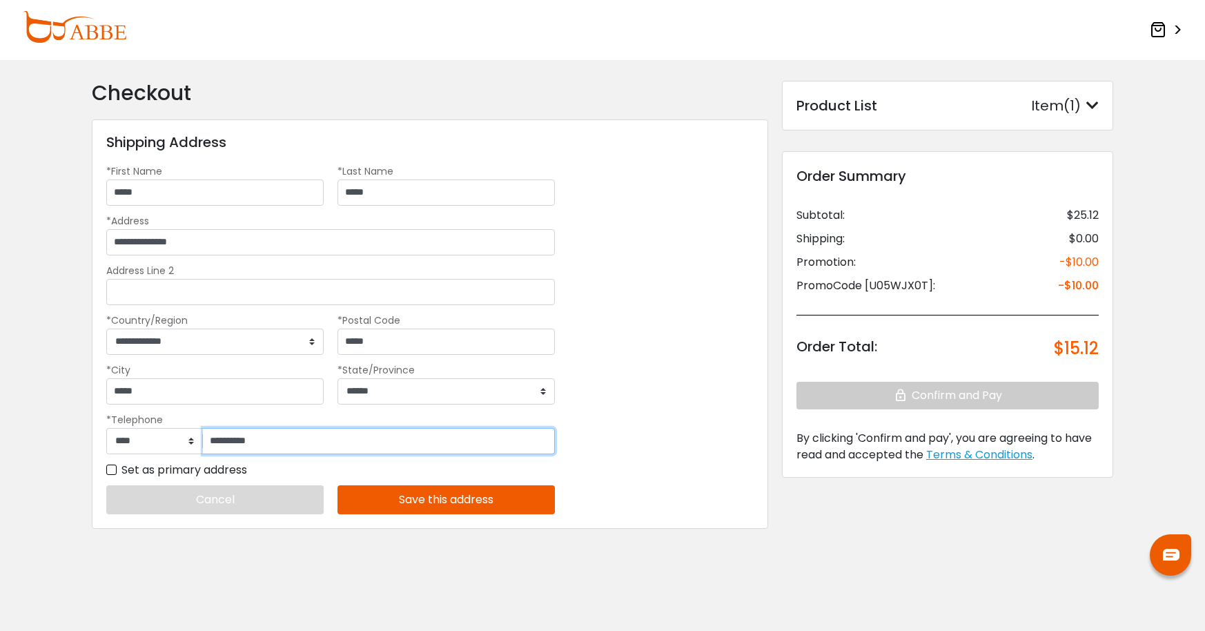
scroll to position [14, 0]
type input "**********"
click at [427, 502] on button "Save this address" at bounding box center [445, 499] width 217 height 29
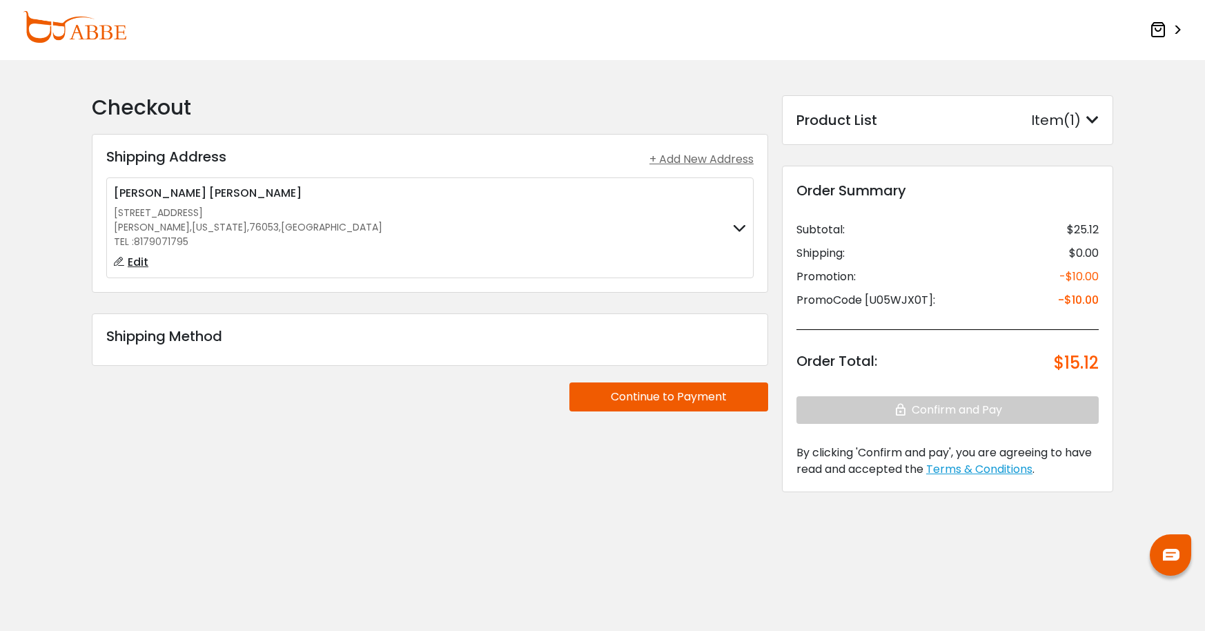
scroll to position [0, 0]
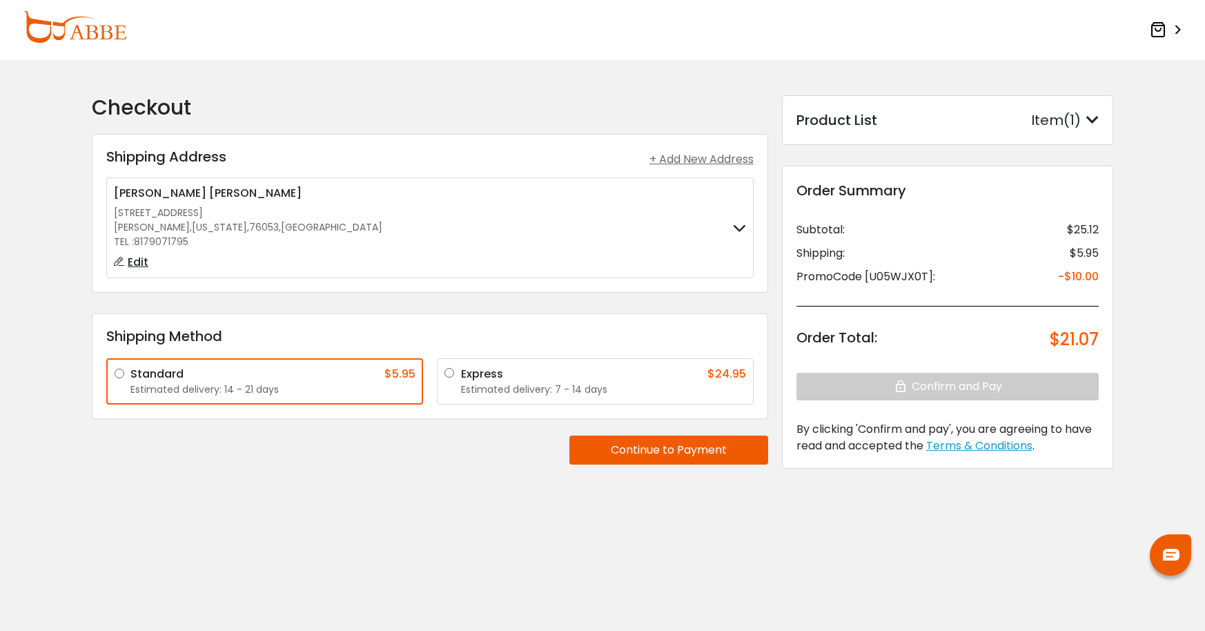
click at [651, 451] on button "Continue to Payment" at bounding box center [668, 449] width 199 height 29
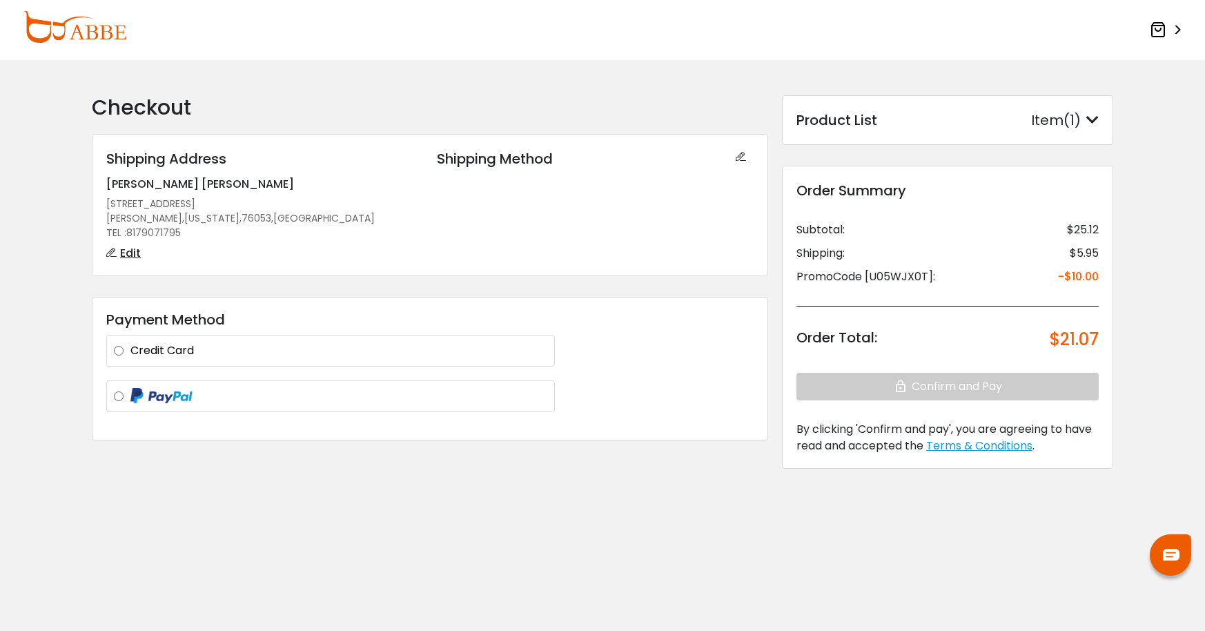
click at [132, 391] on img at bounding box center [161, 396] width 62 height 17
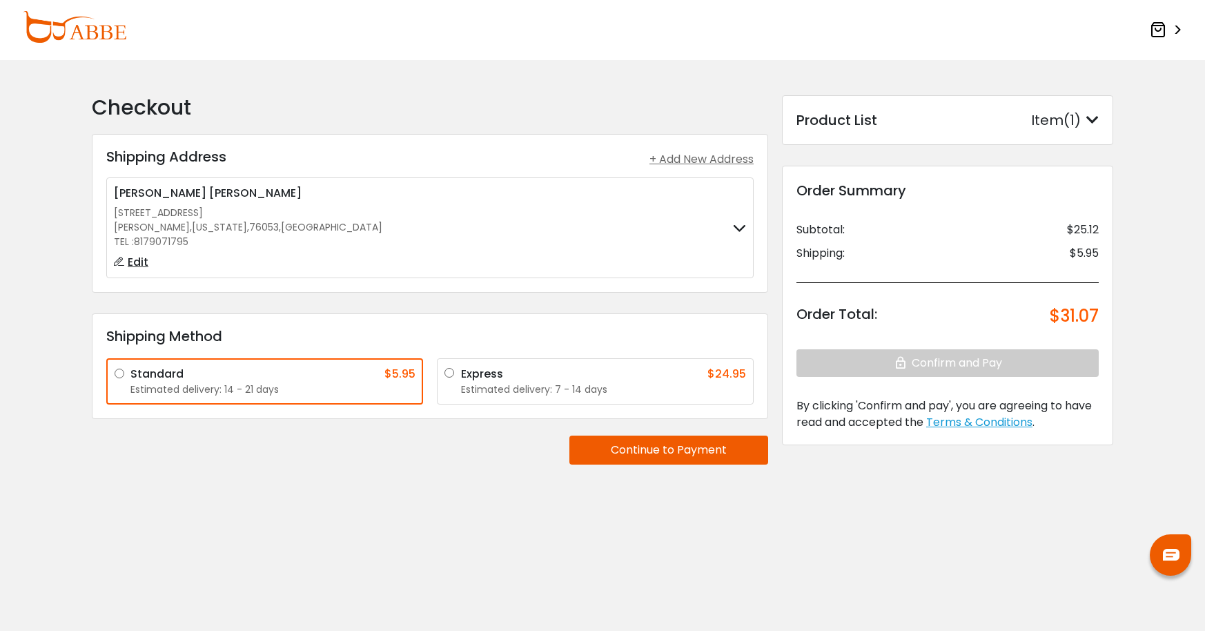
click at [1094, 116] on icon at bounding box center [1092, 120] width 12 height 14
